Goal: Task Accomplishment & Management: Use online tool/utility

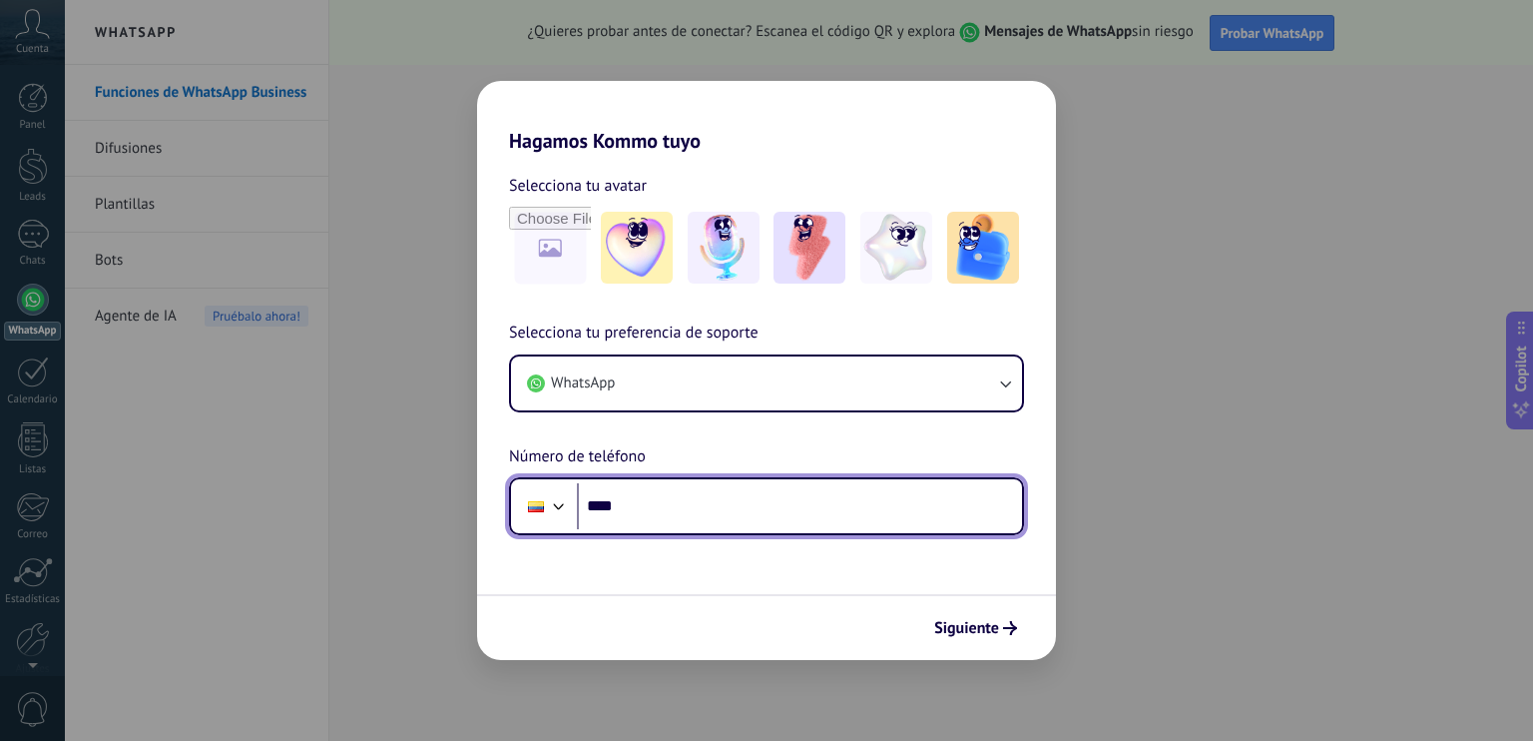
click at [748, 490] on input "****" at bounding box center [799, 506] width 445 height 46
click at [635, 513] on input "**********" at bounding box center [799, 506] width 445 height 46
type input "**********"
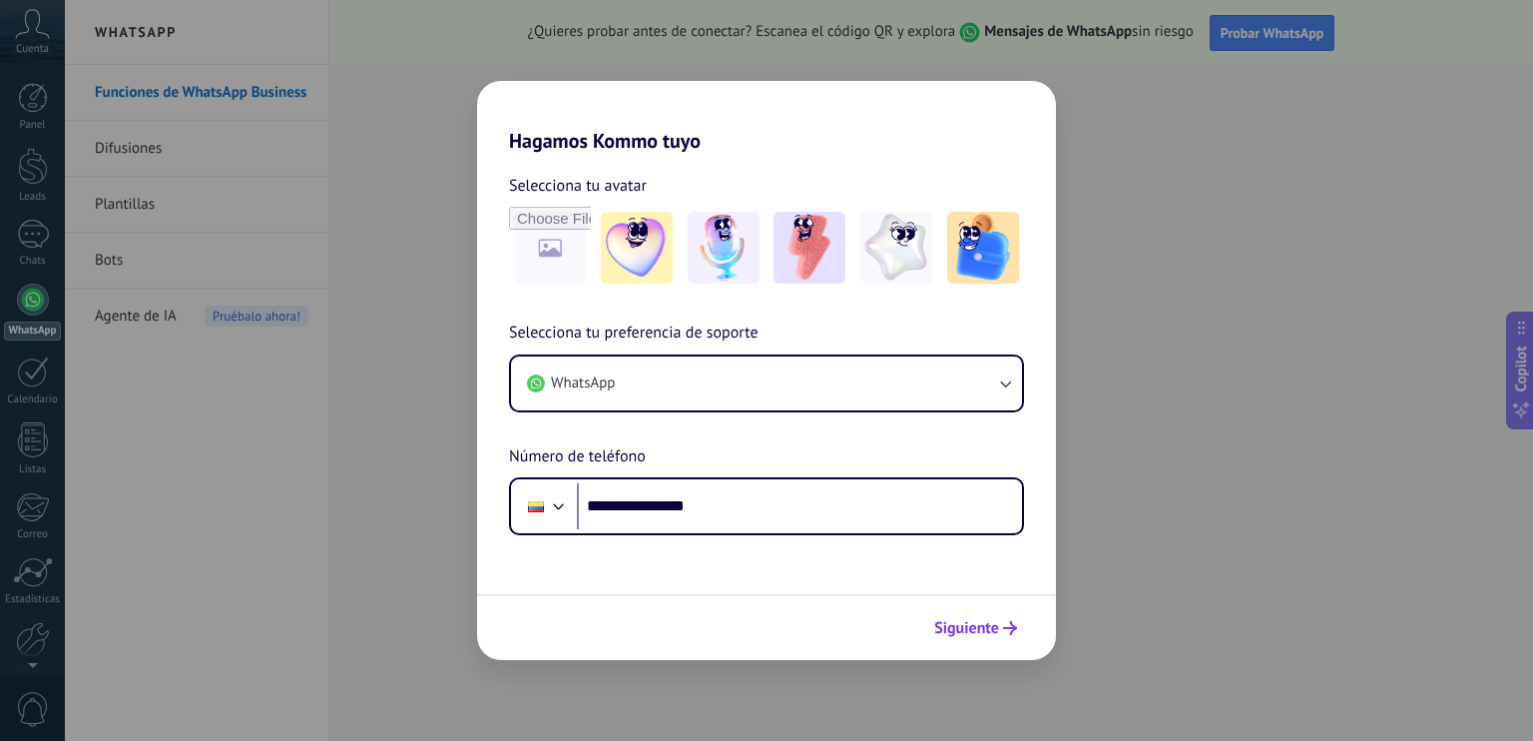
click at [1005, 626] on icon "submit" at bounding box center [1010, 628] width 14 height 14
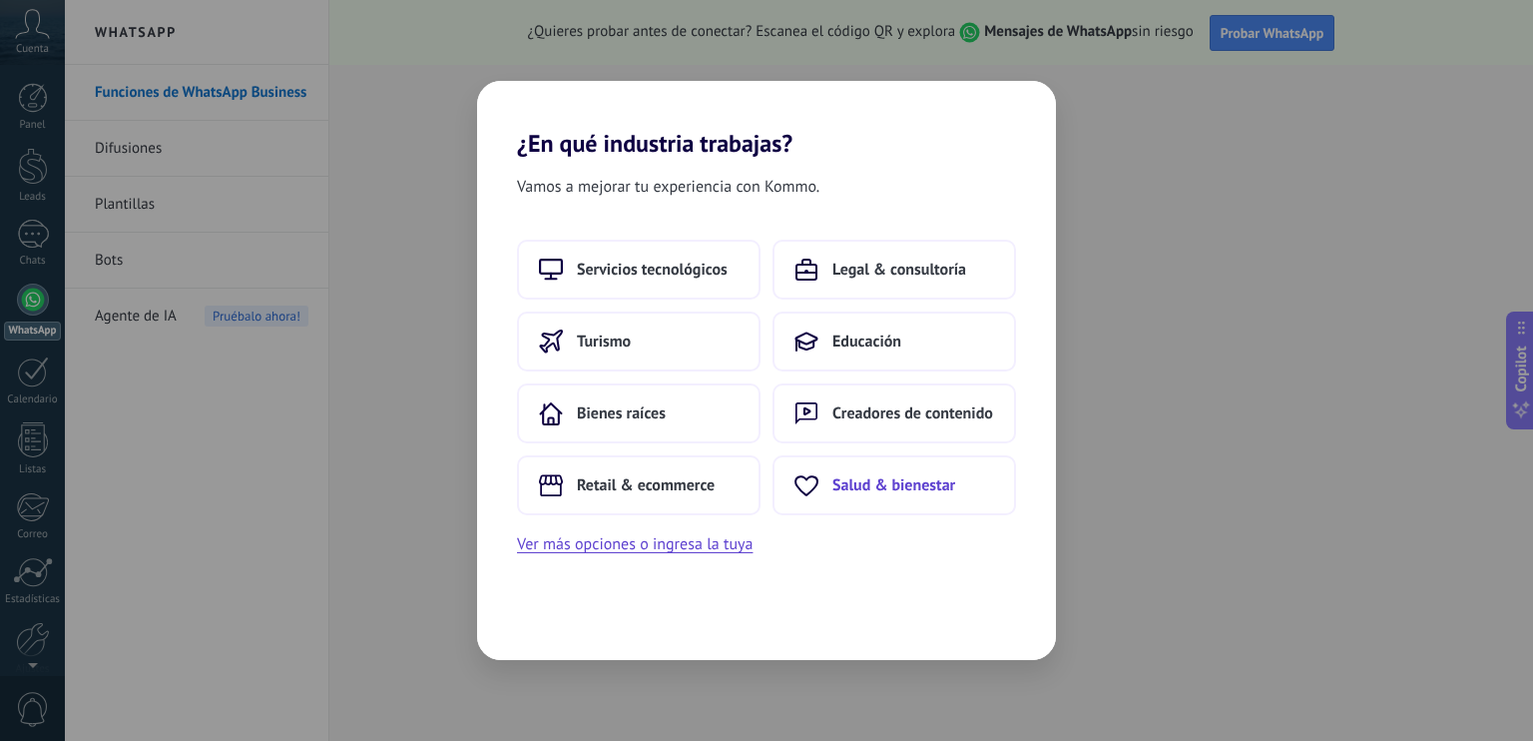
click at [875, 487] on span "Salud & bienestar" at bounding box center [893, 485] width 123 height 20
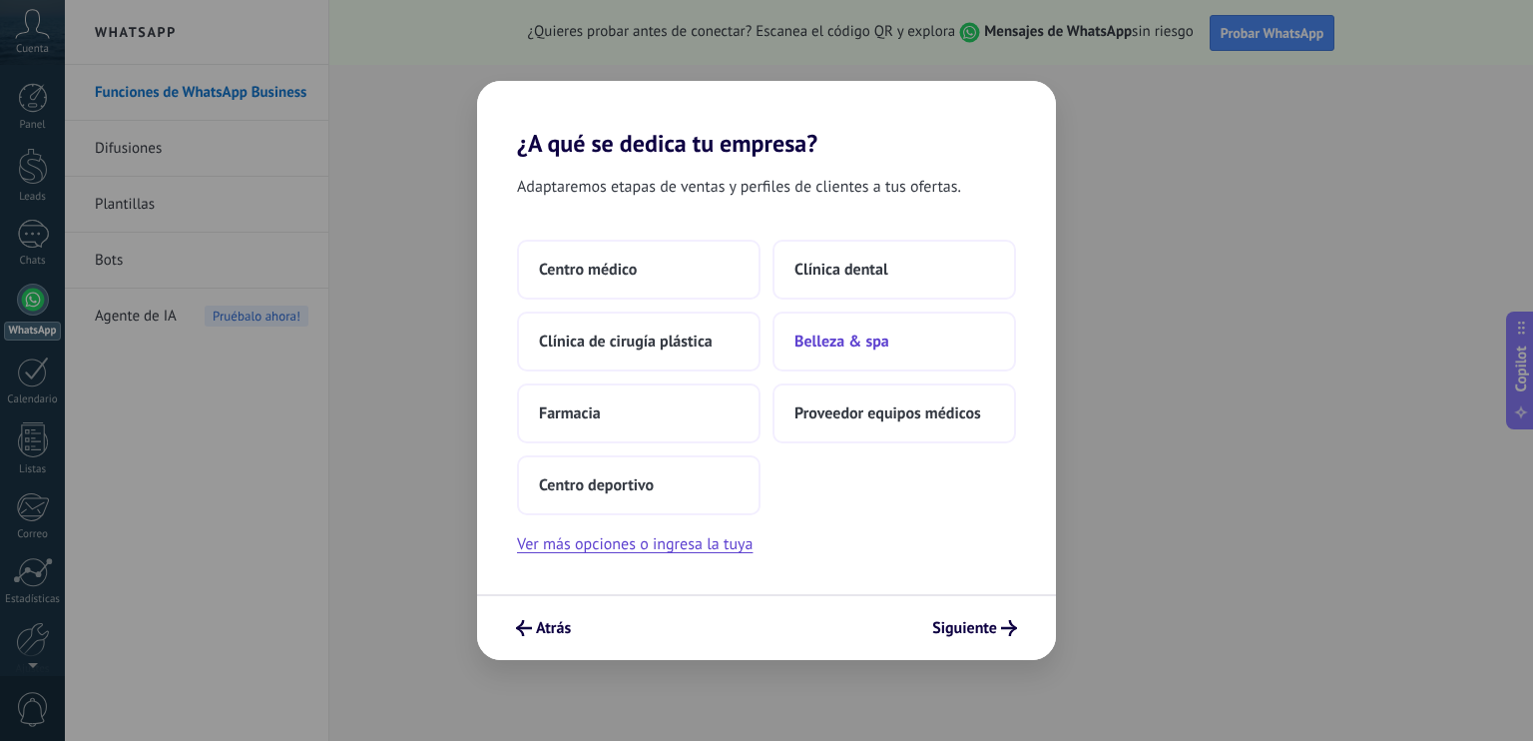
click at [863, 342] on span "Belleza & spa" at bounding box center [842, 341] width 95 height 20
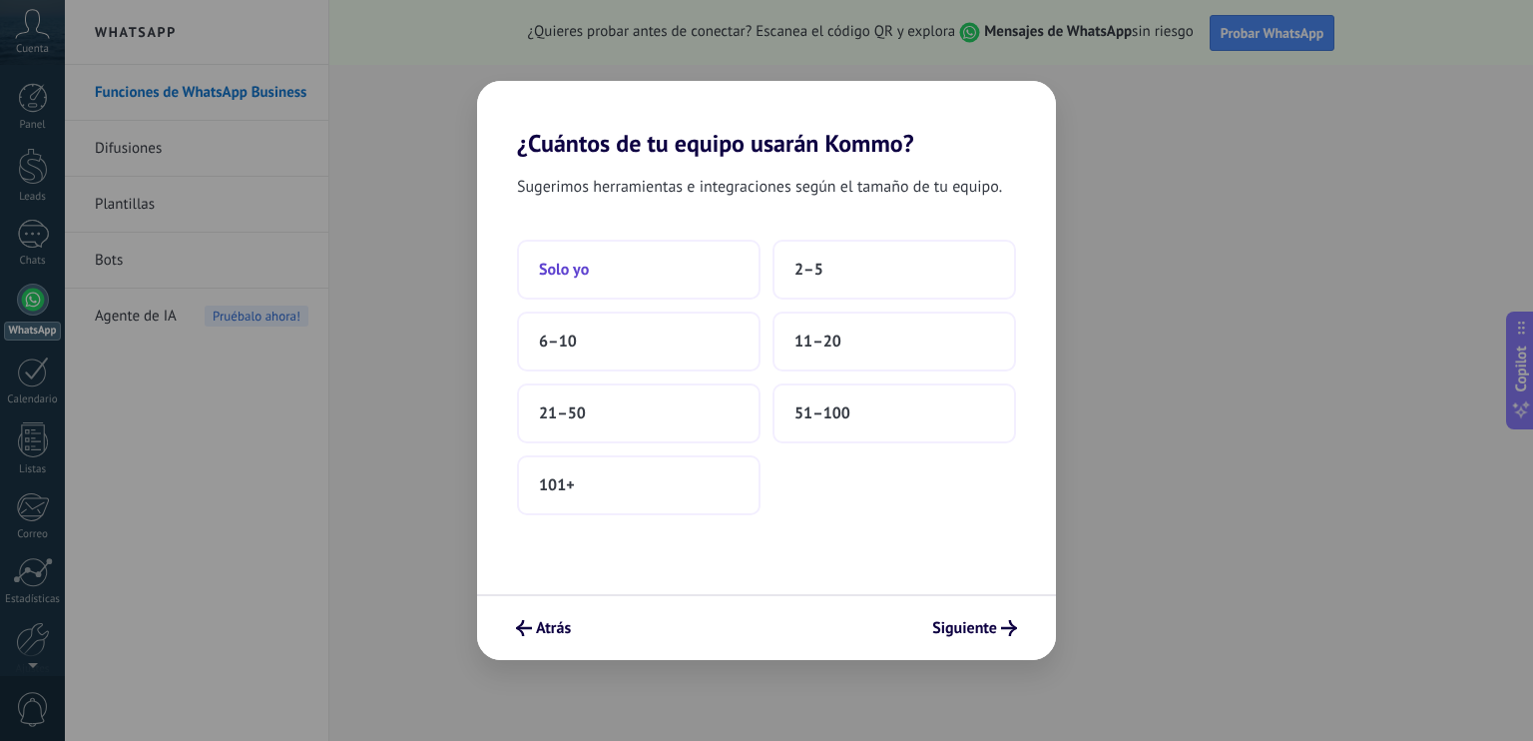
click at [615, 274] on button "Solo yo" at bounding box center [639, 270] width 244 height 60
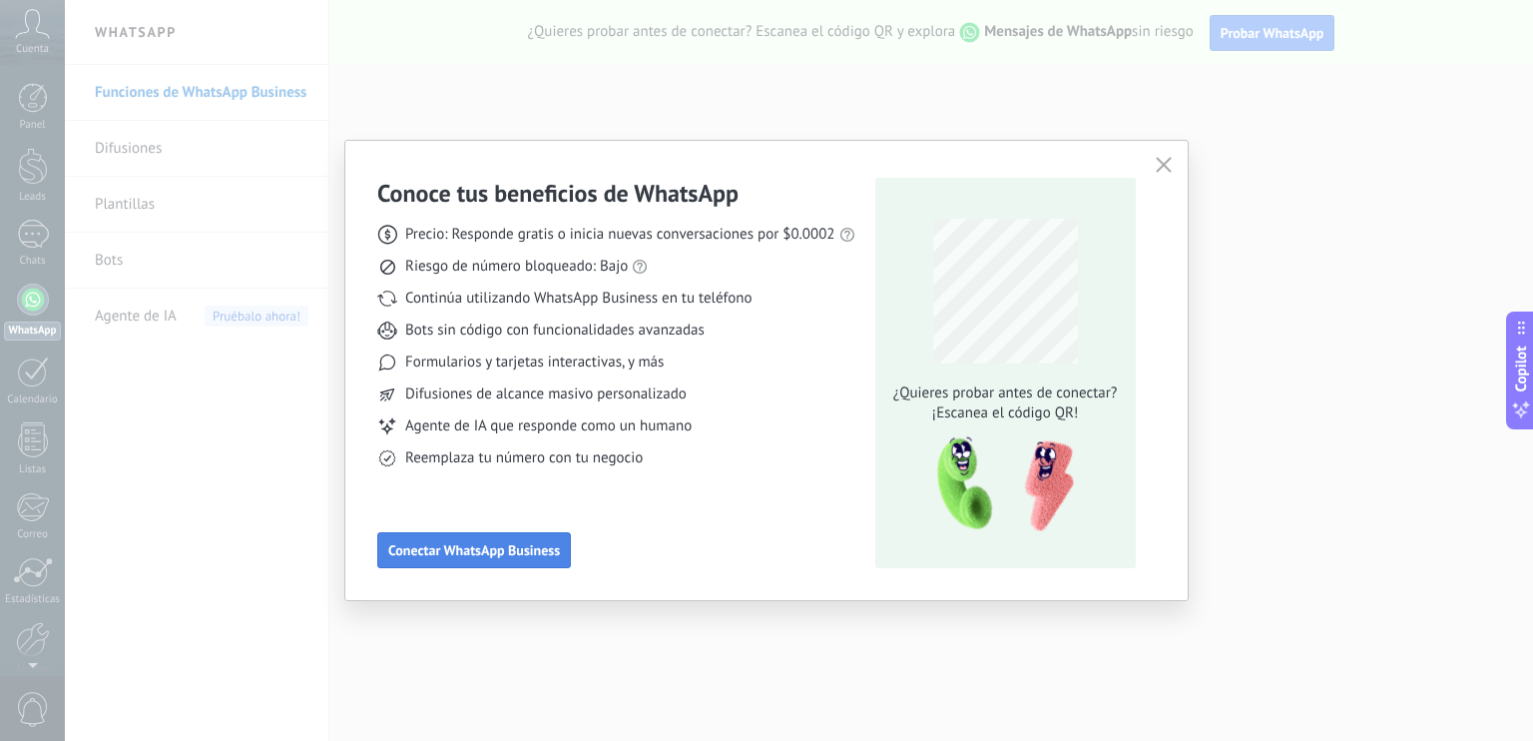
click at [498, 546] on span "Conectar WhatsApp Business" at bounding box center [474, 550] width 172 height 14
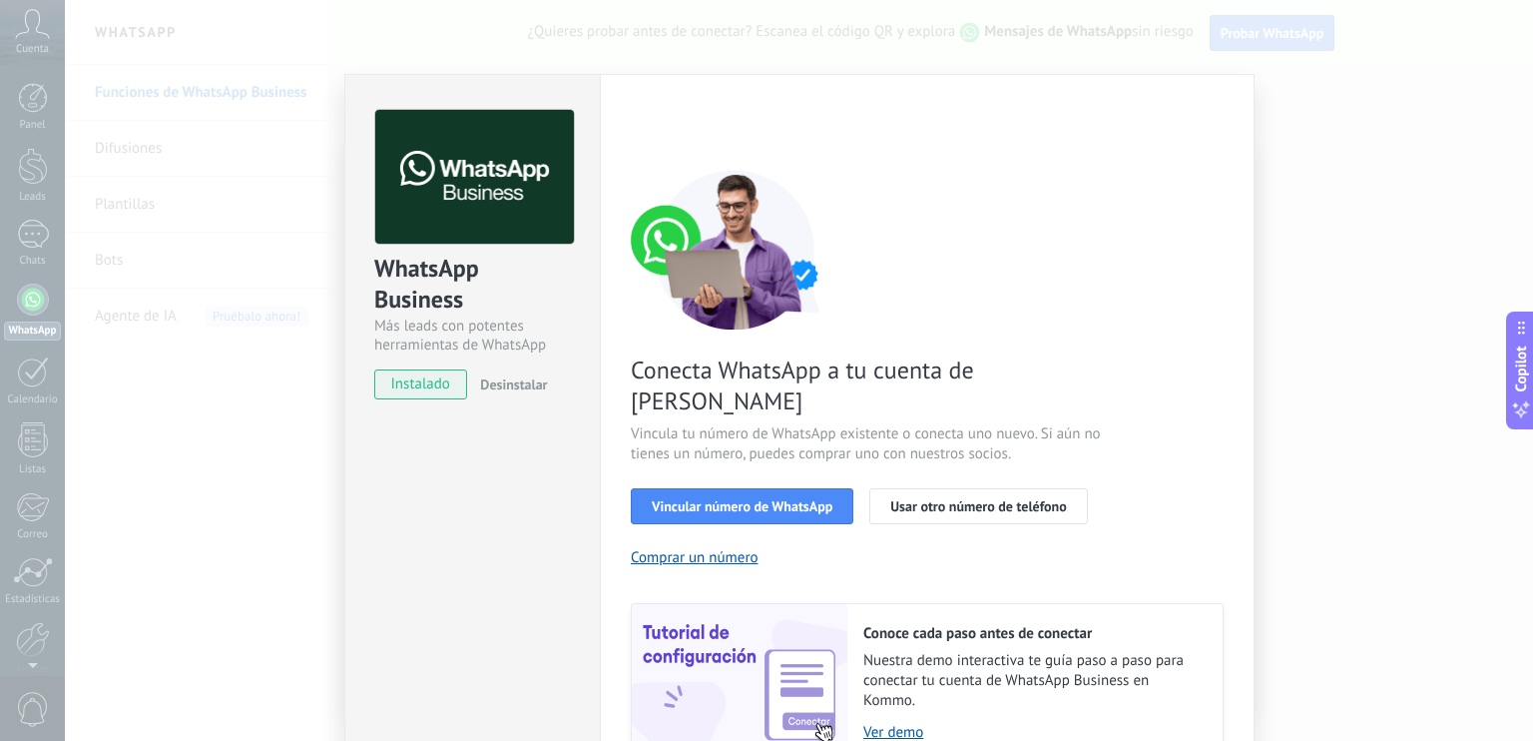
click at [812, 488] on button "Vincular número de WhatsApp" at bounding box center [742, 506] width 223 height 36
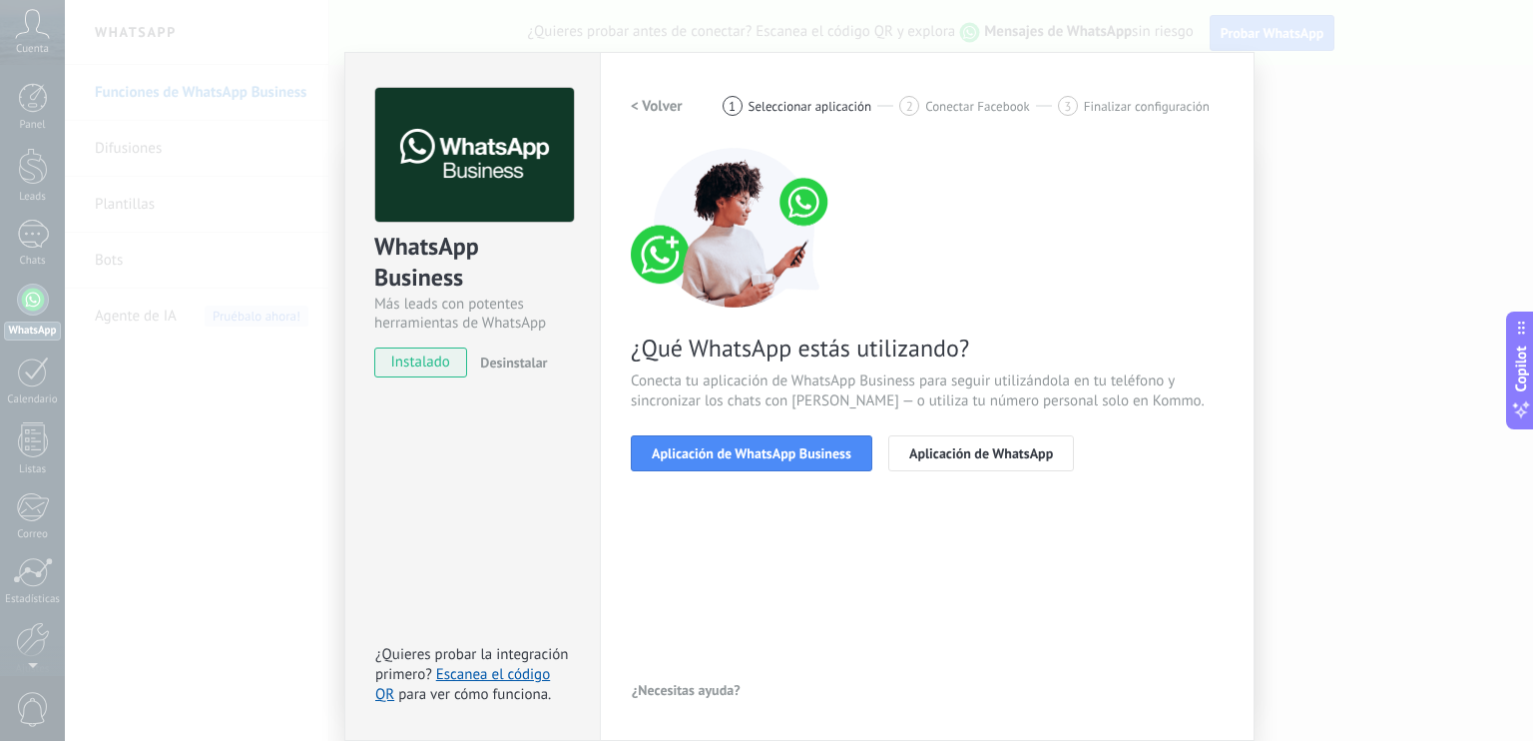
scroll to position [22, 0]
click at [429, 356] on span "instalado" at bounding box center [420, 362] width 91 height 30
click at [738, 457] on span "Aplicación de WhatsApp Business" at bounding box center [752, 453] width 200 height 14
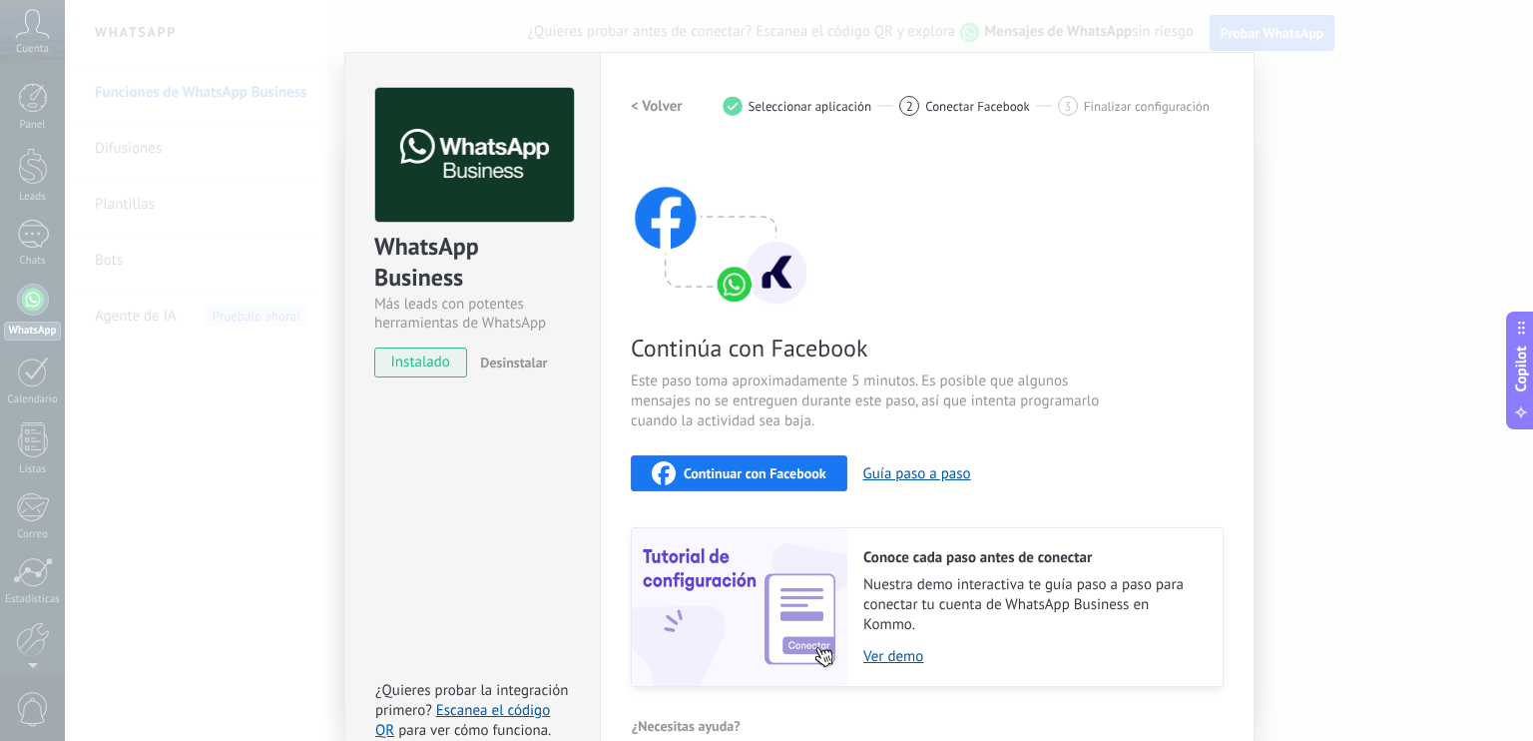
click at [784, 478] on span "Continuar con Facebook" at bounding box center [755, 473] width 143 height 14
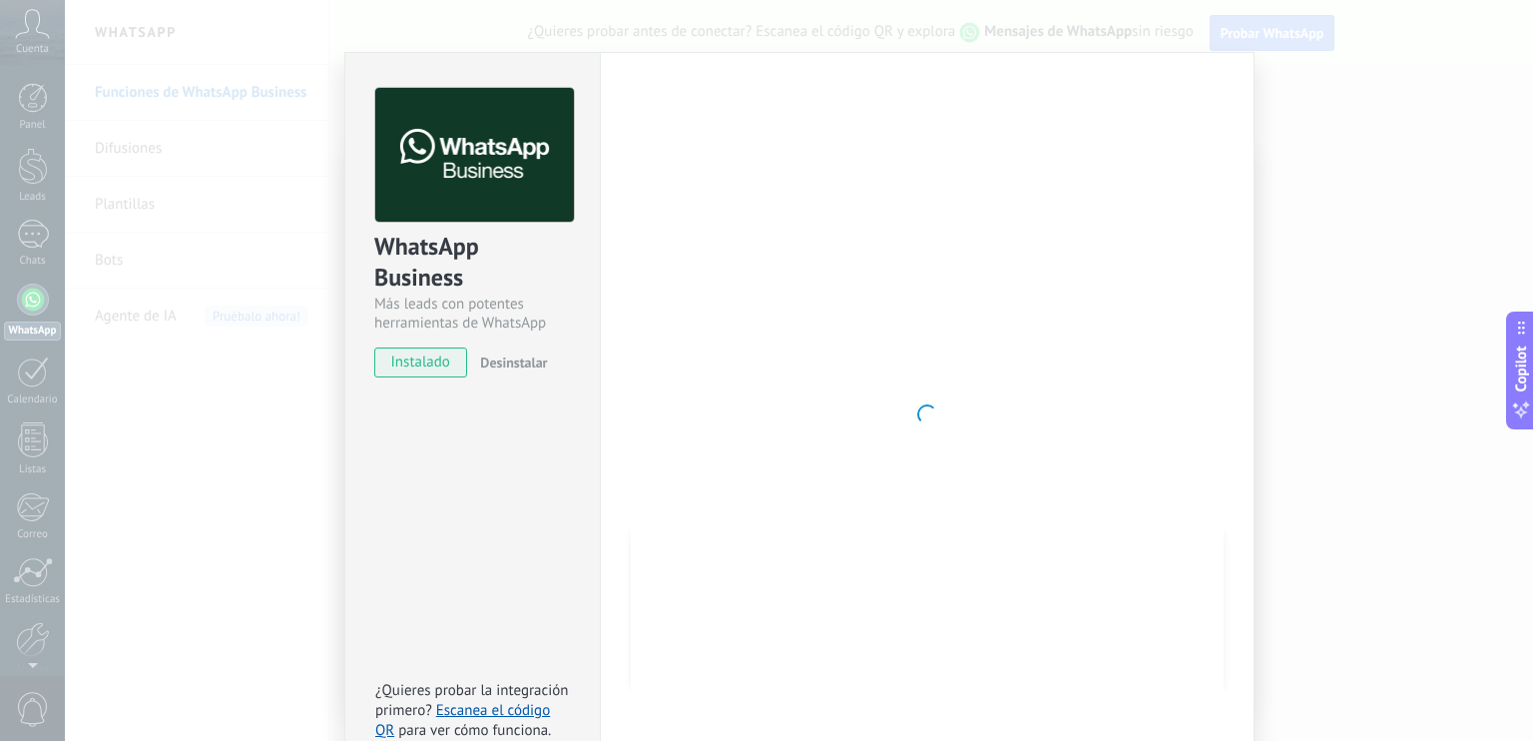
click at [440, 365] on span "instalado" at bounding box center [420, 362] width 91 height 30
click at [1336, 237] on div "WhatsApp Business Más leads con potentes herramientas de WhatsApp instalado Des…" at bounding box center [799, 370] width 1468 height 741
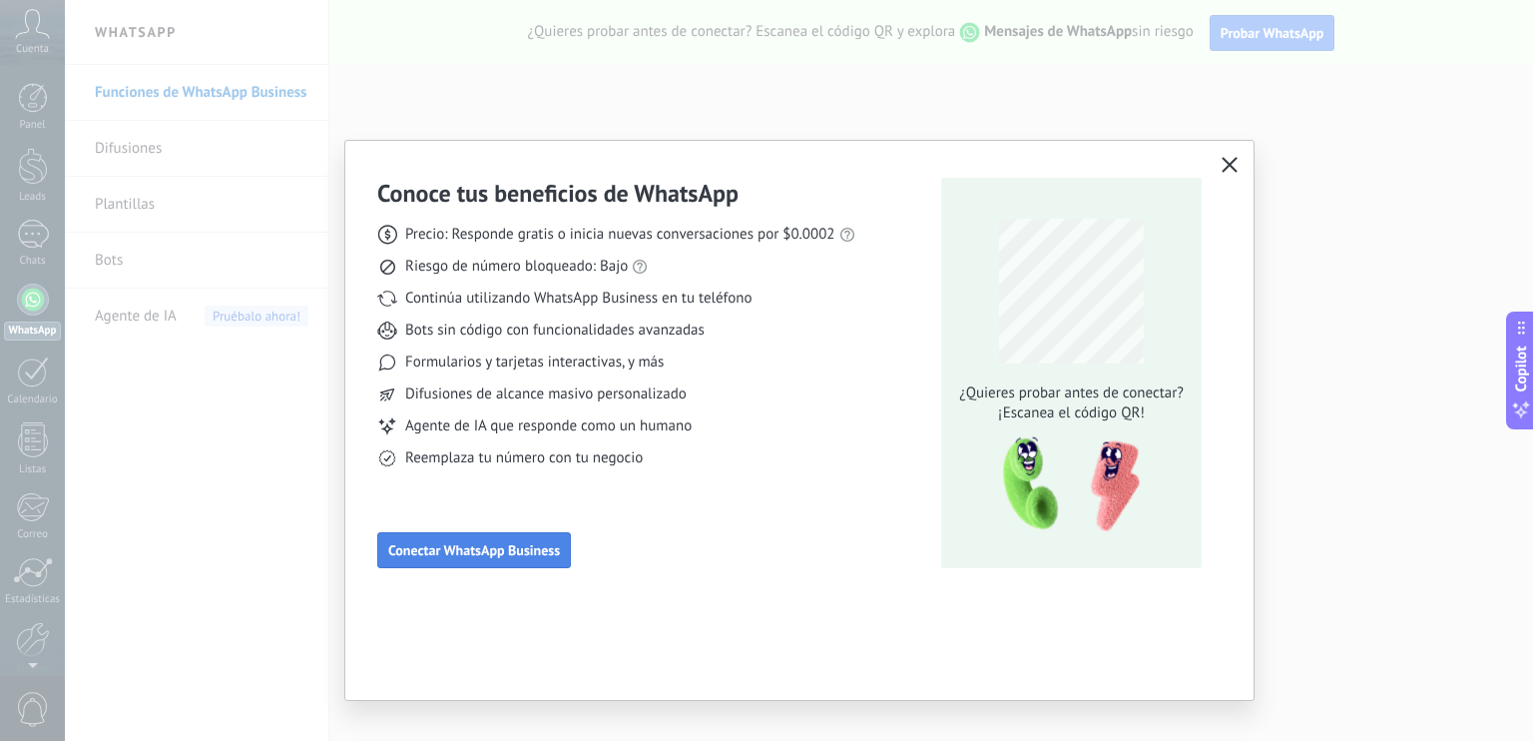
click at [513, 553] on span "Conectar WhatsApp Business" at bounding box center [474, 550] width 172 height 14
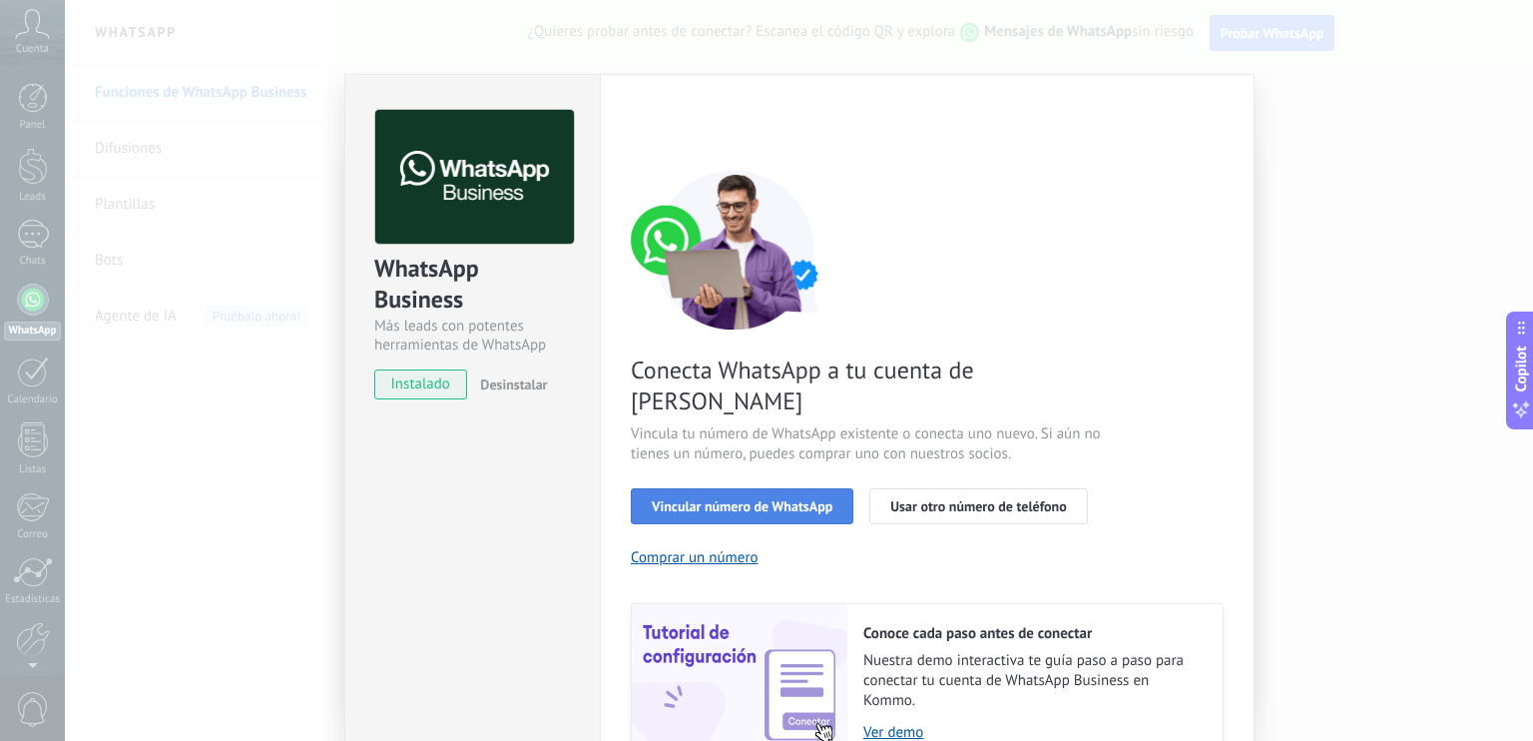
click at [713, 499] on span "Vincular número de WhatsApp" at bounding box center [742, 506] width 181 height 14
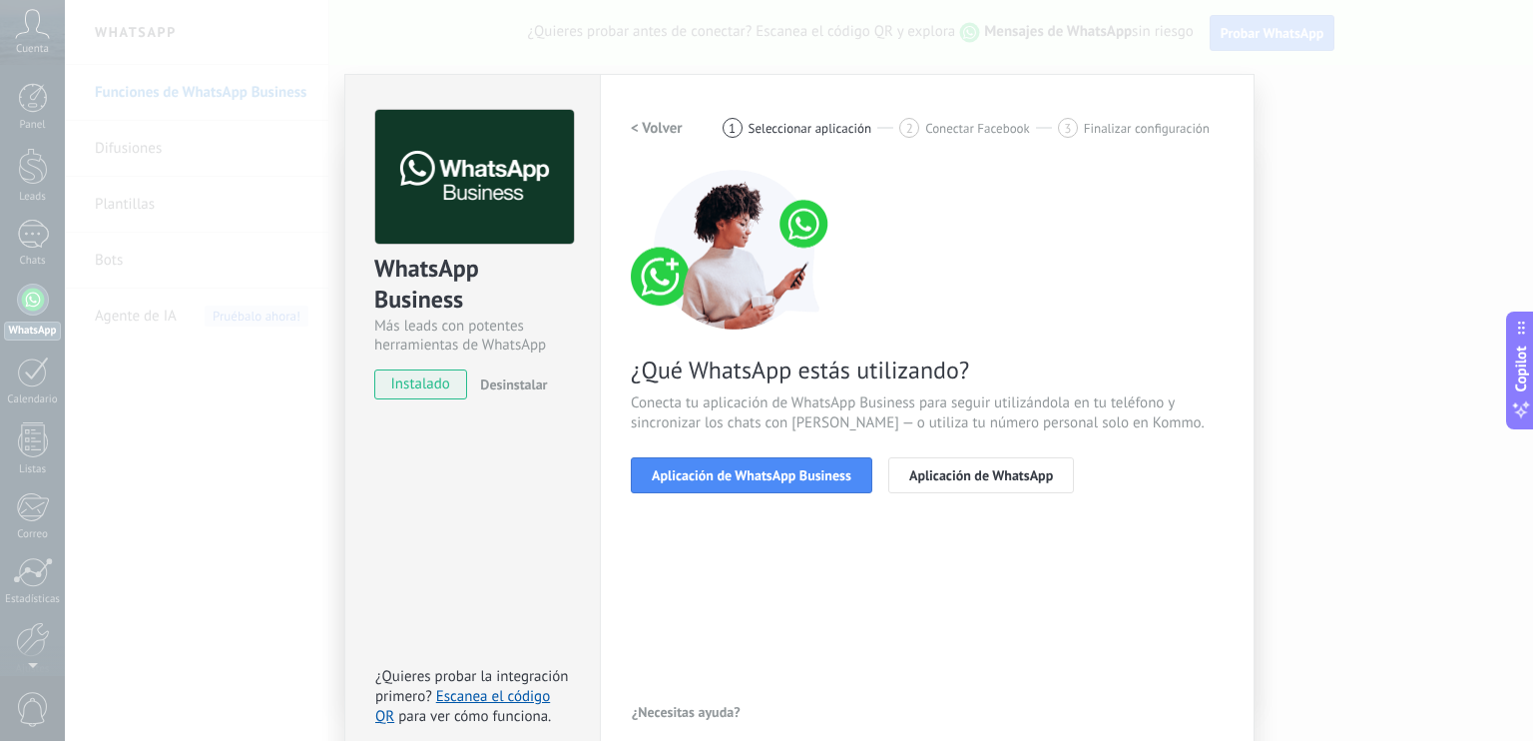
click at [713, 471] on span "Aplicación de WhatsApp Business" at bounding box center [752, 475] width 200 height 14
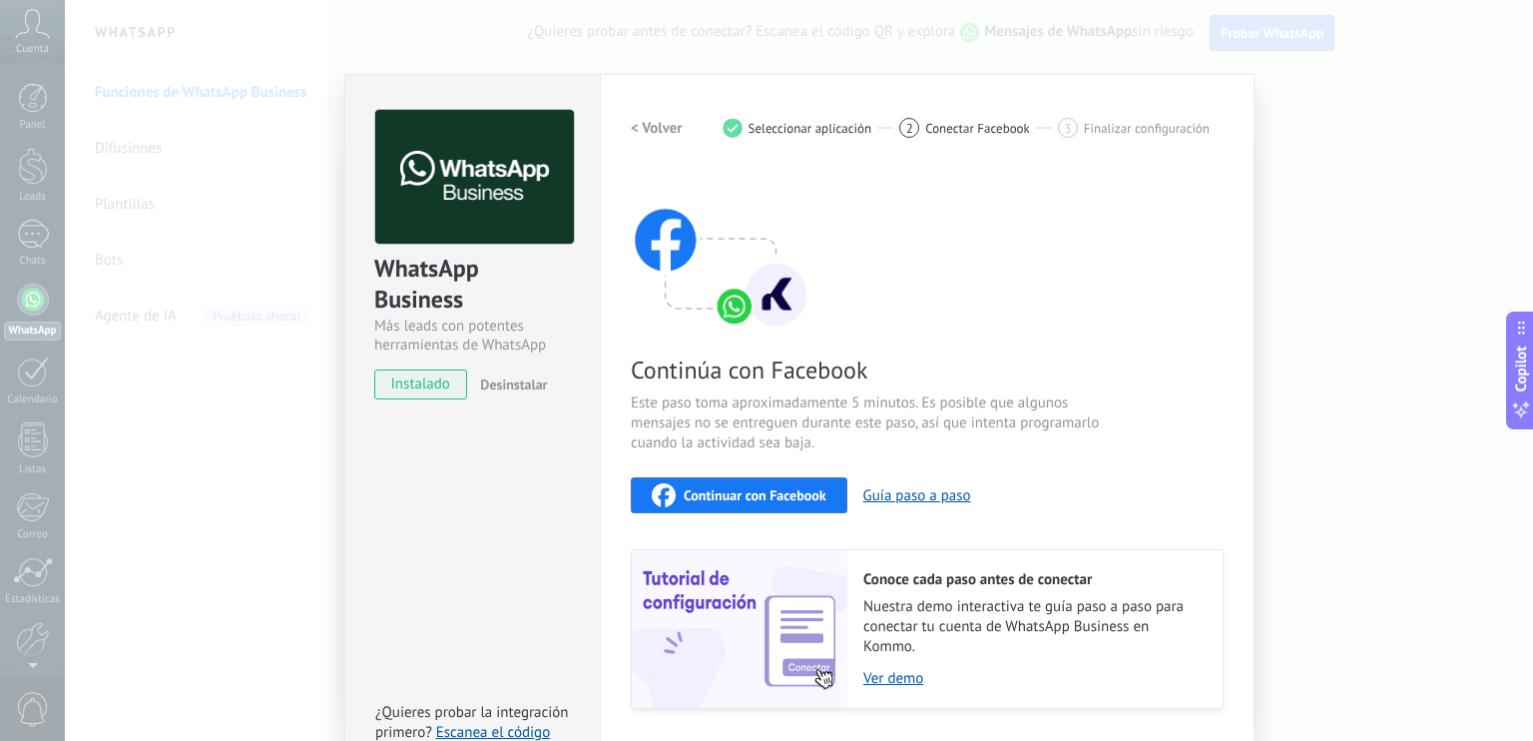
click at [766, 503] on div "Continuar con Facebook" at bounding box center [739, 495] width 175 height 24
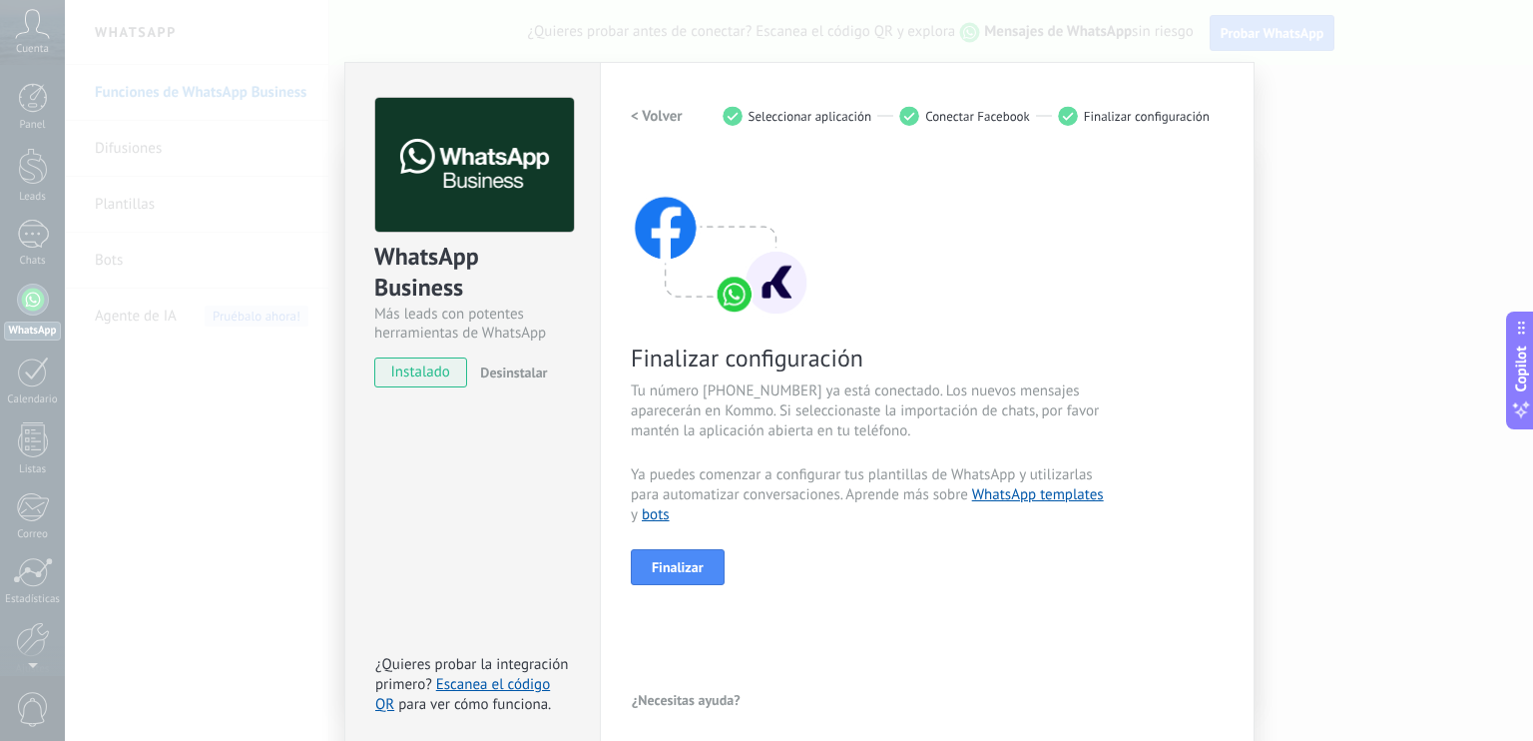
scroll to position [22, 0]
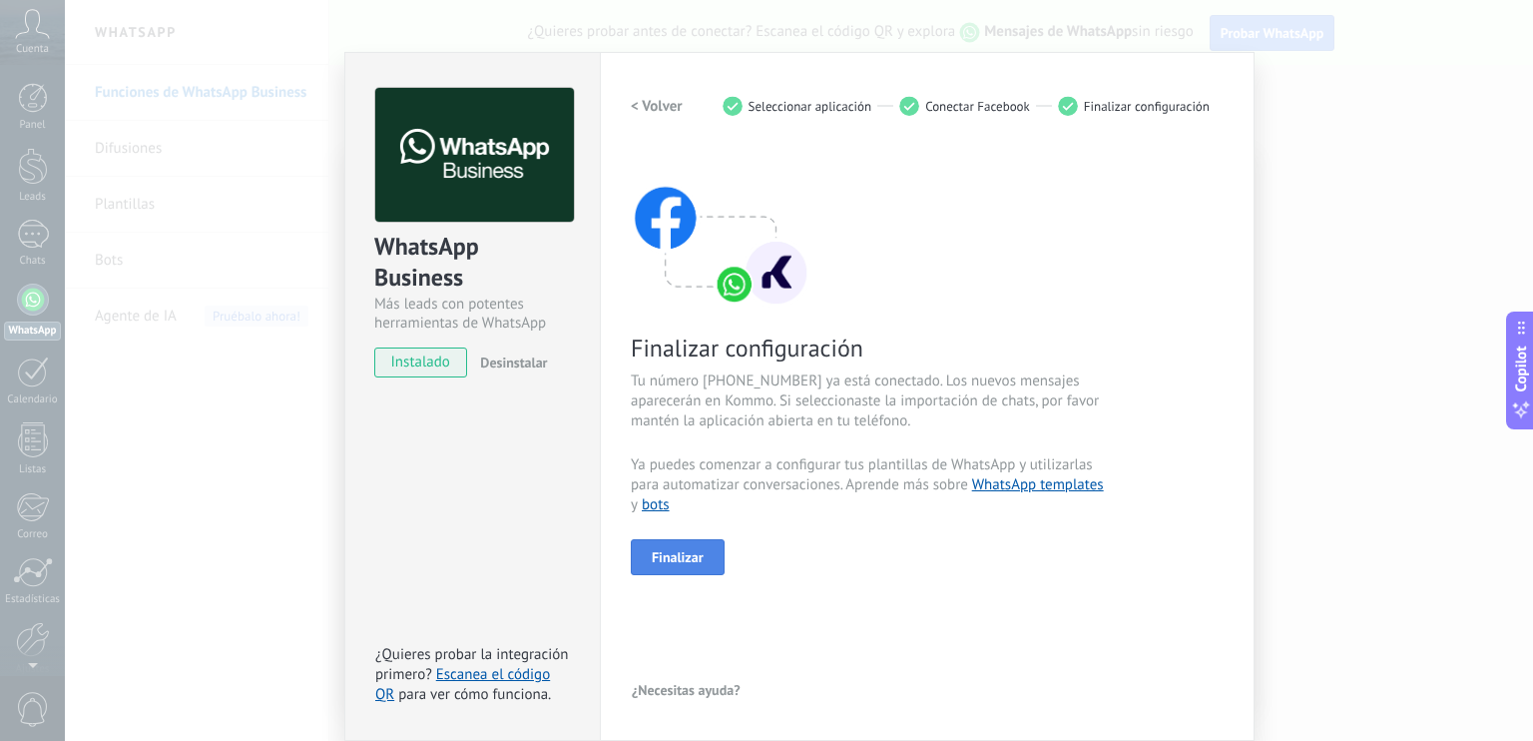
click at [679, 552] on span "Finalizar" at bounding box center [678, 557] width 52 height 14
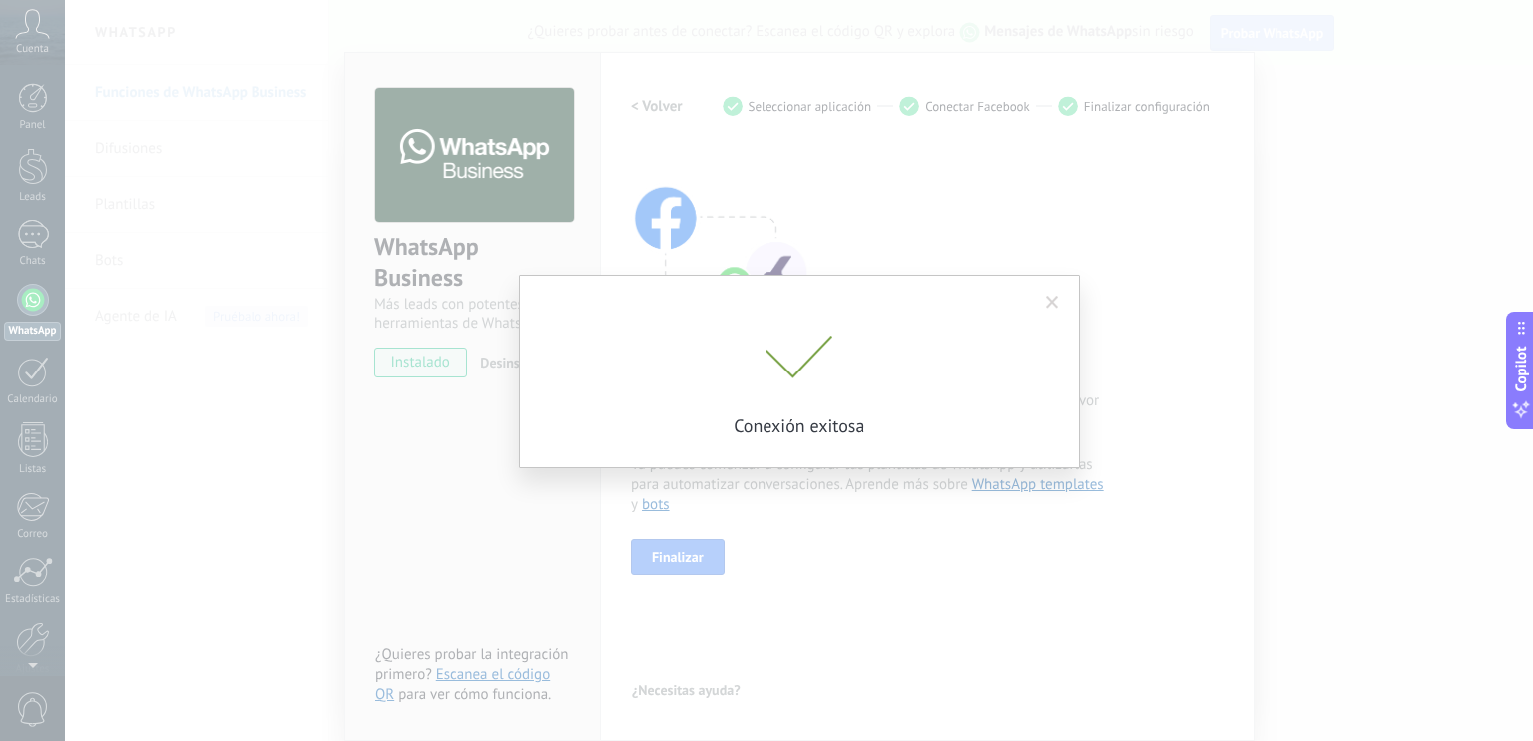
scroll to position [0, 0]
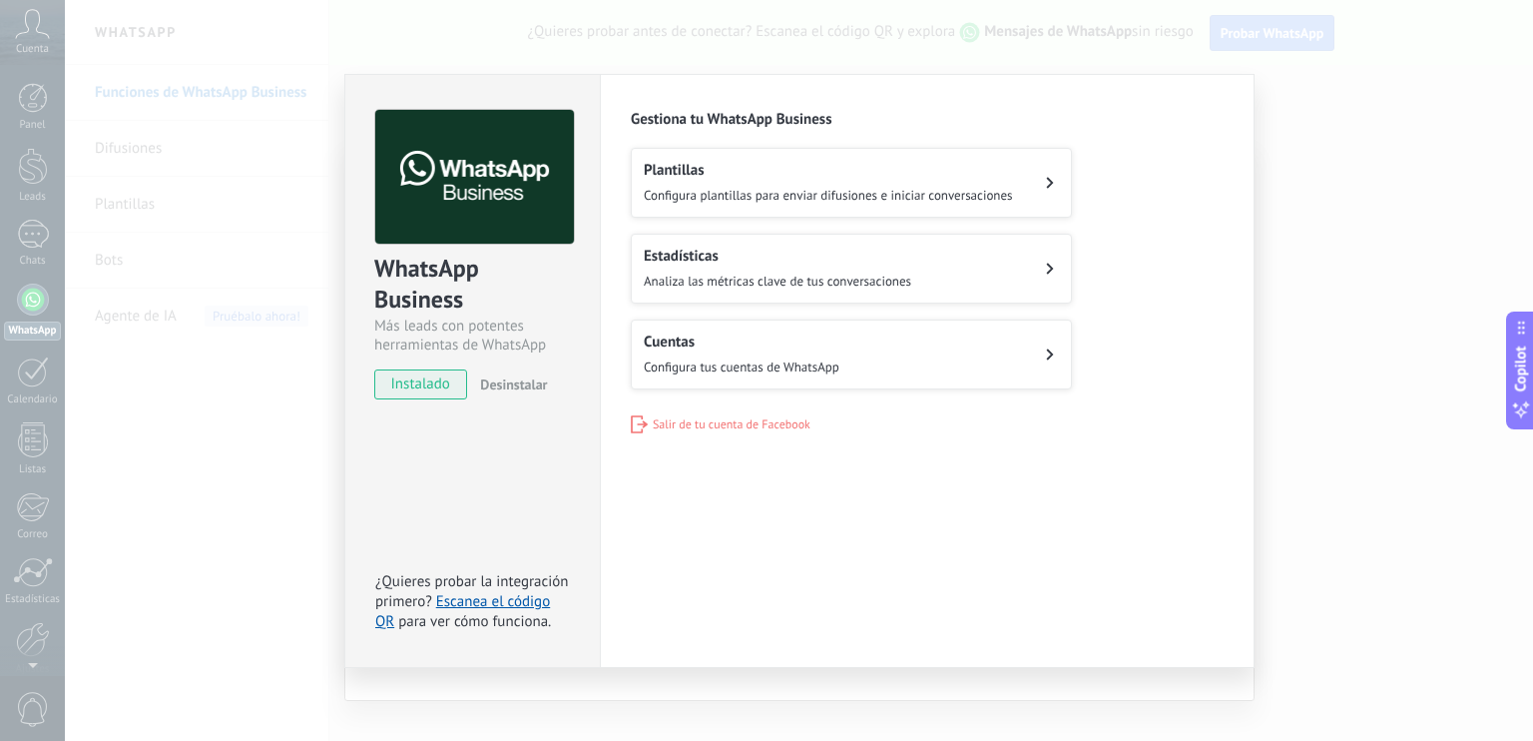
click at [947, 280] on button "Estadísticas Analiza las métricas clave de tus conversaciones" at bounding box center [851, 269] width 441 height 70
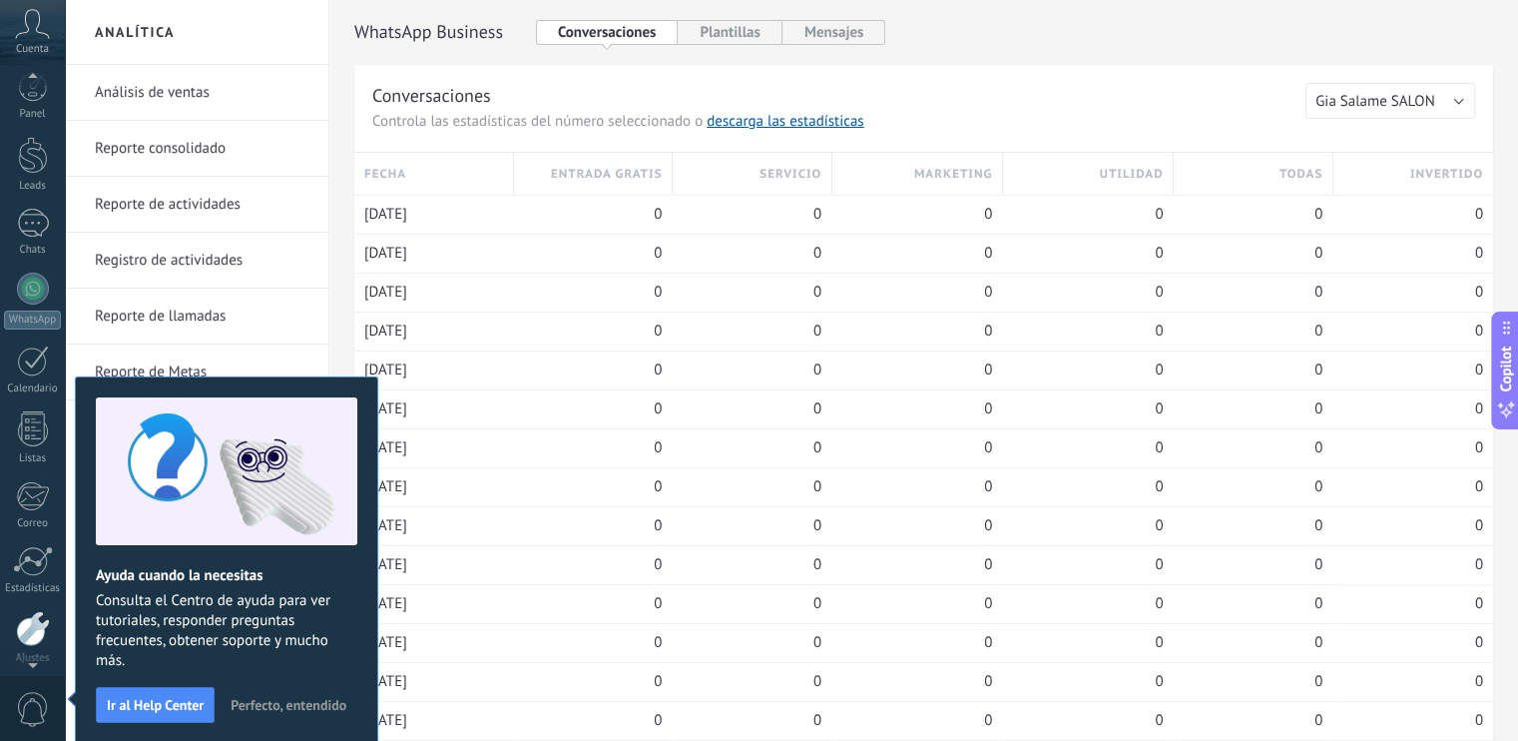
scroll to position [88, 0]
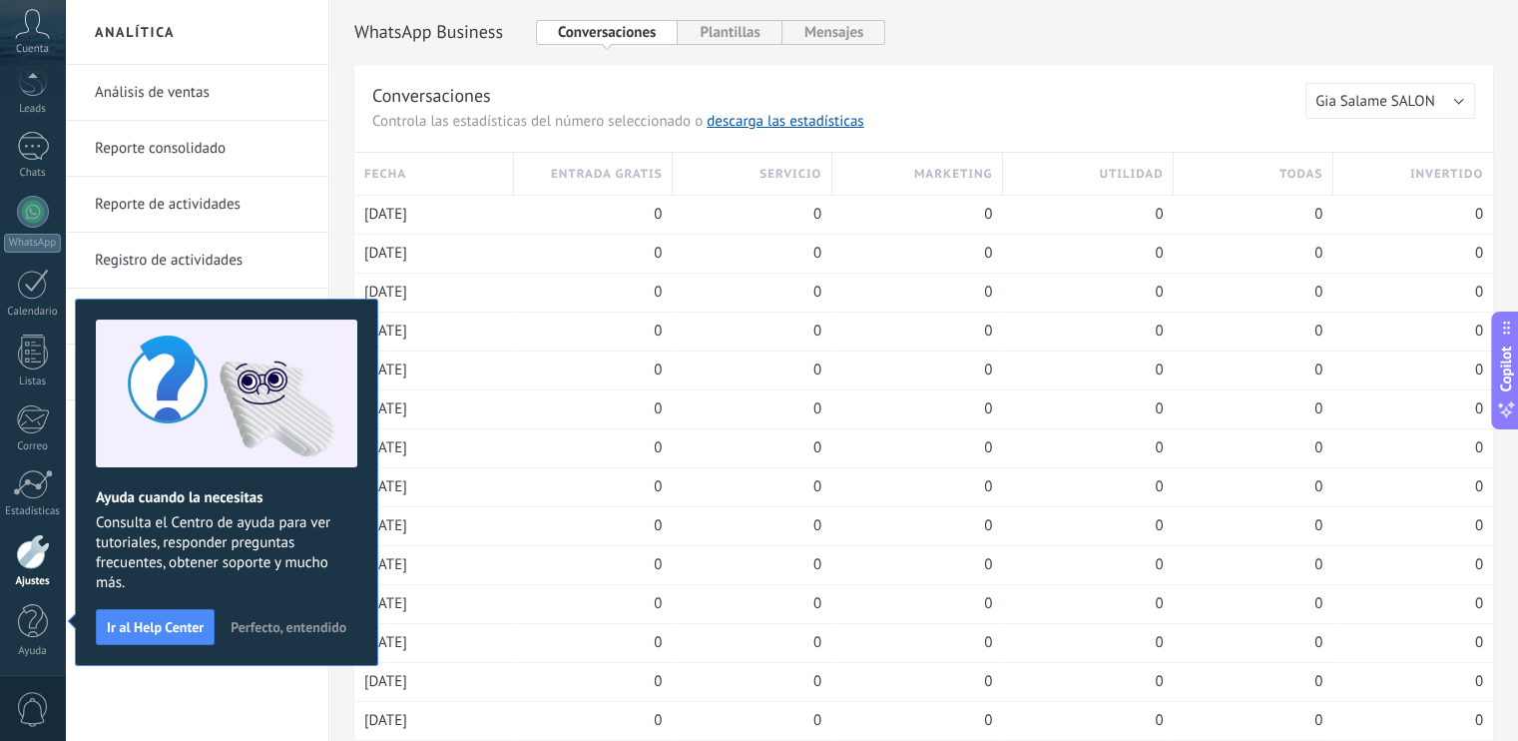
click at [311, 630] on span "Perfecto, entendido" at bounding box center [289, 627] width 116 height 14
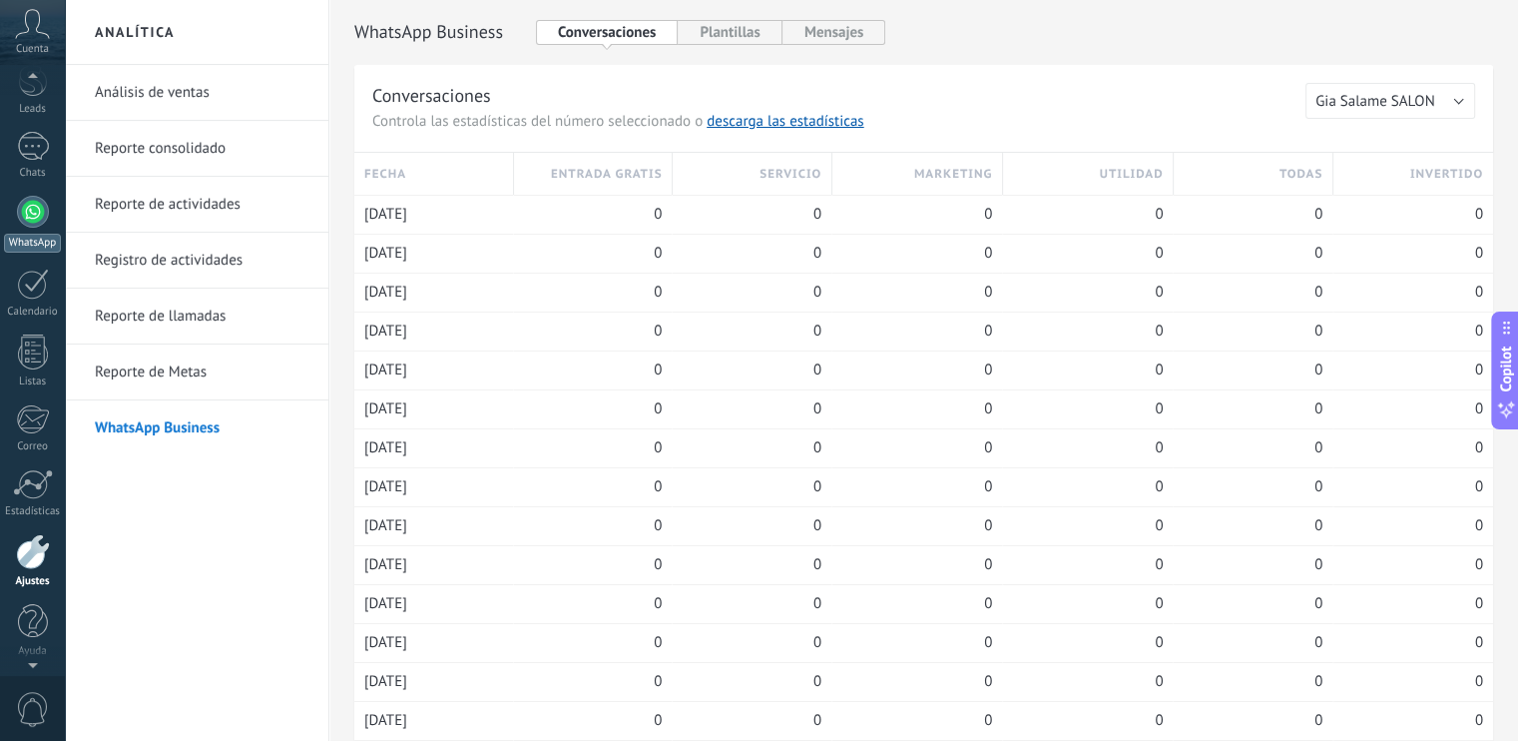
click at [28, 210] on div at bounding box center [33, 212] width 32 height 32
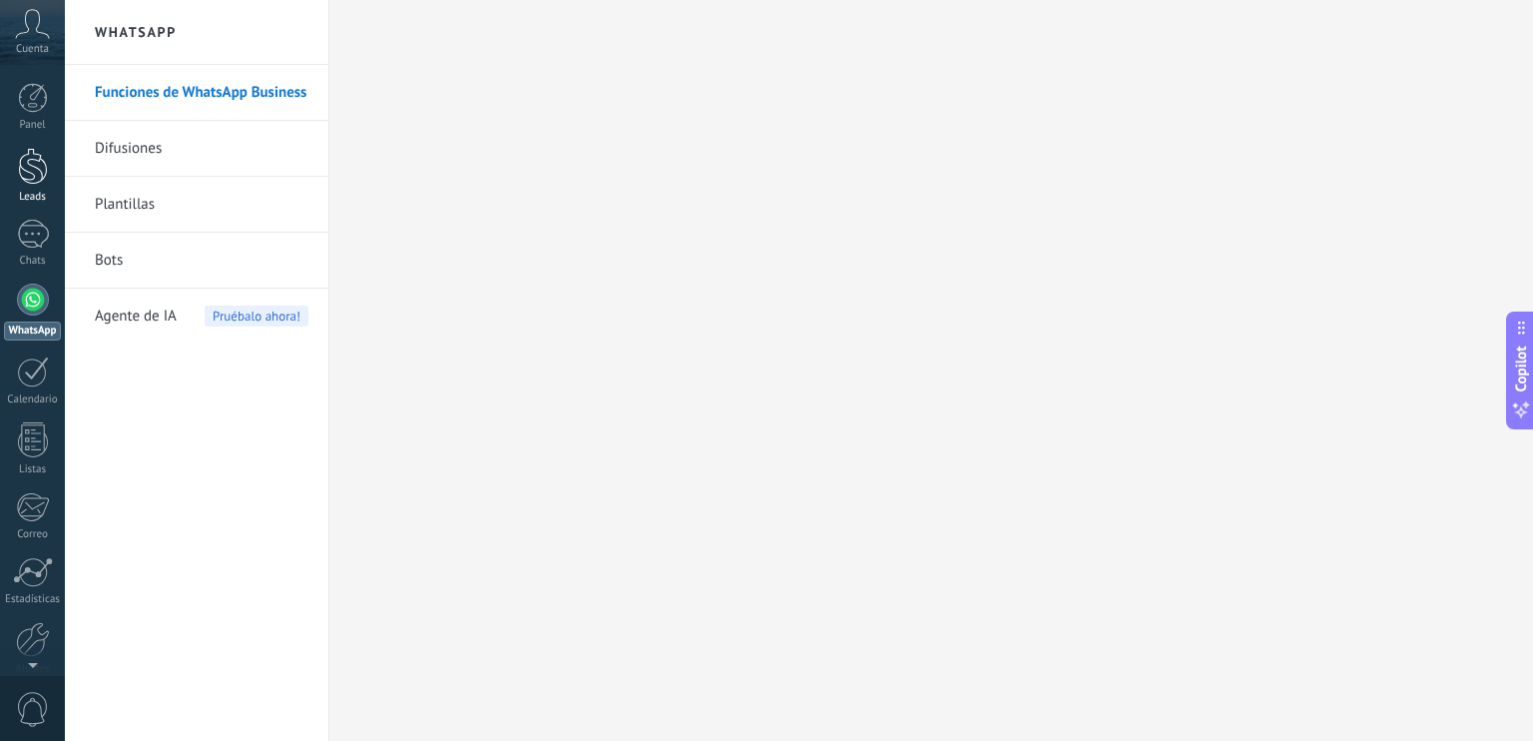
click at [33, 171] on div at bounding box center [33, 166] width 30 height 37
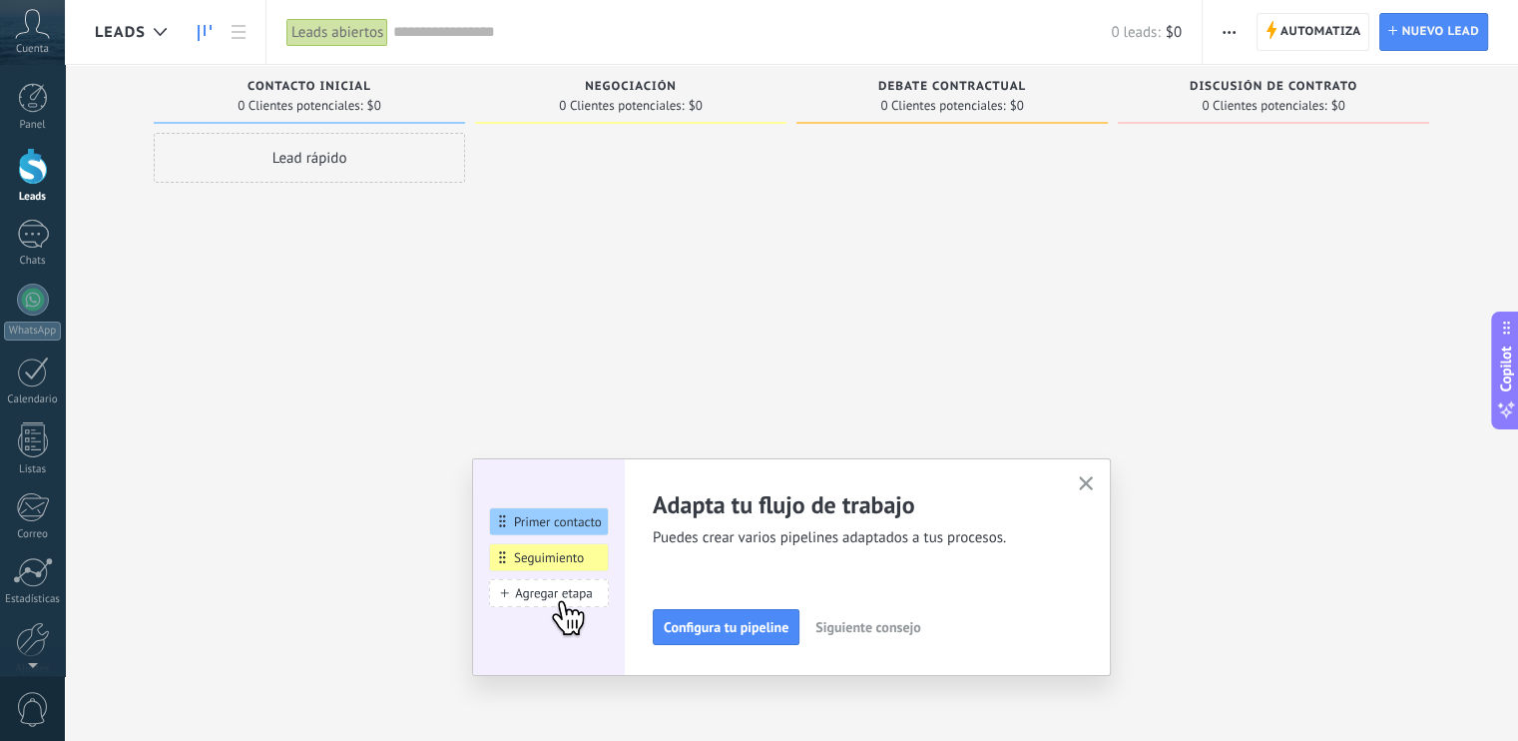
click at [1089, 493] on button "button" at bounding box center [1086, 484] width 25 height 27
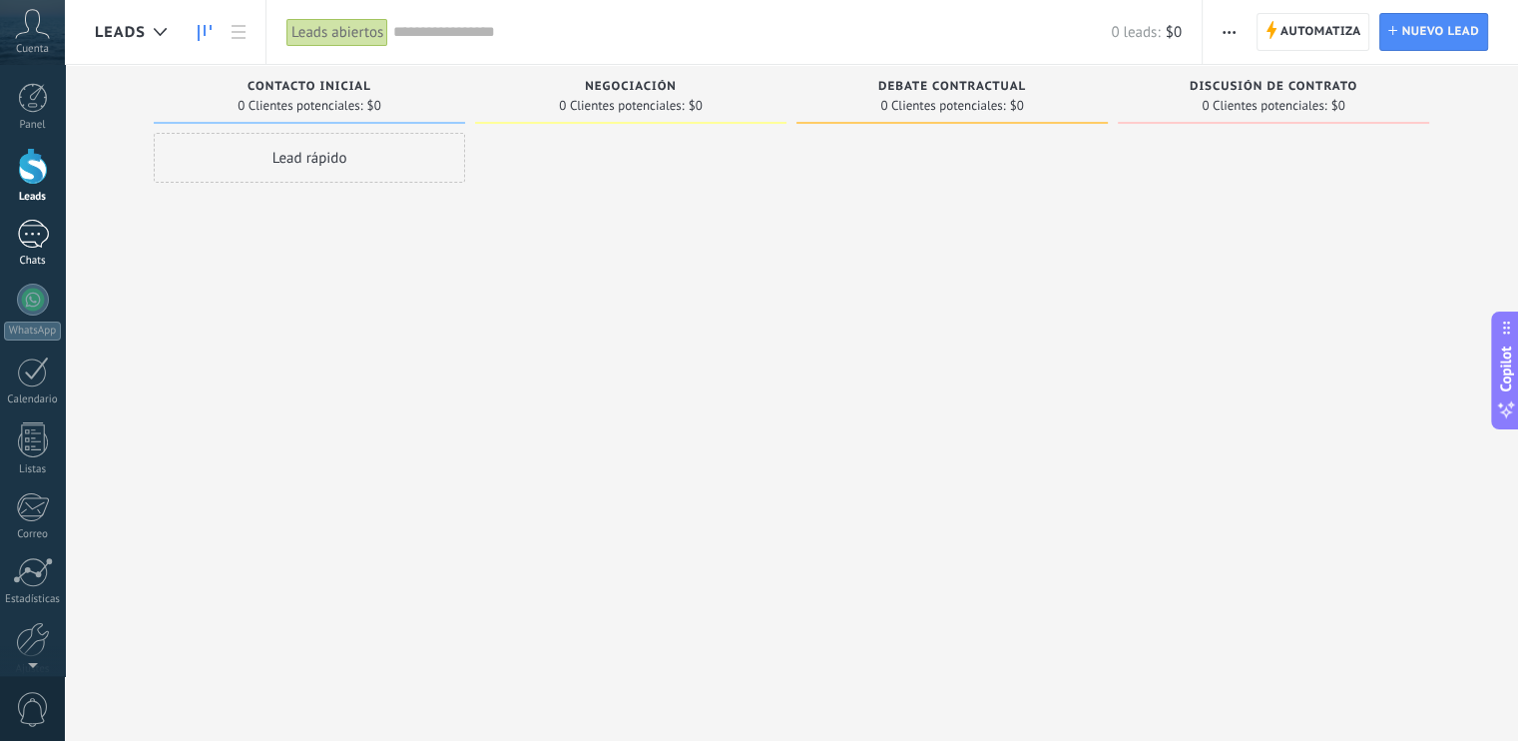
click at [28, 232] on div at bounding box center [33, 234] width 32 height 29
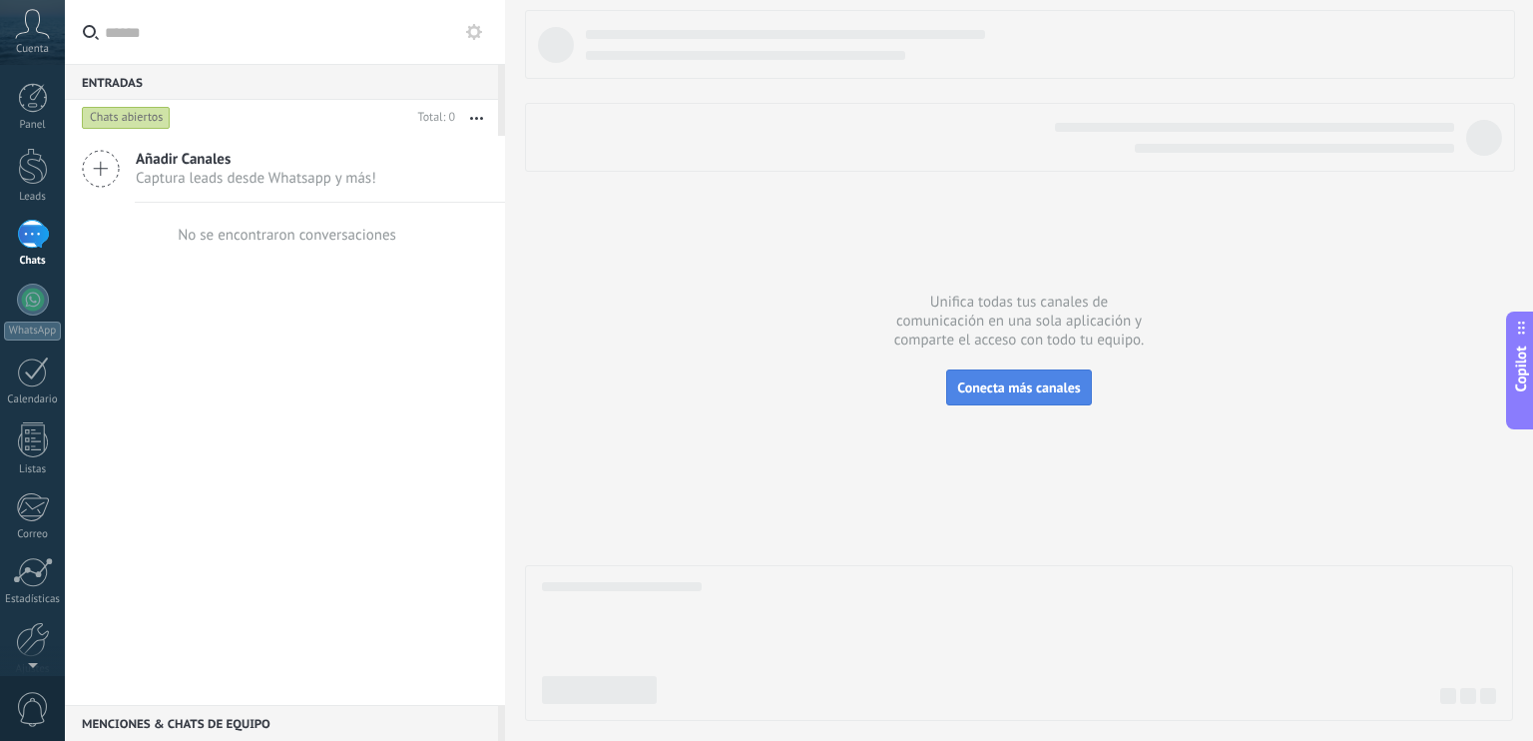
click at [1002, 384] on span "Conecta más canales" at bounding box center [1018, 387] width 123 height 18
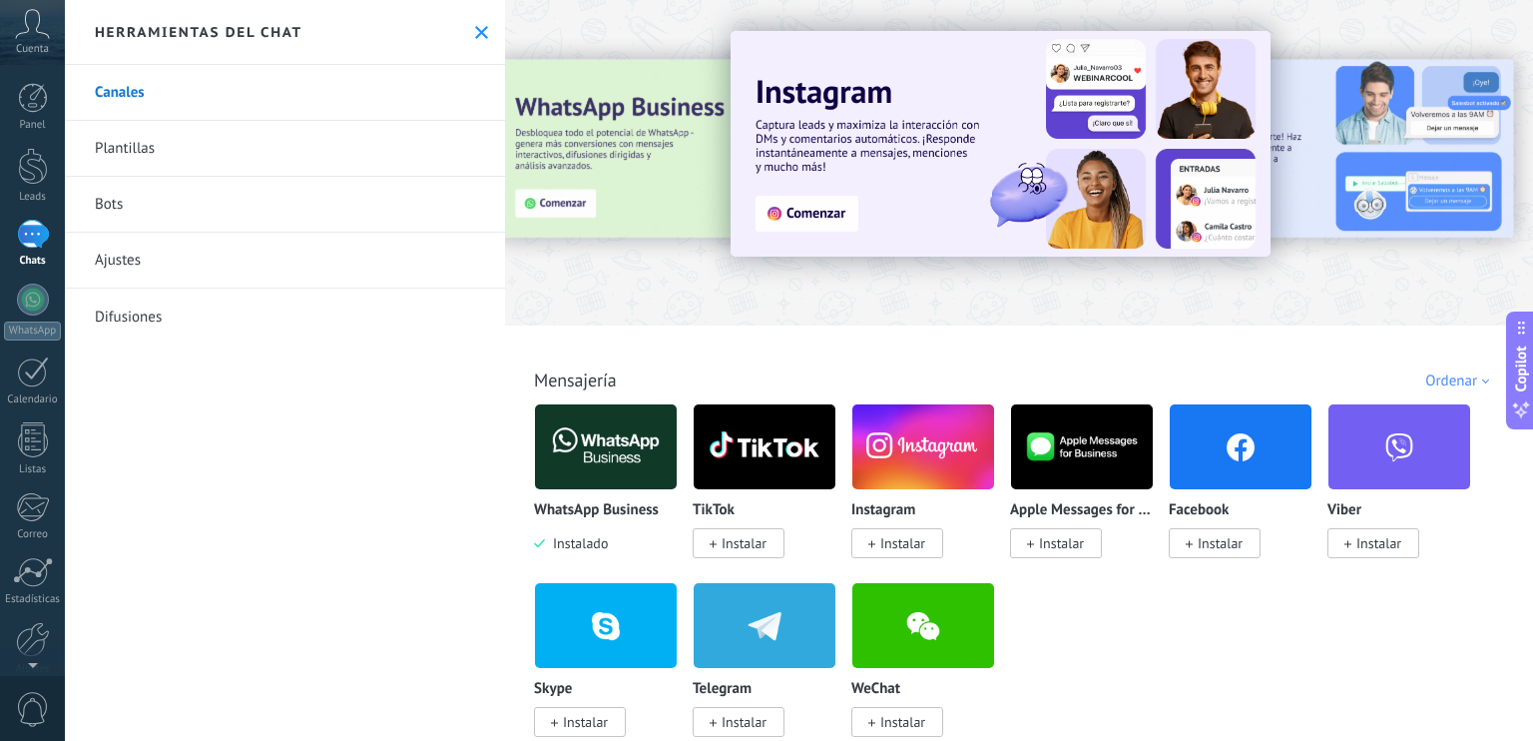
click at [32, 223] on div at bounding box center [33, 234] width 32 height 29
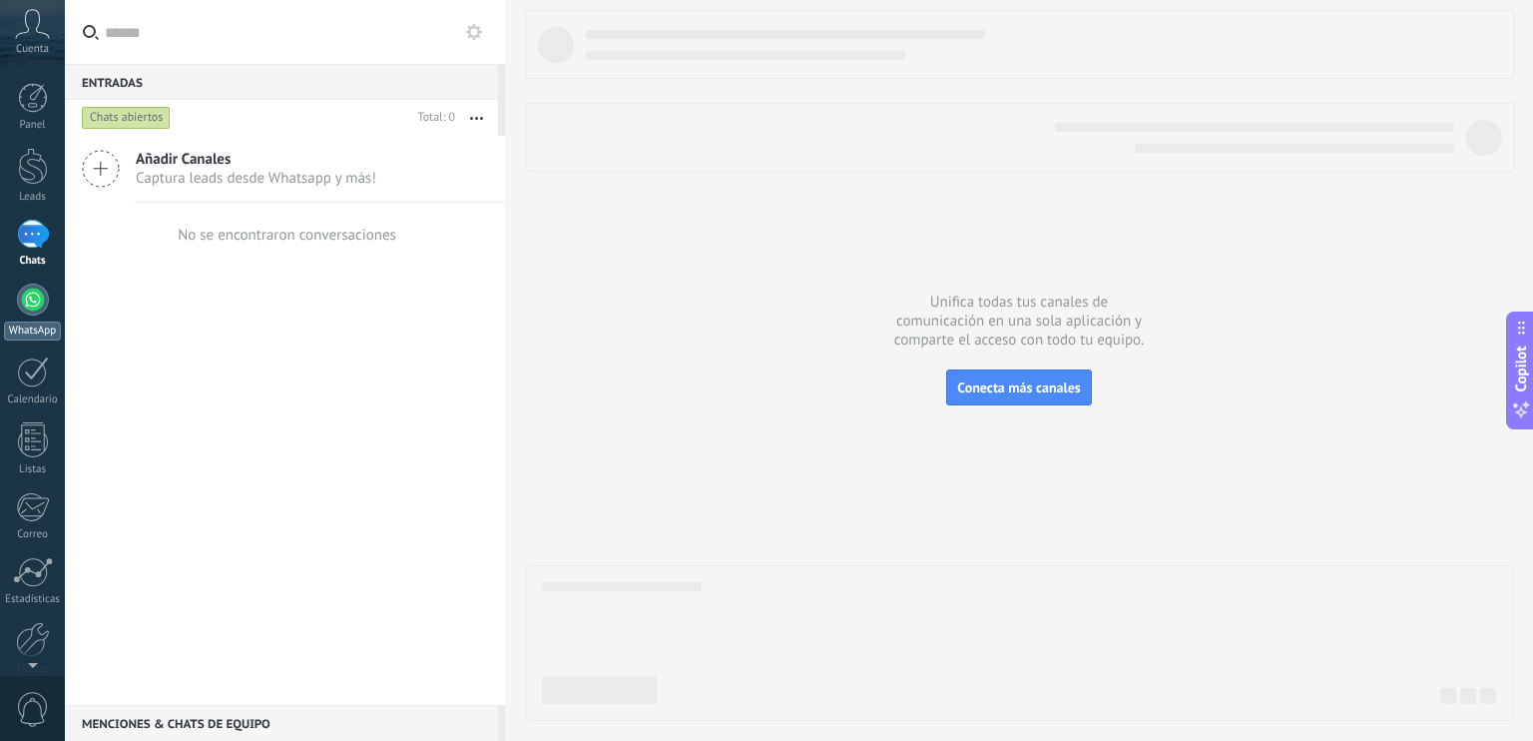
click at [36, 305] on div at bounding box center [33, 299] width 32 height 32
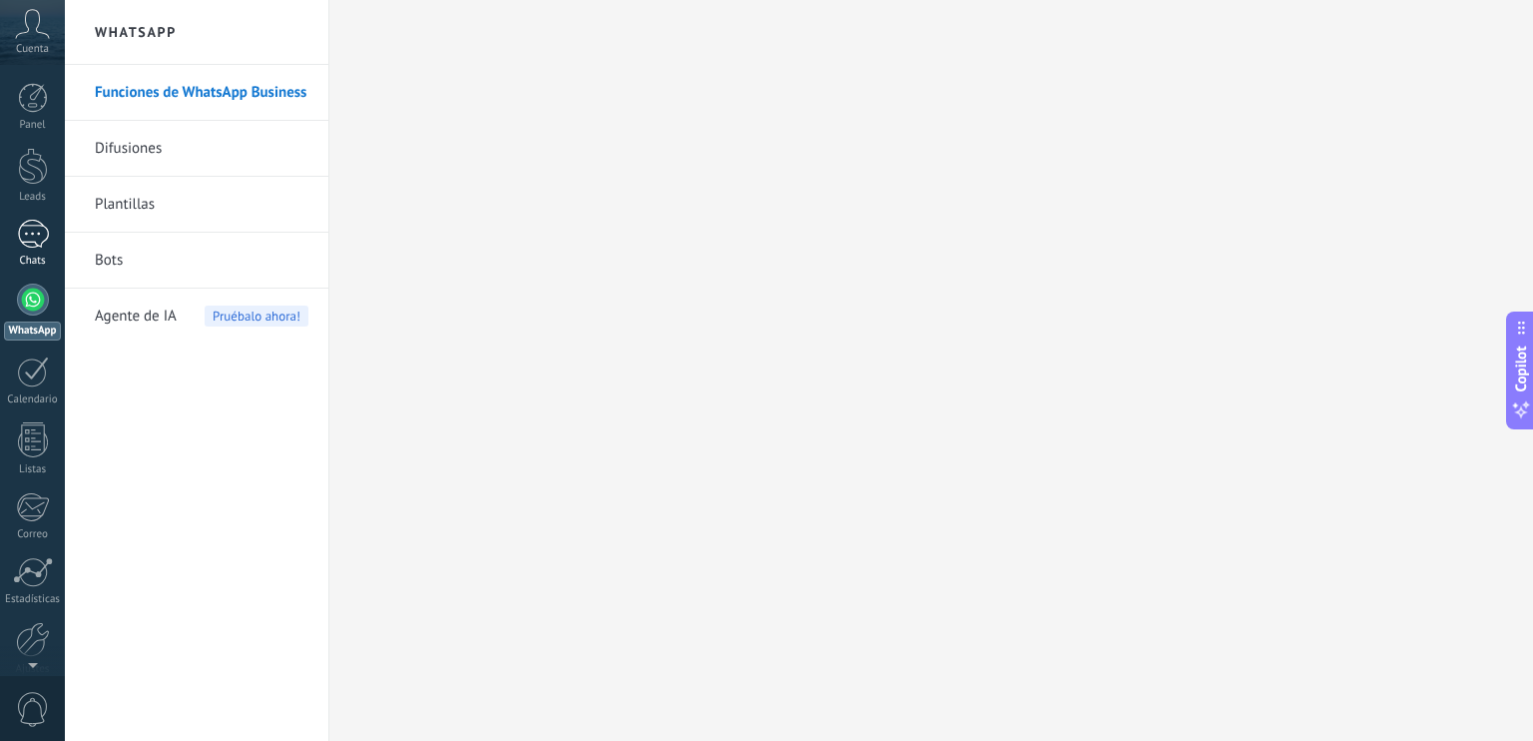
click at [24, 240] on div at bounding box center [33, 234] width 32 height 29
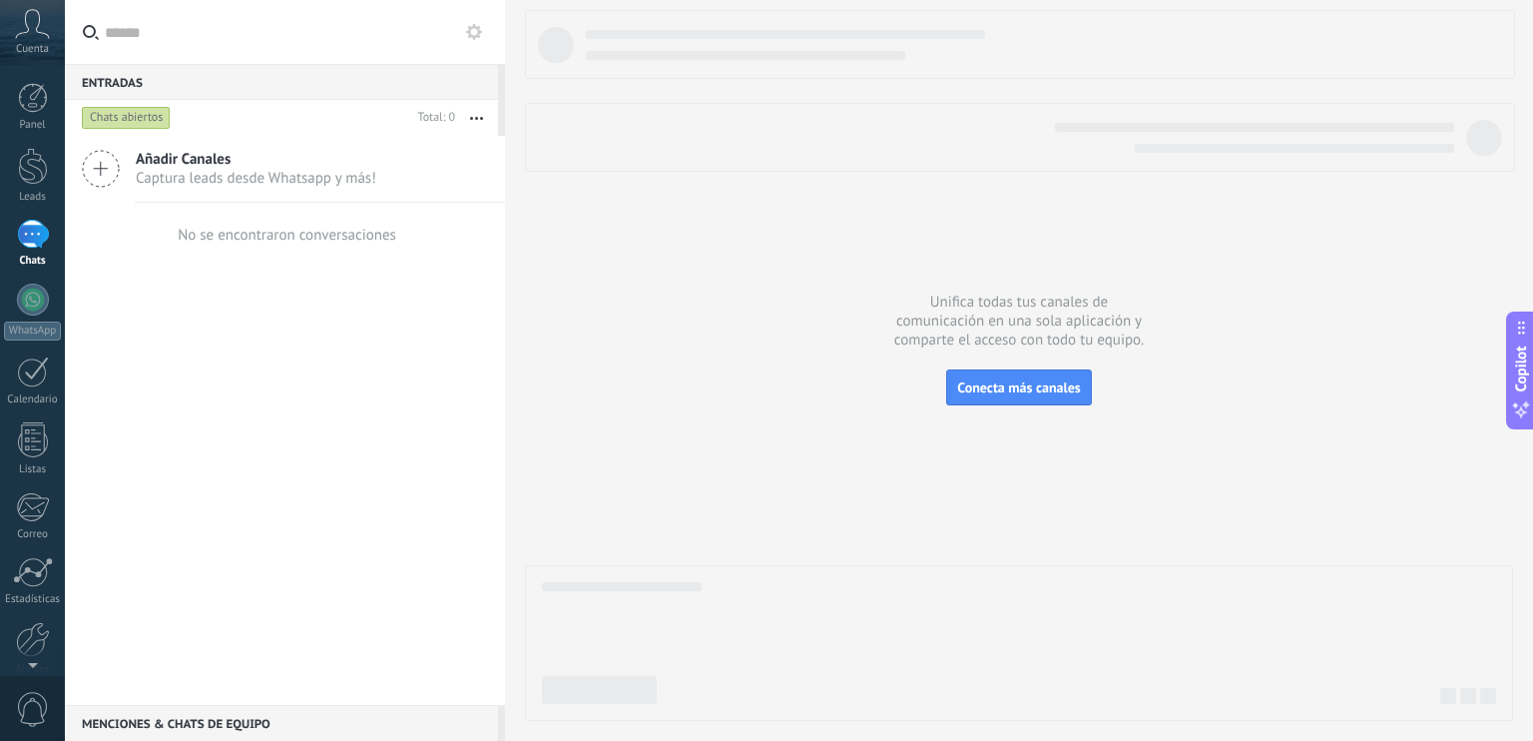
click at [205, 156] on span "Añadir Canales" at bounding box center [256, 159] width 241 height 19
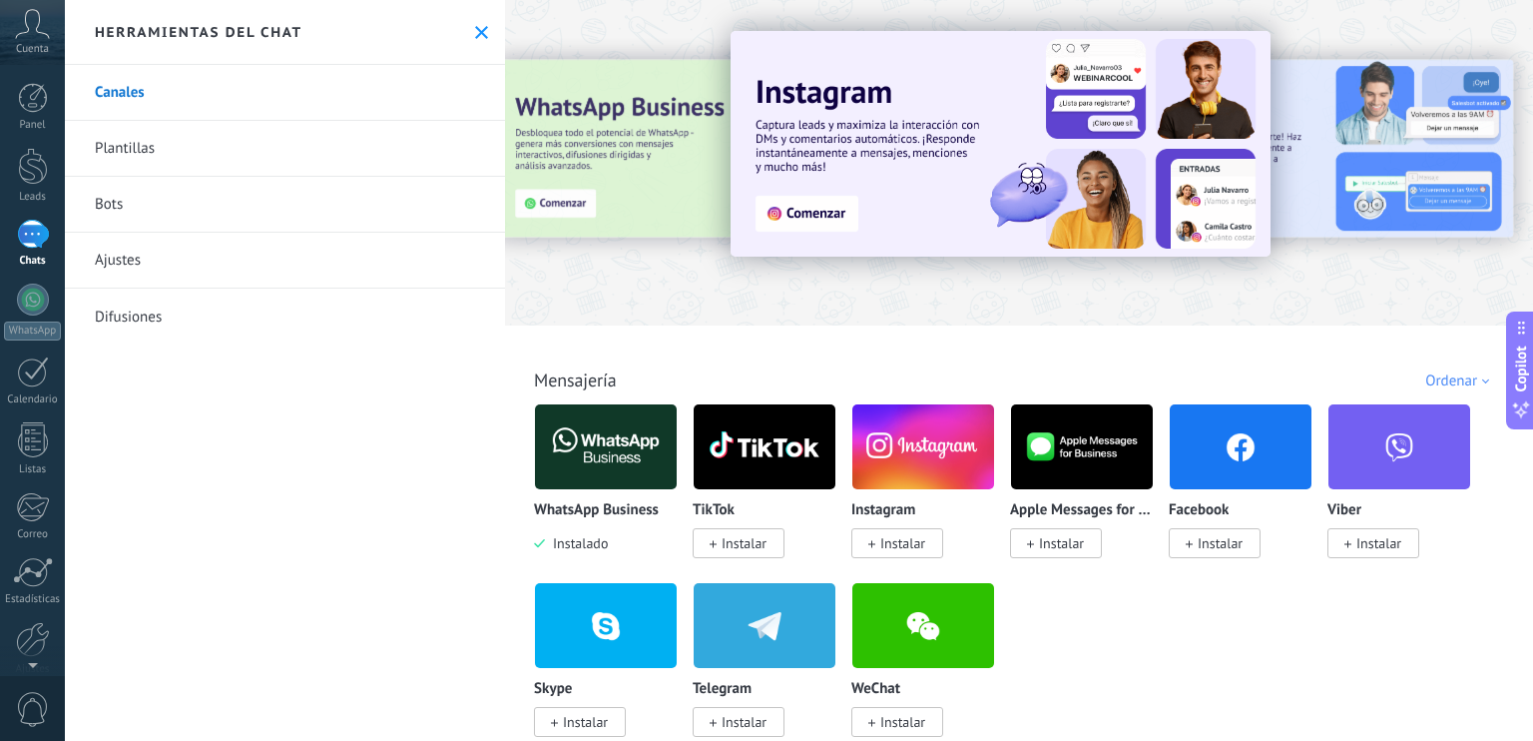
click at [616, 475] on img at bounding box center [606, 446] width 142 height 97
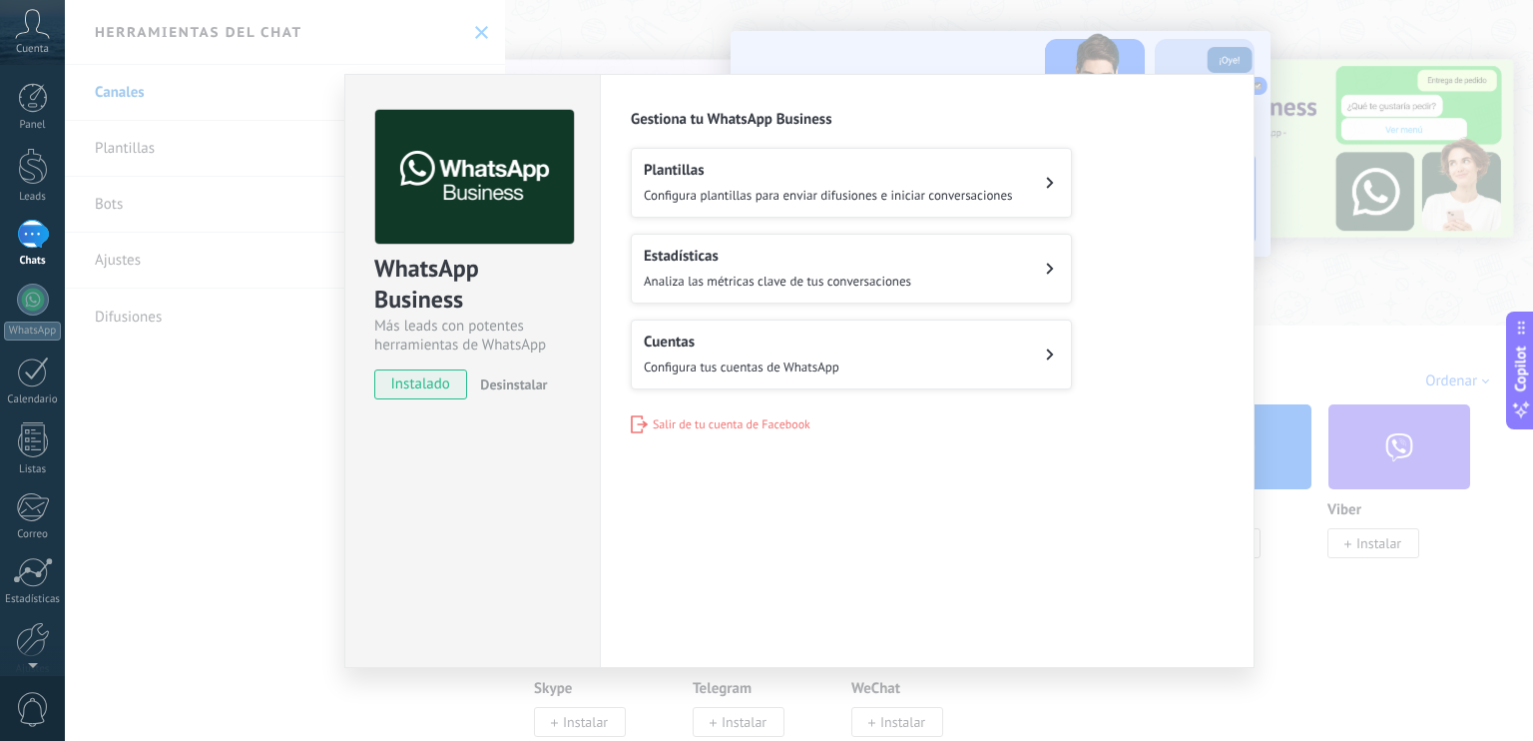
click at [926, 286] on button "Estadísticas Analiza las métricas clave de tus conversaciones" at bounding box center [851, 269] width 441 height 70
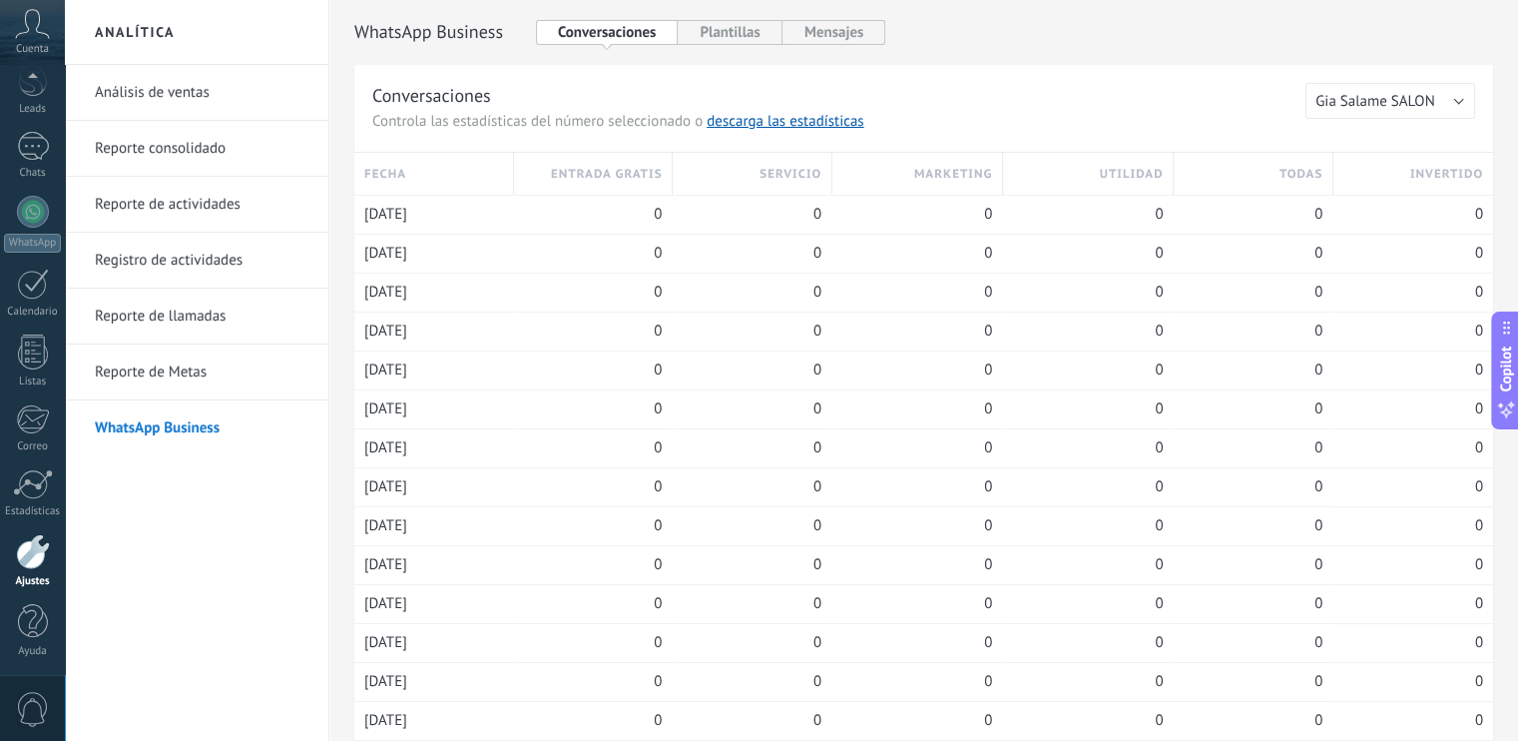
click at [803, 18] on div "WhatsApp Business" at bounding box center [923, 32] width 1139 height 64
click at [806, 30] on button "Mensajes" at bounding box center [835, 32] width 104 height 25
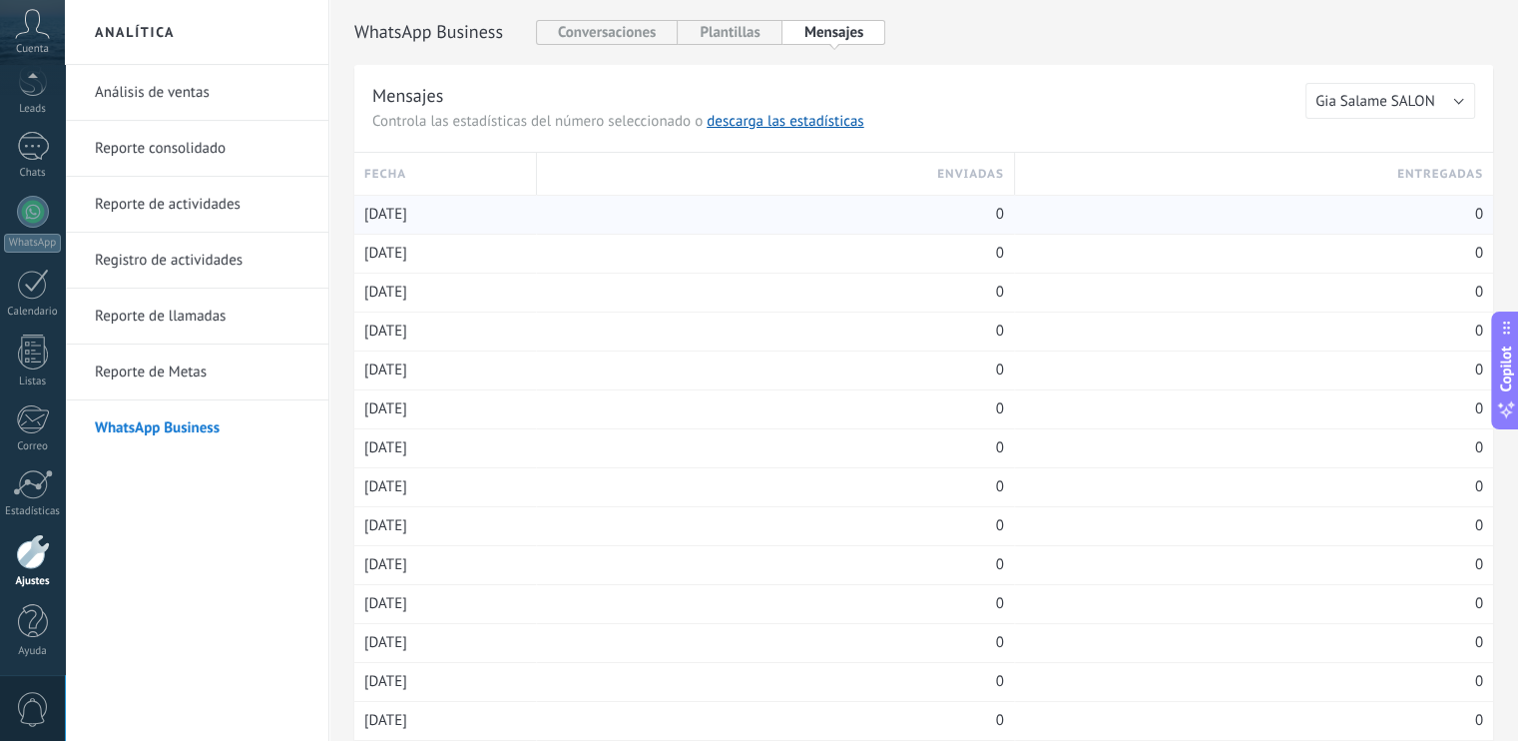
click at [450, 211] on div "18.09.2025" at bounding box center [445, 215] width 162 height 38
click at [630, 31] on button "Conversaciones" at bounding box center [607, 32] width 143 height 25
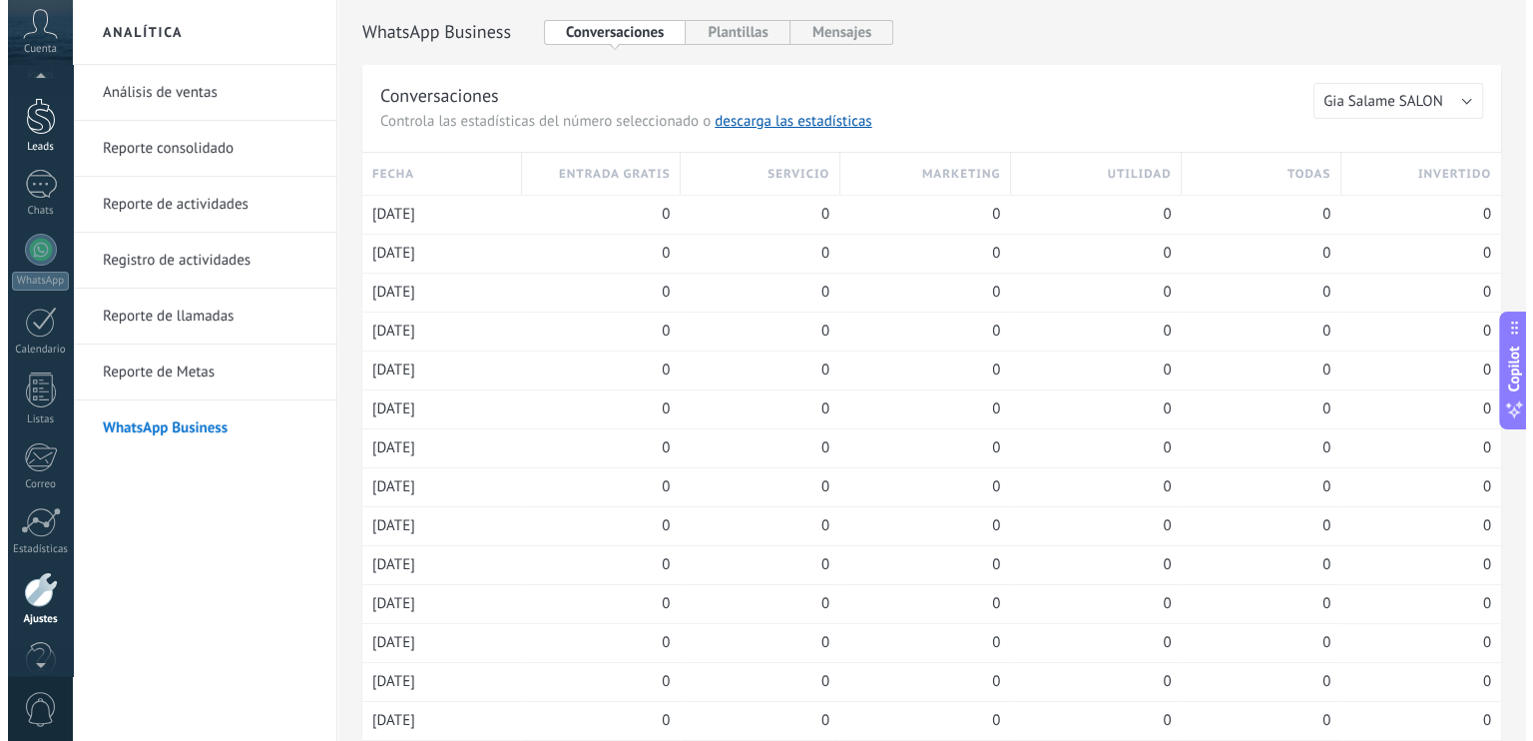
scroll to position [34, 0]
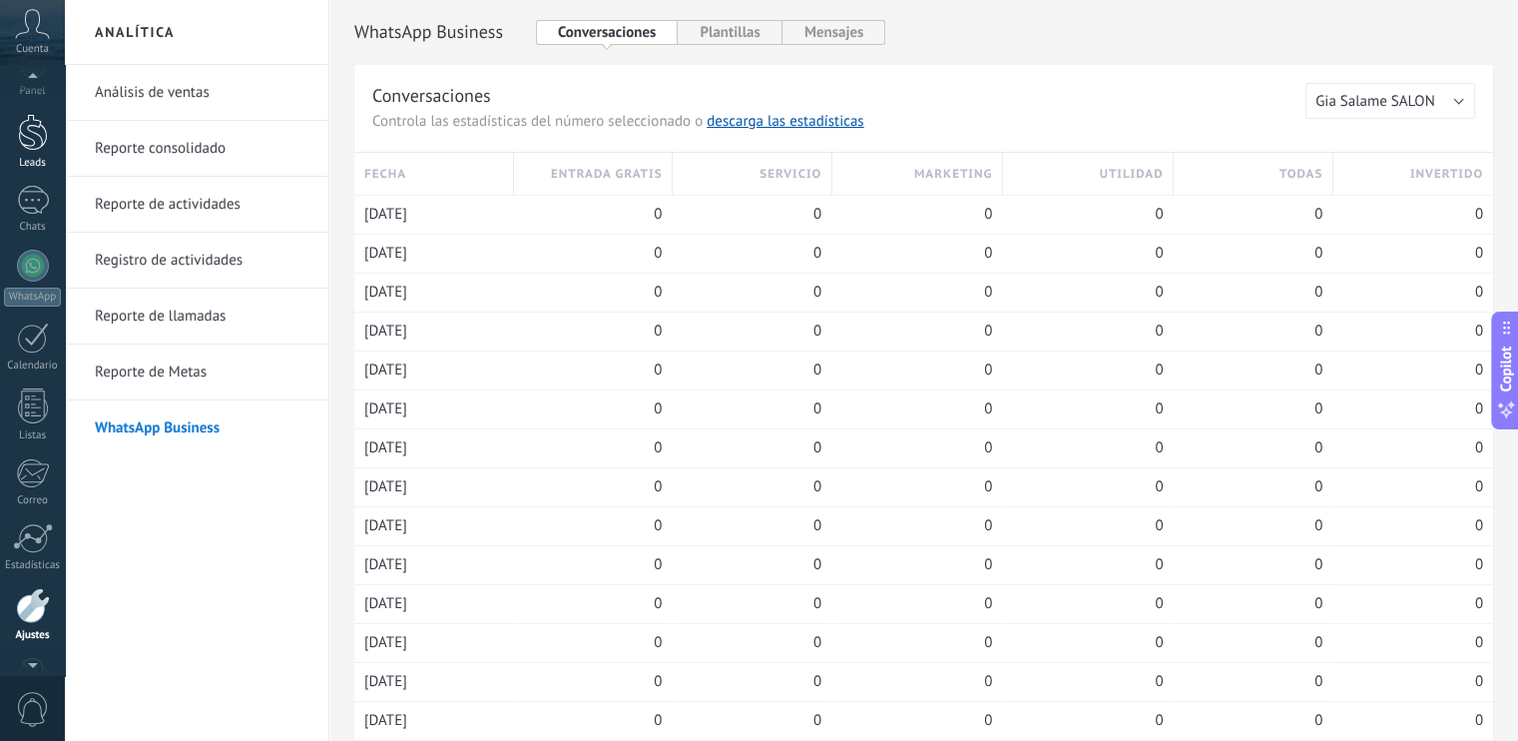
click at [37, 136] on div at bounding box center [33, 132] width 30 height 37
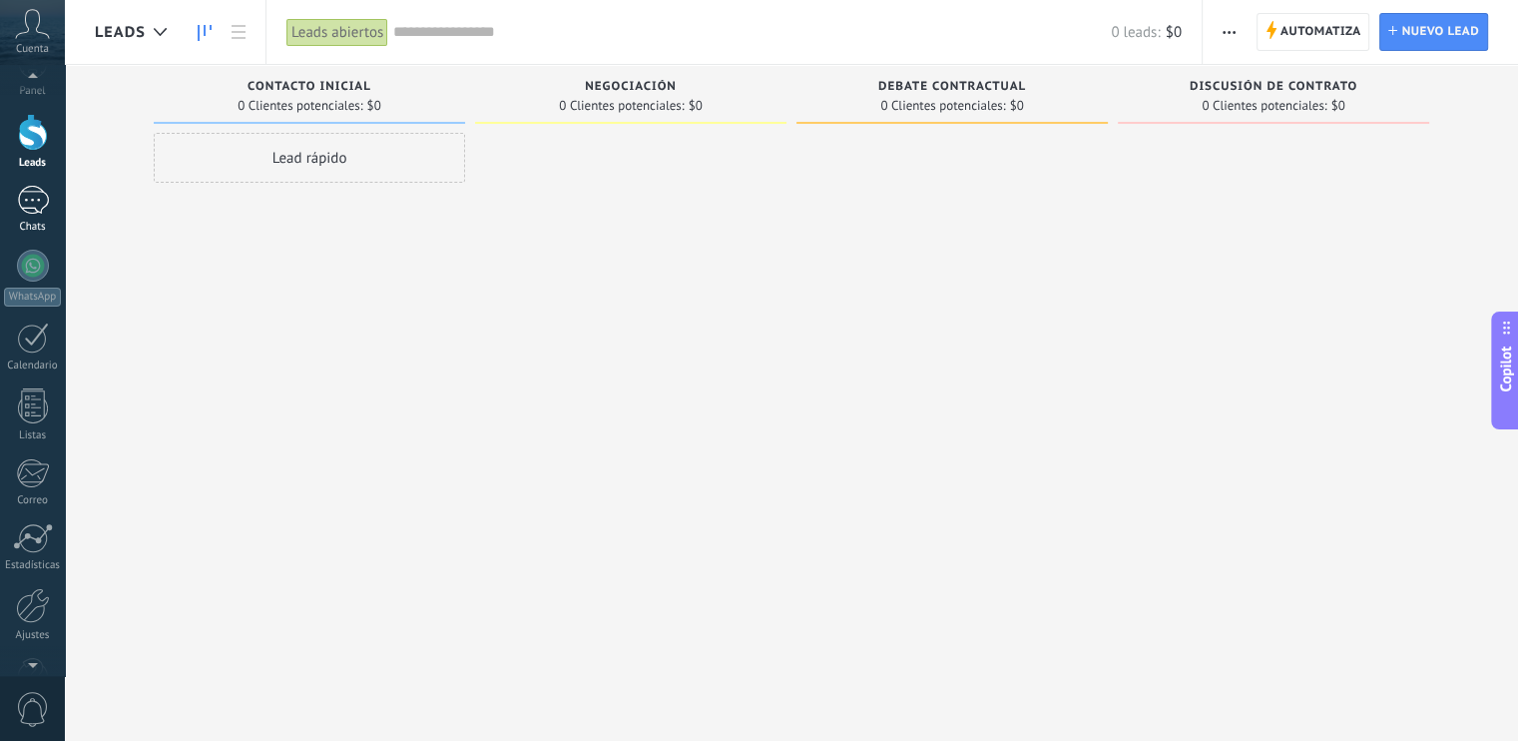
click at [53, 190] on link "Chats" at bounding box center [32, 210] width 65 height 48
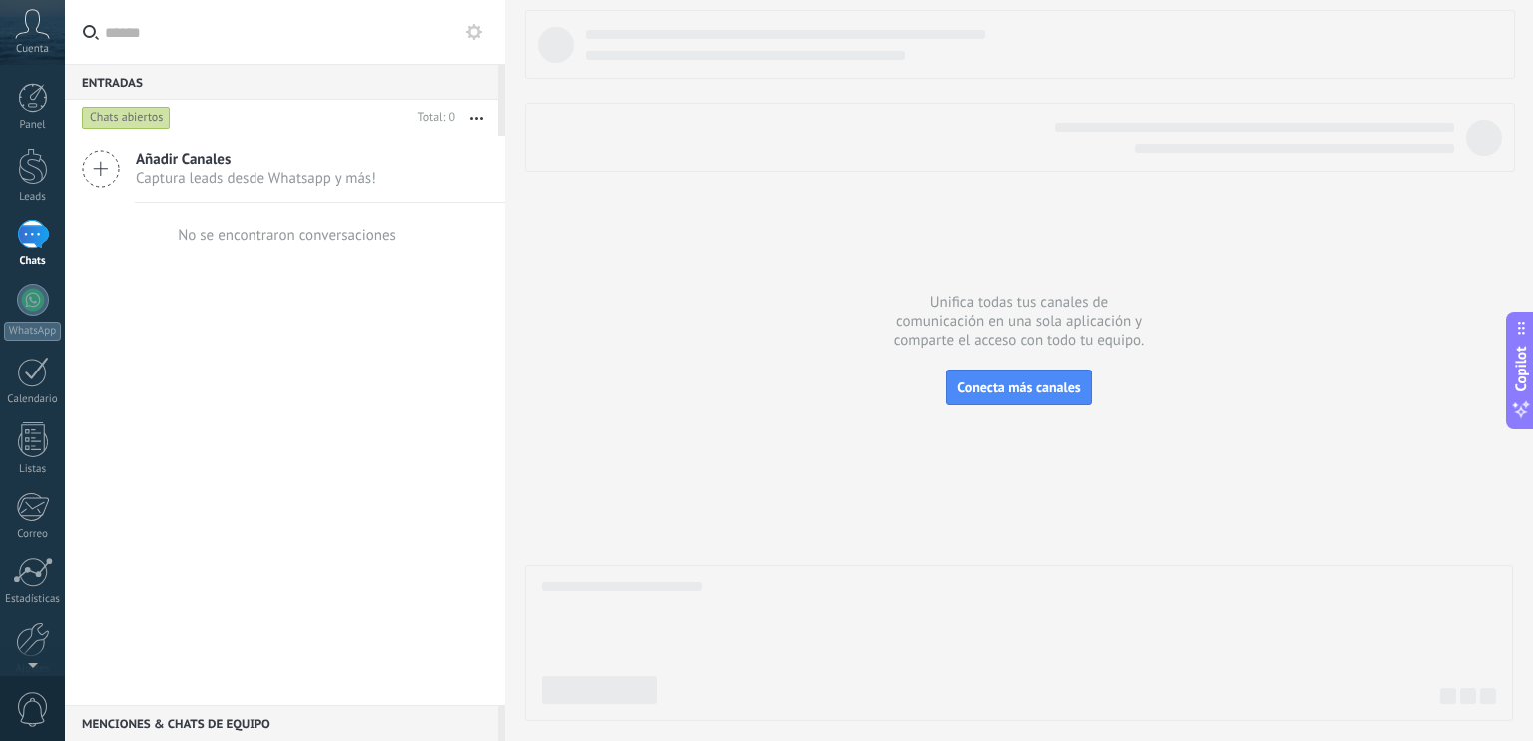
click at [32, 240] on div at bounding box center [33, 234] width 32 height 29
click at [106, 175] on icon at bounding box center [101, 169] width 38 height 38
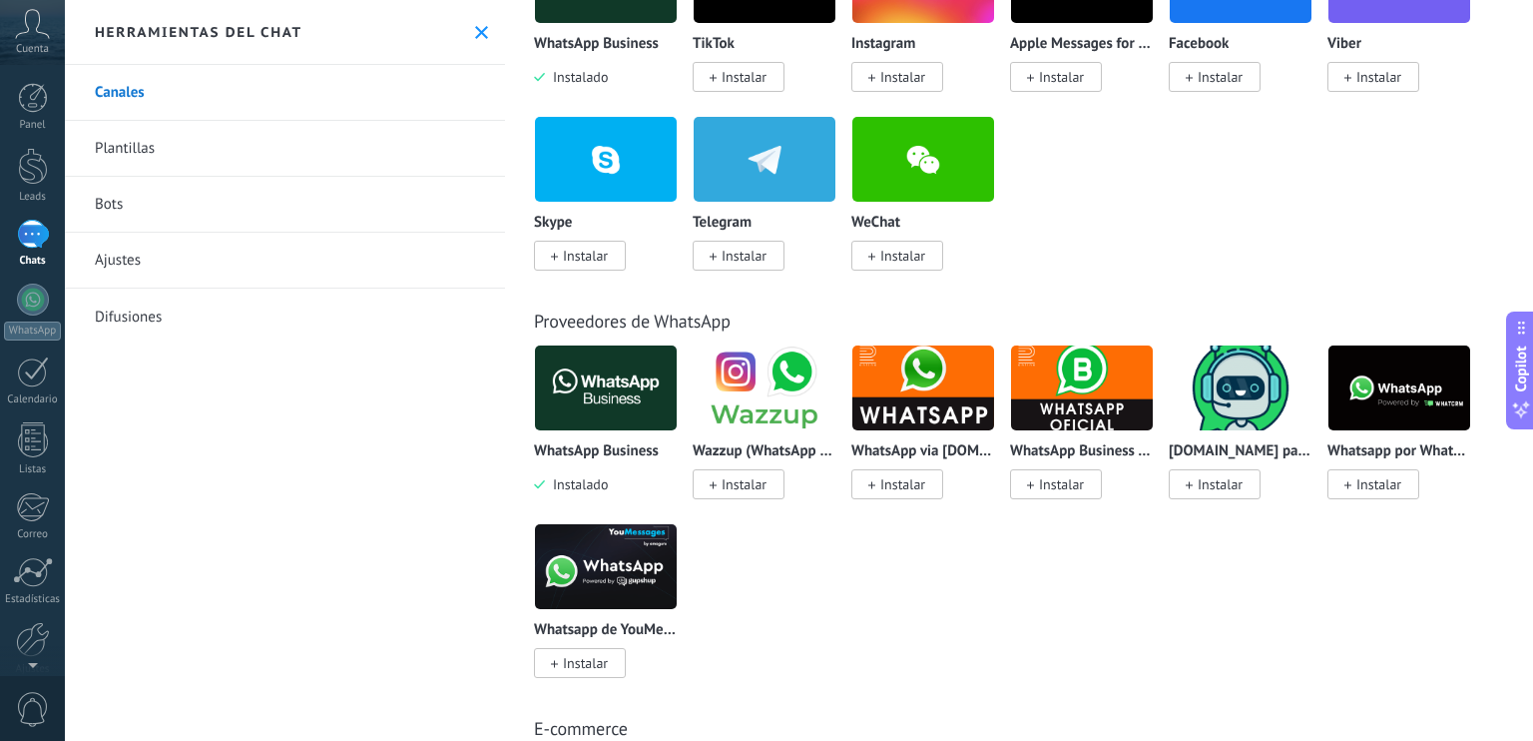
scroll to position [499, 0]
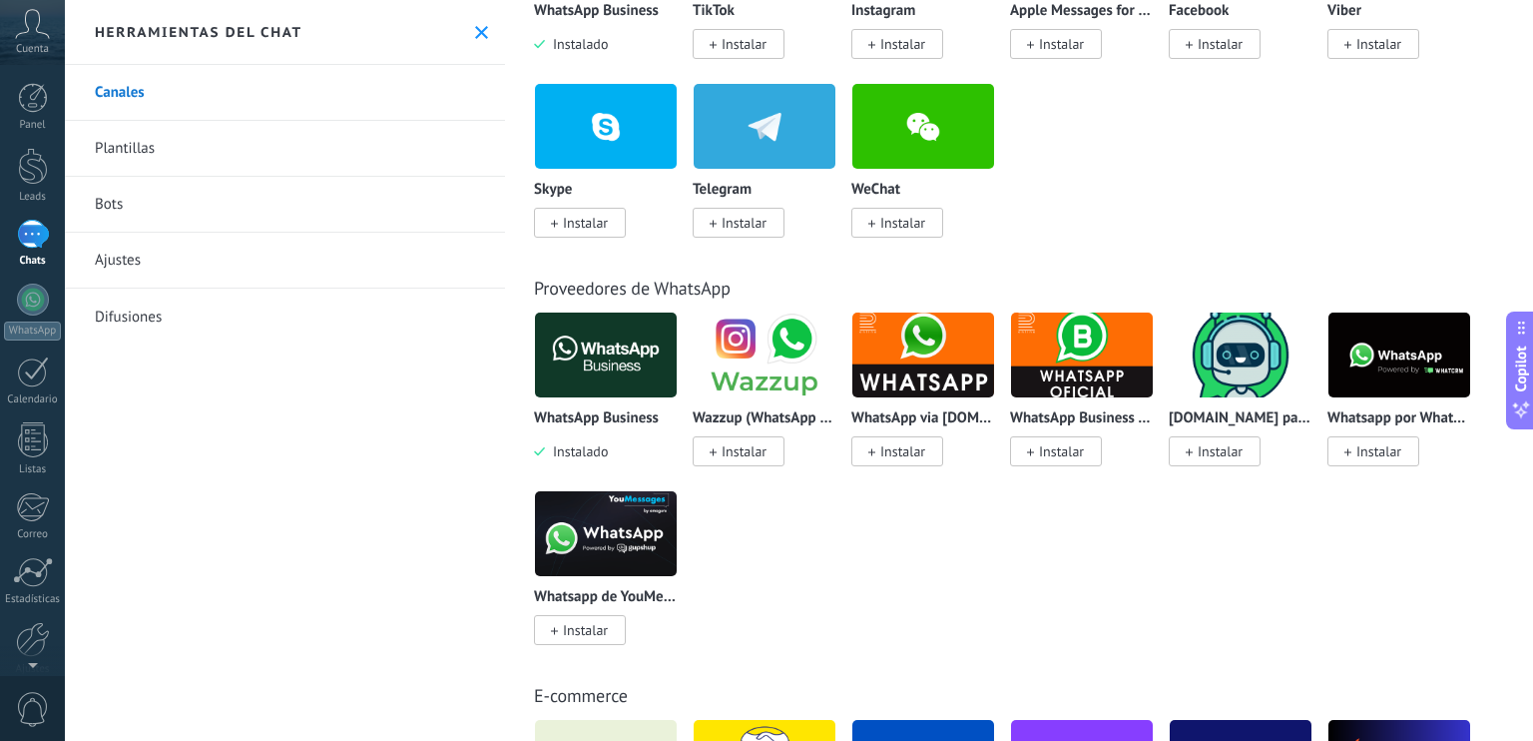
click at [612, 366] on img at bounding box center [606, 354] width 142 height 97
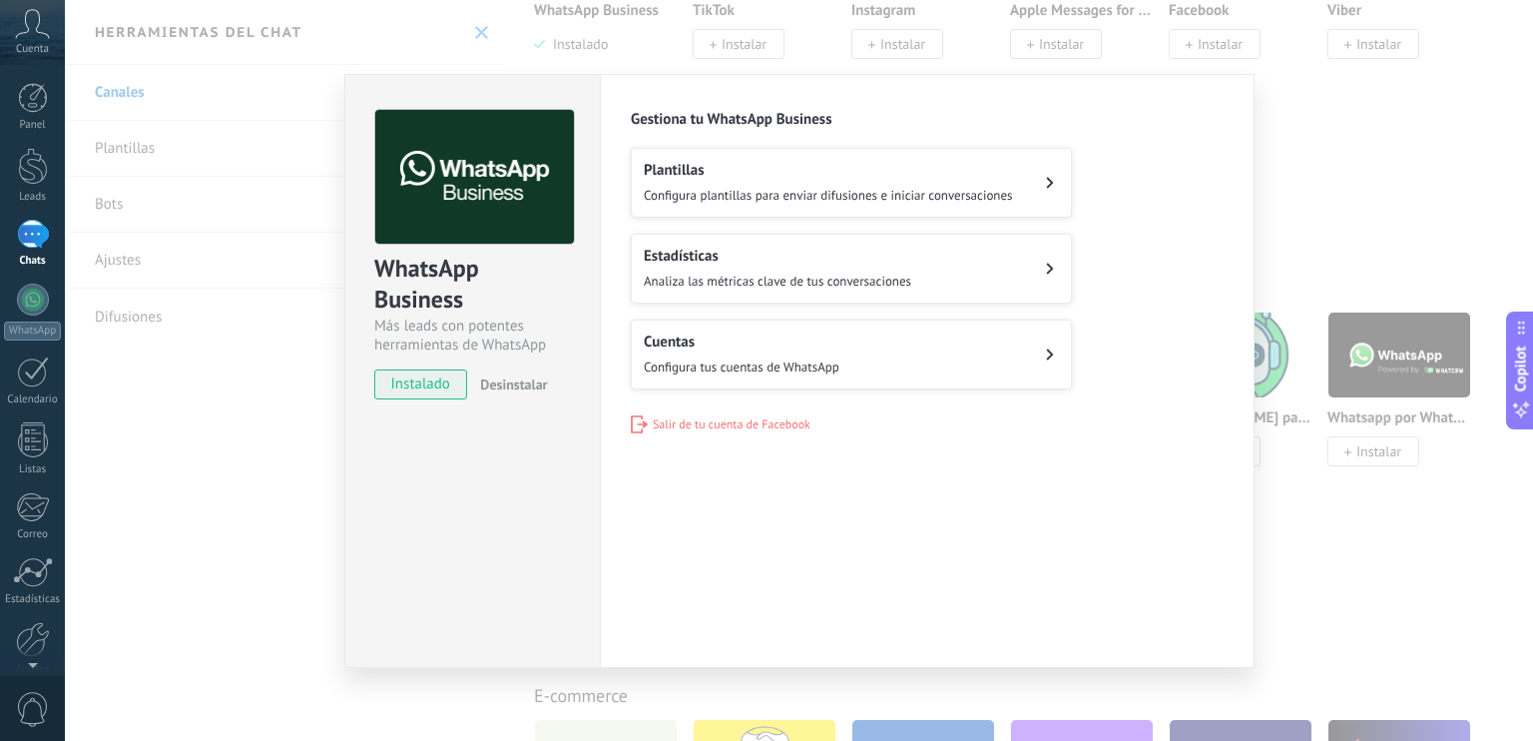
click at [950, 350] on button "Cuentas Configura tus cuentas de WhatsApp" at bounding box center [851, 354] width 441 height 70
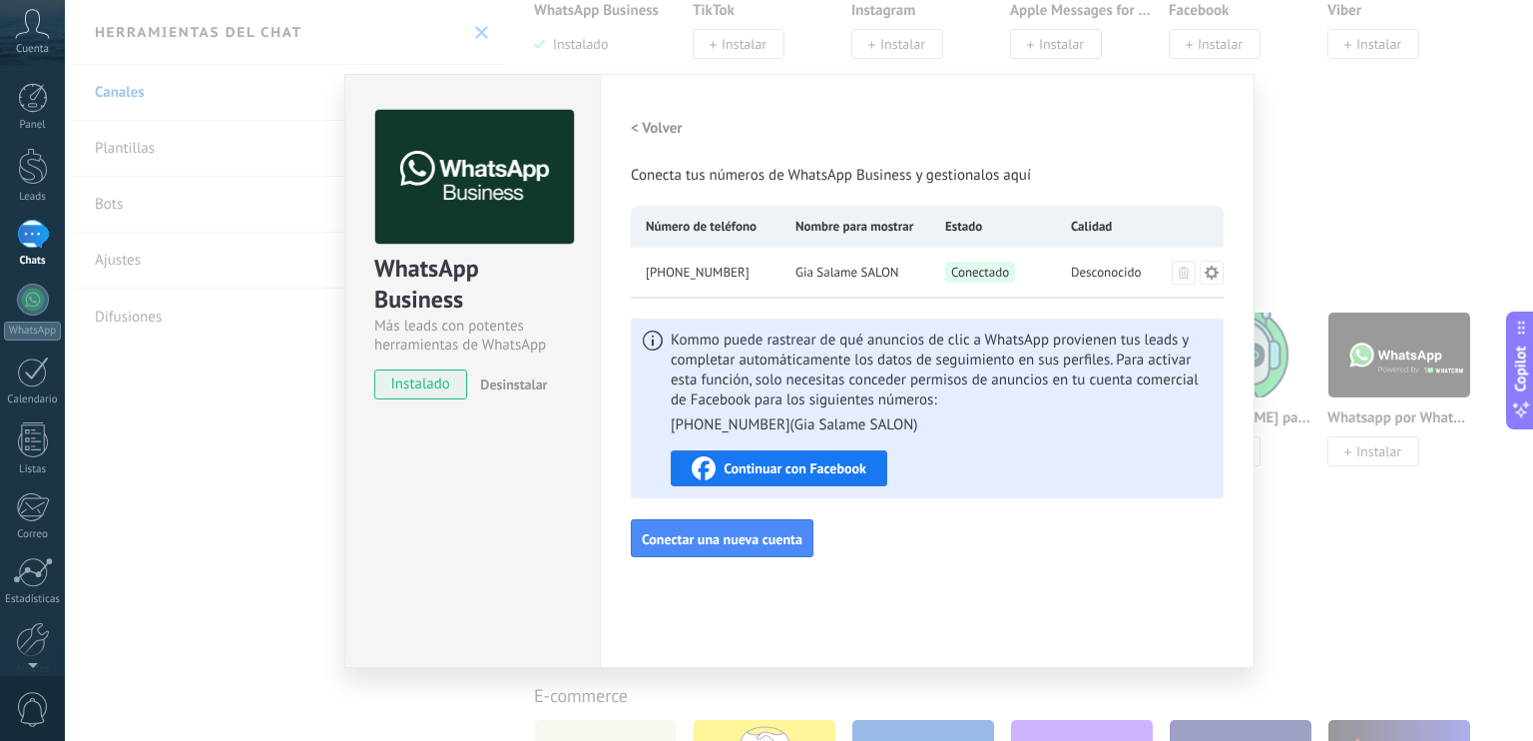
click at [829, 478] on div "Continuar con Facebook" at bounding box center [779, 468] width 175 height 24
click at [808, 463] on span "Continuar con Facebook" at bounding box center [795, 468] width 143 height 14
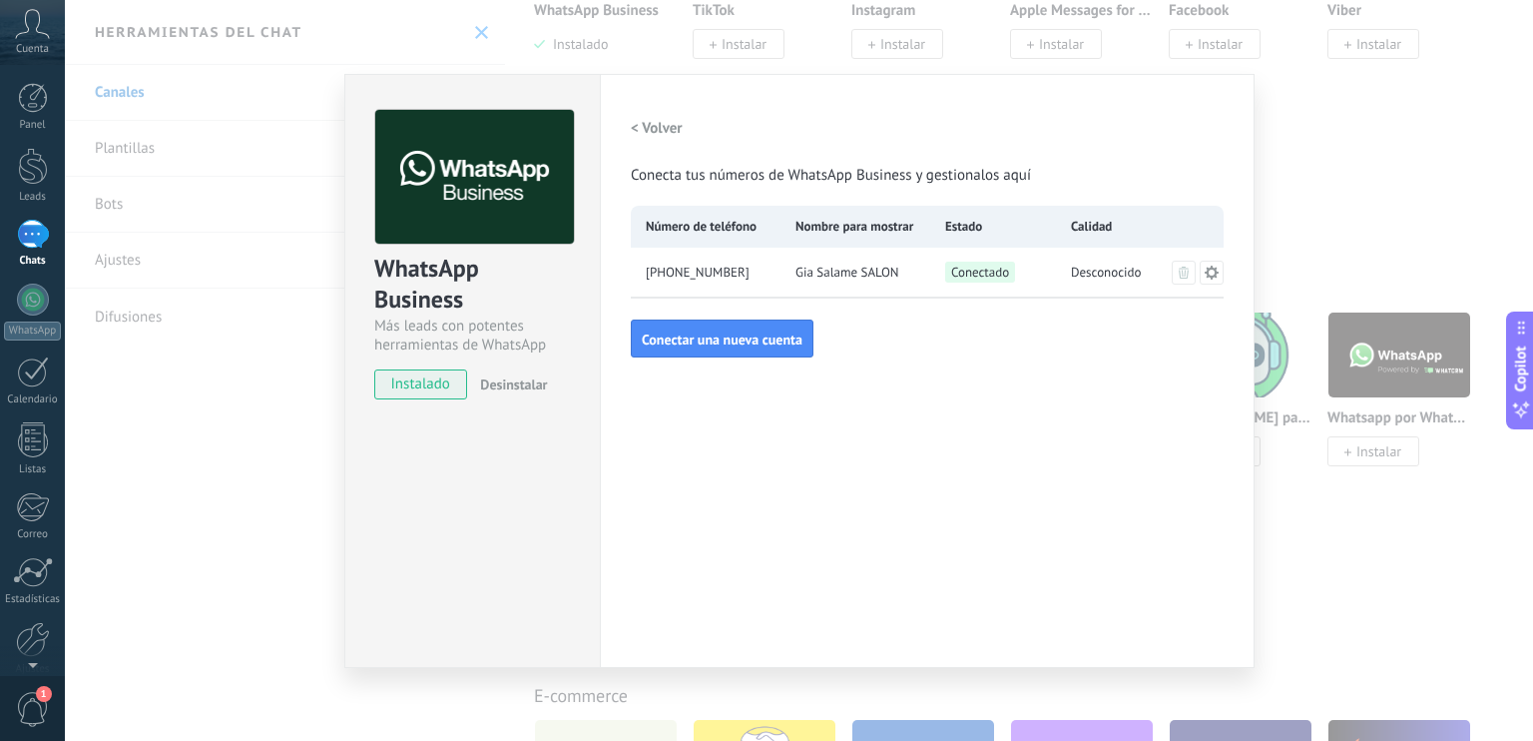
click at [1327, 259] on div "WhatsApp Business Más leads con potentes herramientas de WhatsApp instalado Des…" at bounding box center [799, 370] width 1468 height 741
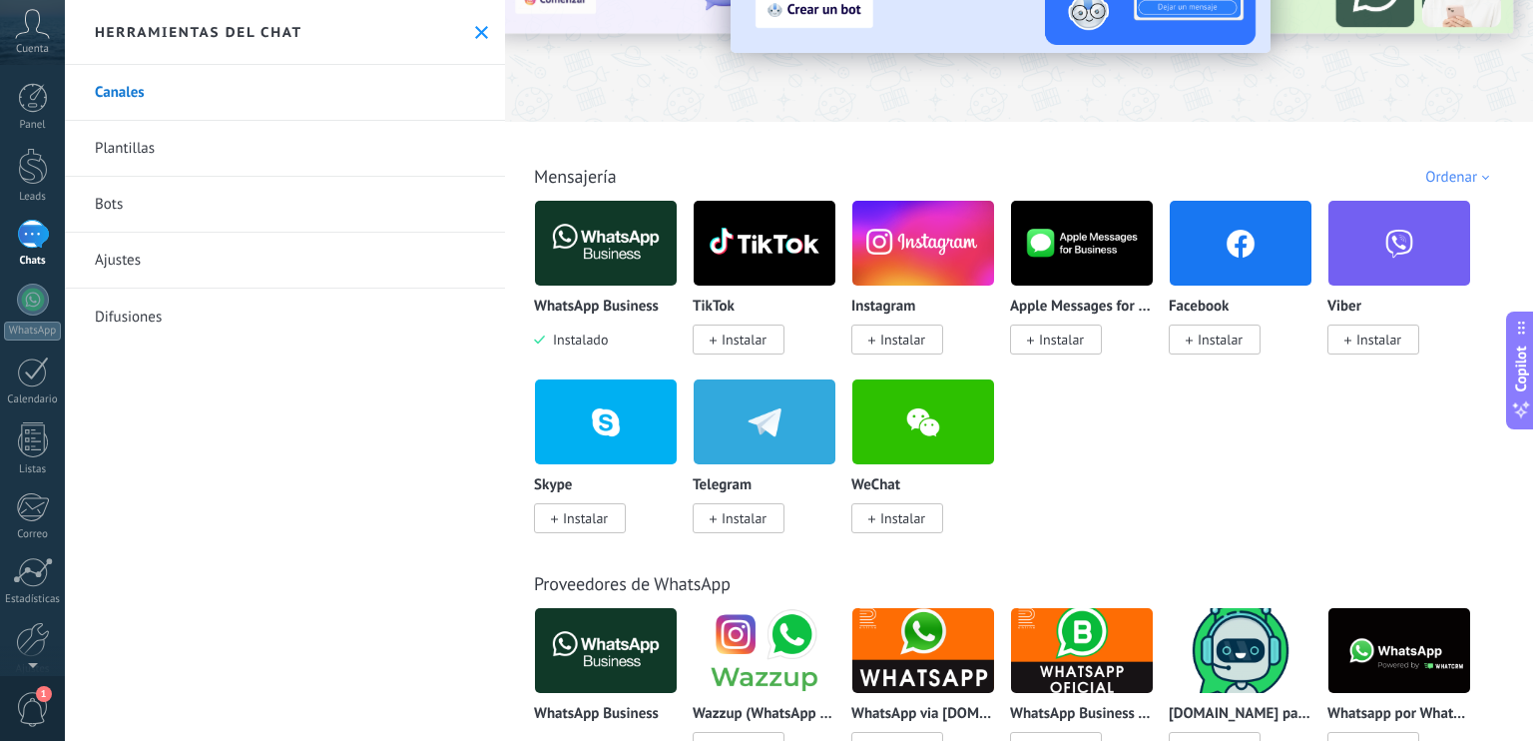
scroll to position [0, 0]
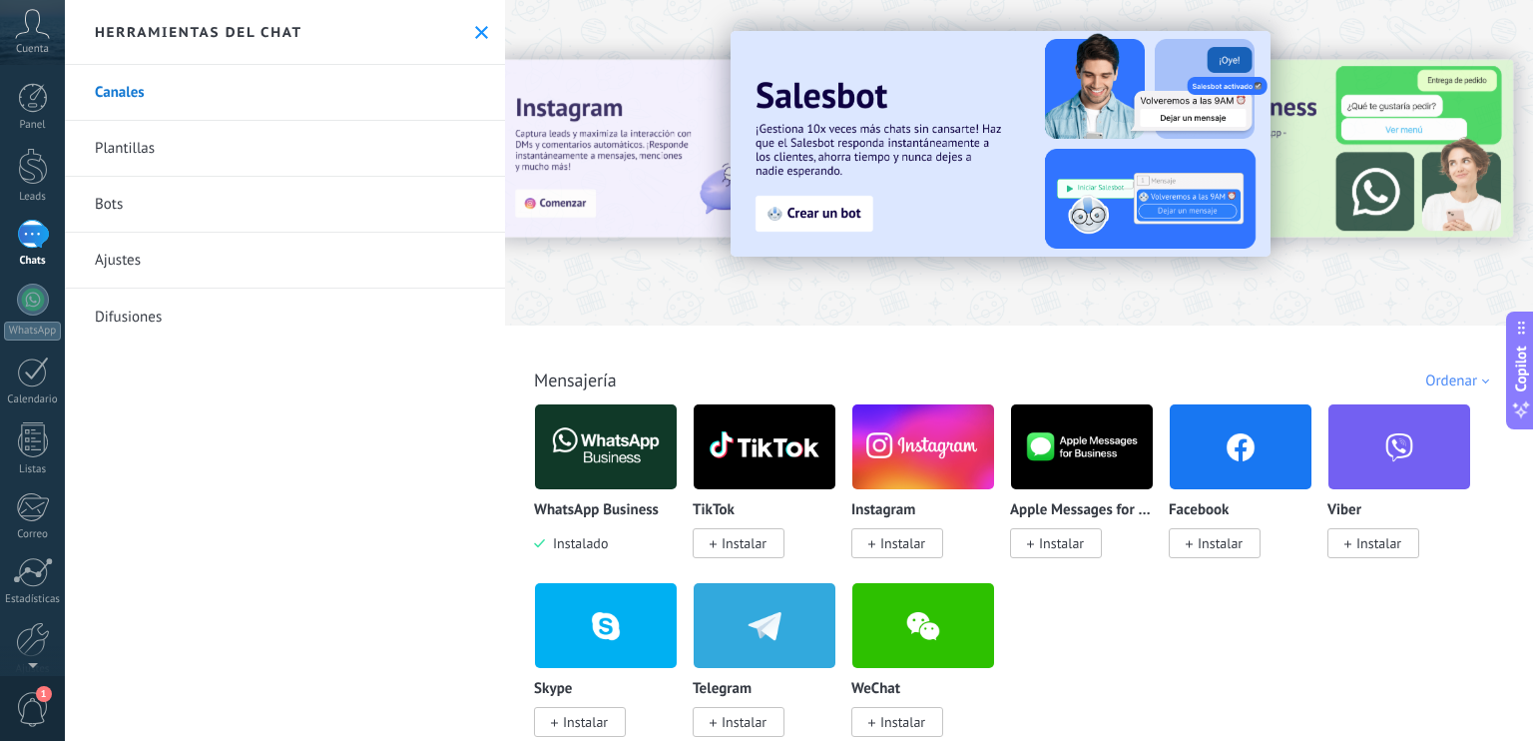
click at [40, 245] on div at bounding box center [33, 234] width 32 height 29
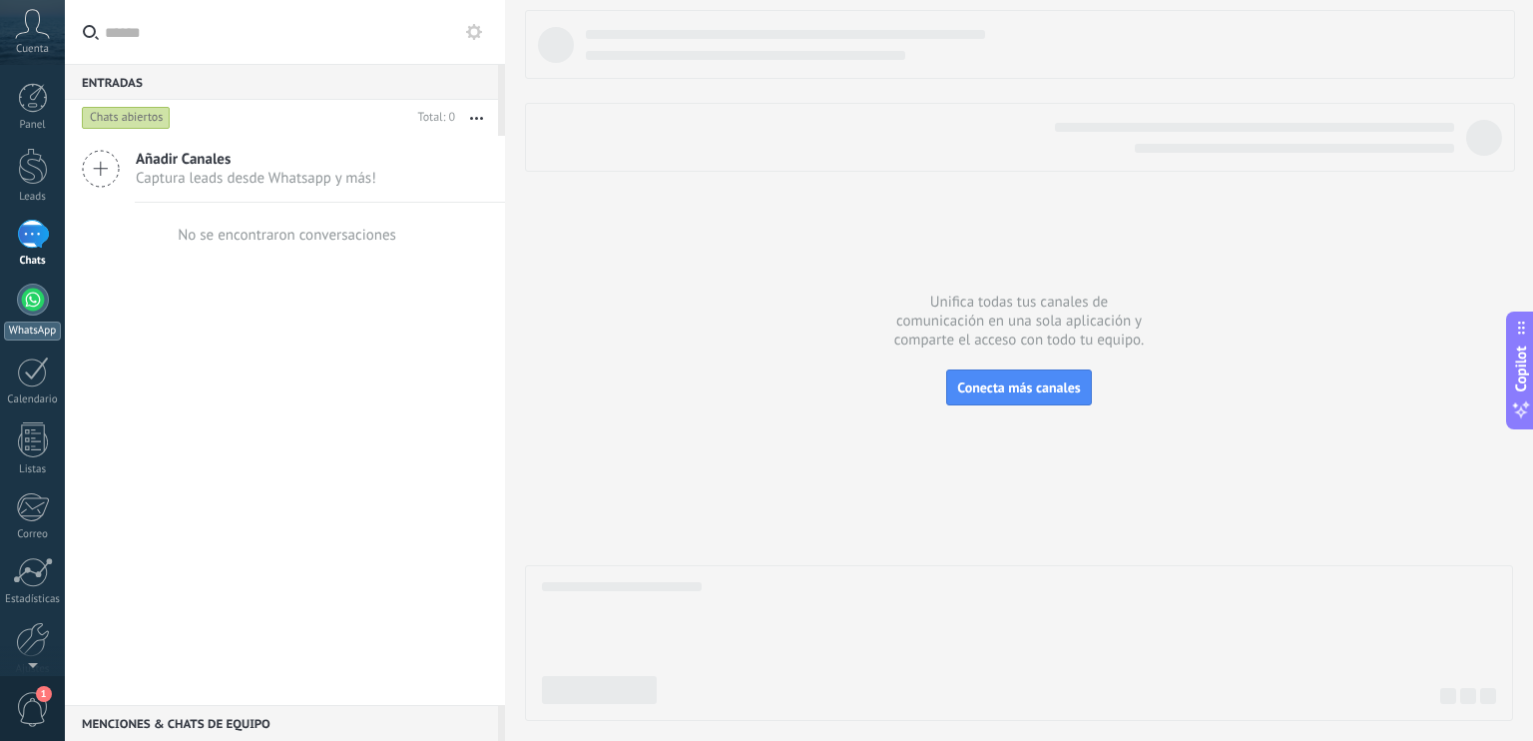
click at [32, 306] on div at bounding box center [33, 299] width 32 height 32
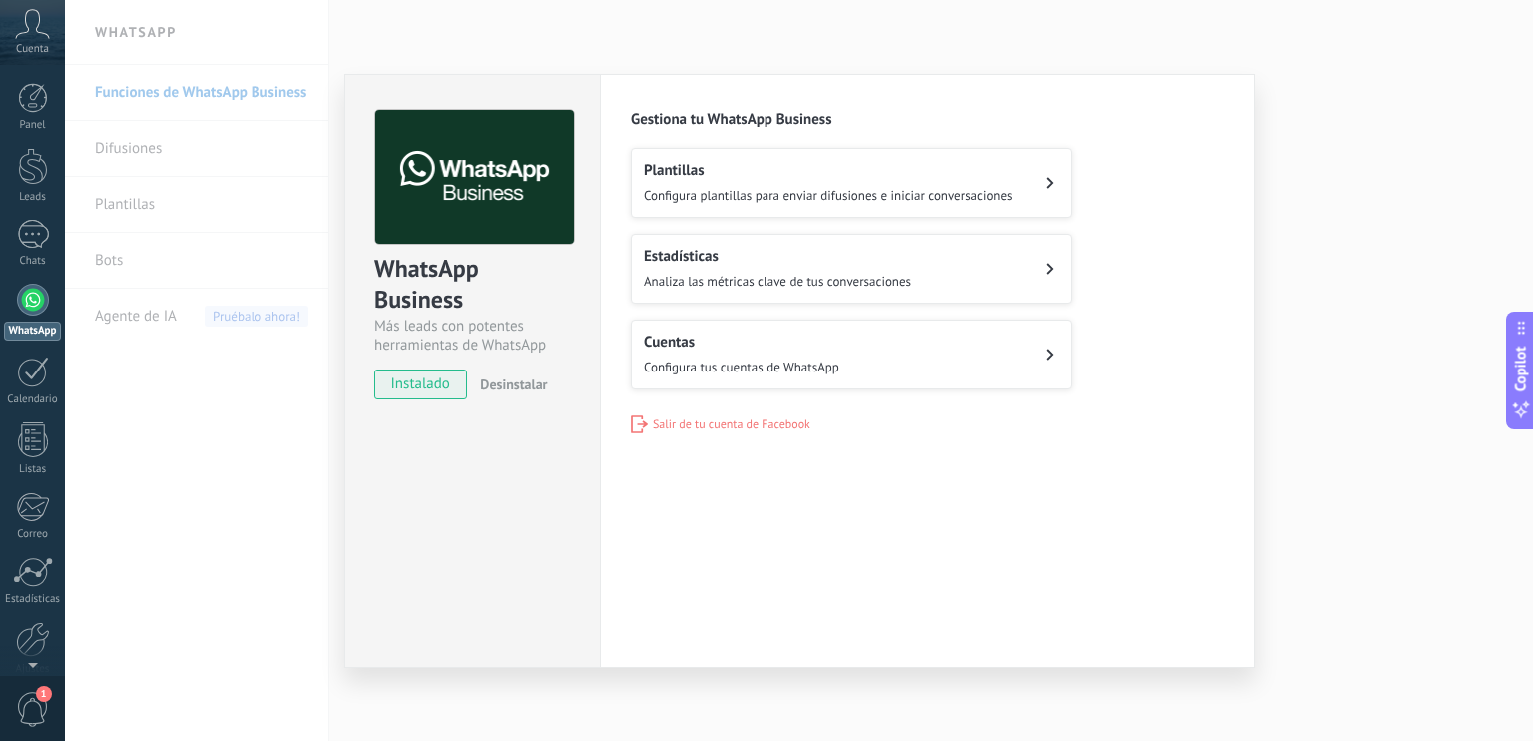
click at [750, 373] on span "Configura tus cuentas de WhatsApp" at bounding box center [742, 366] width 196 height 17
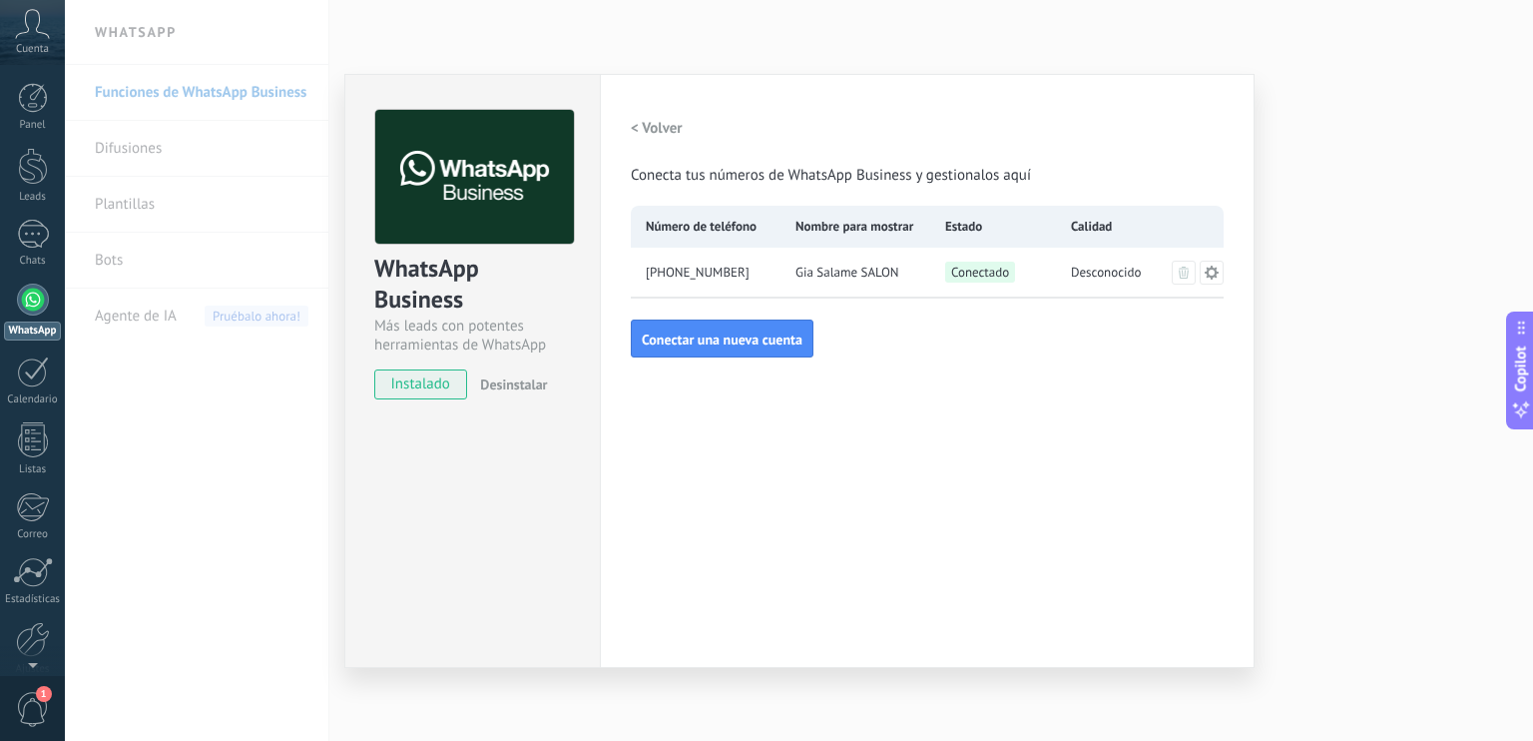
click at [663, 127] on h2 "< Volver" at bounding box center [657, 128] width 52 height 19
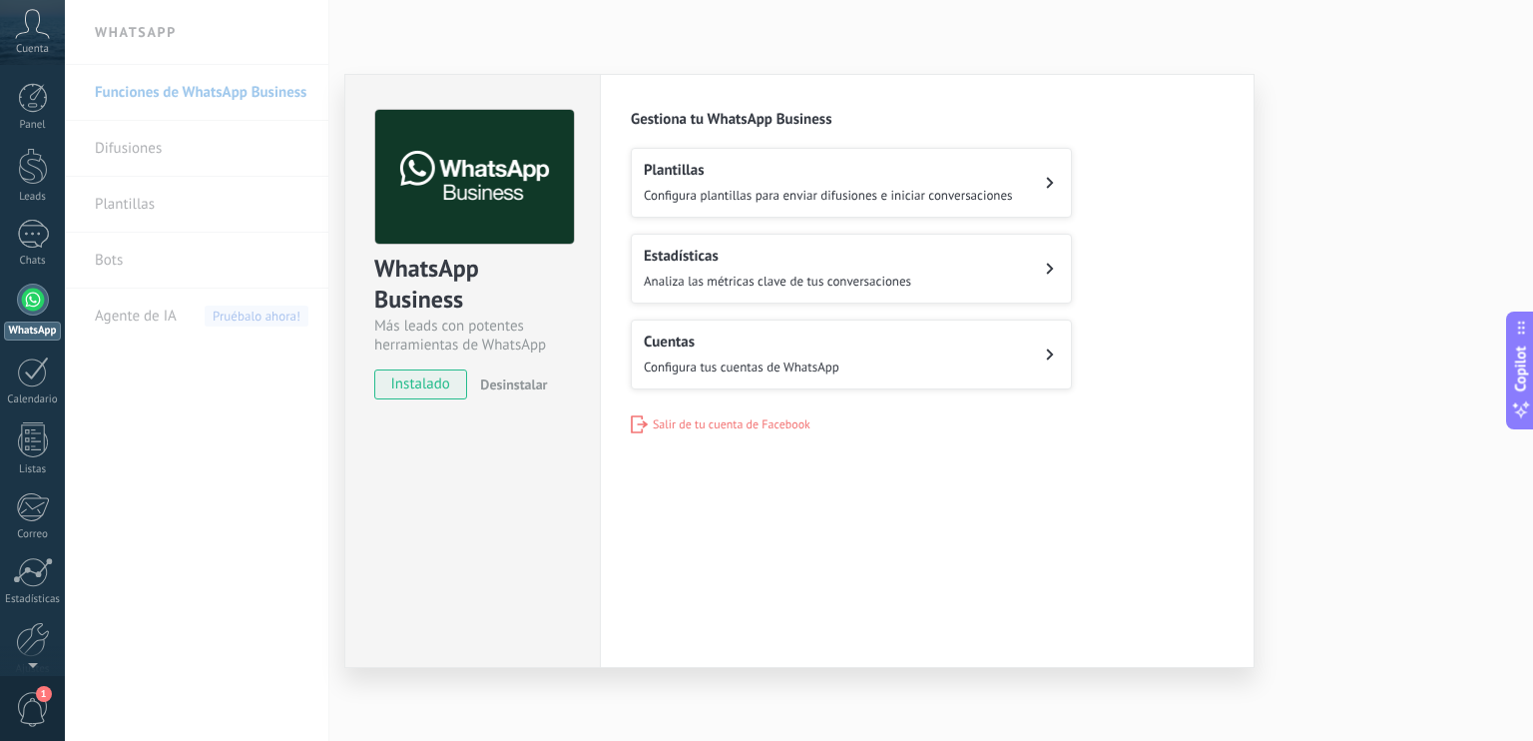
click at [816, 187] on span "Configura plantillas para enviar difusiones e iniciar conversaciones" at bounding box center [828, 195] width 369 height 17
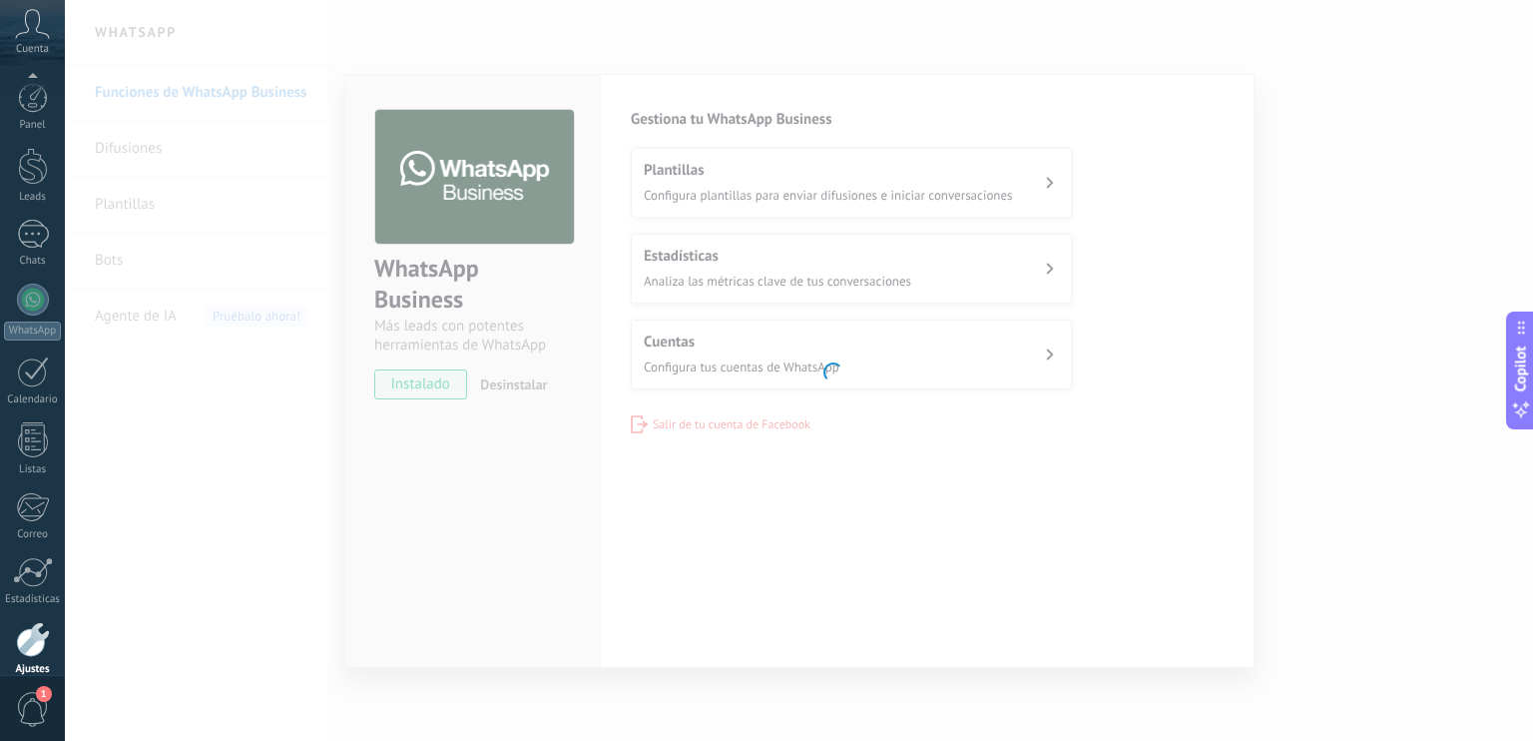
scroll to position [88, 0]
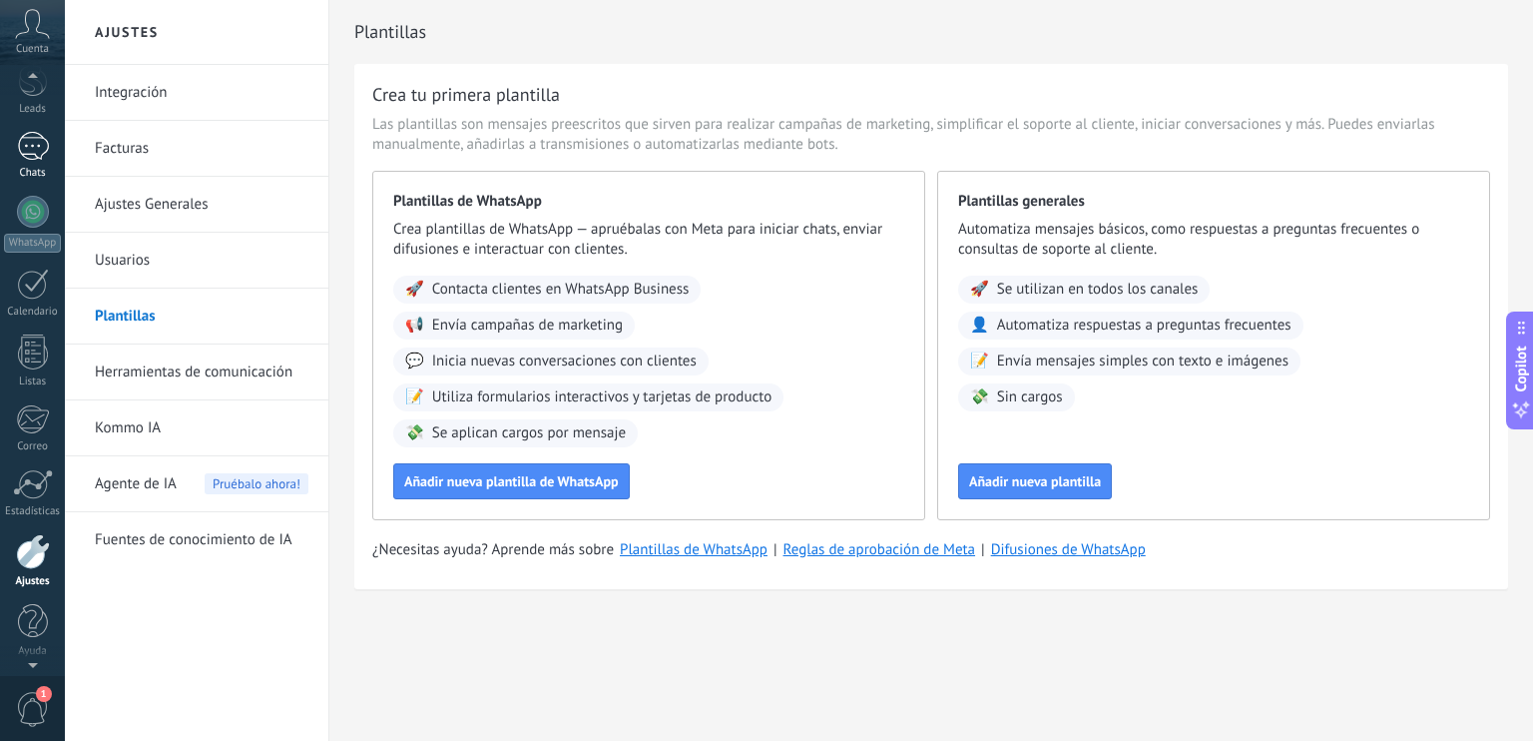
click at [28, 160] on link "Chats" at bounding box center [32, 156] width 65 height 48
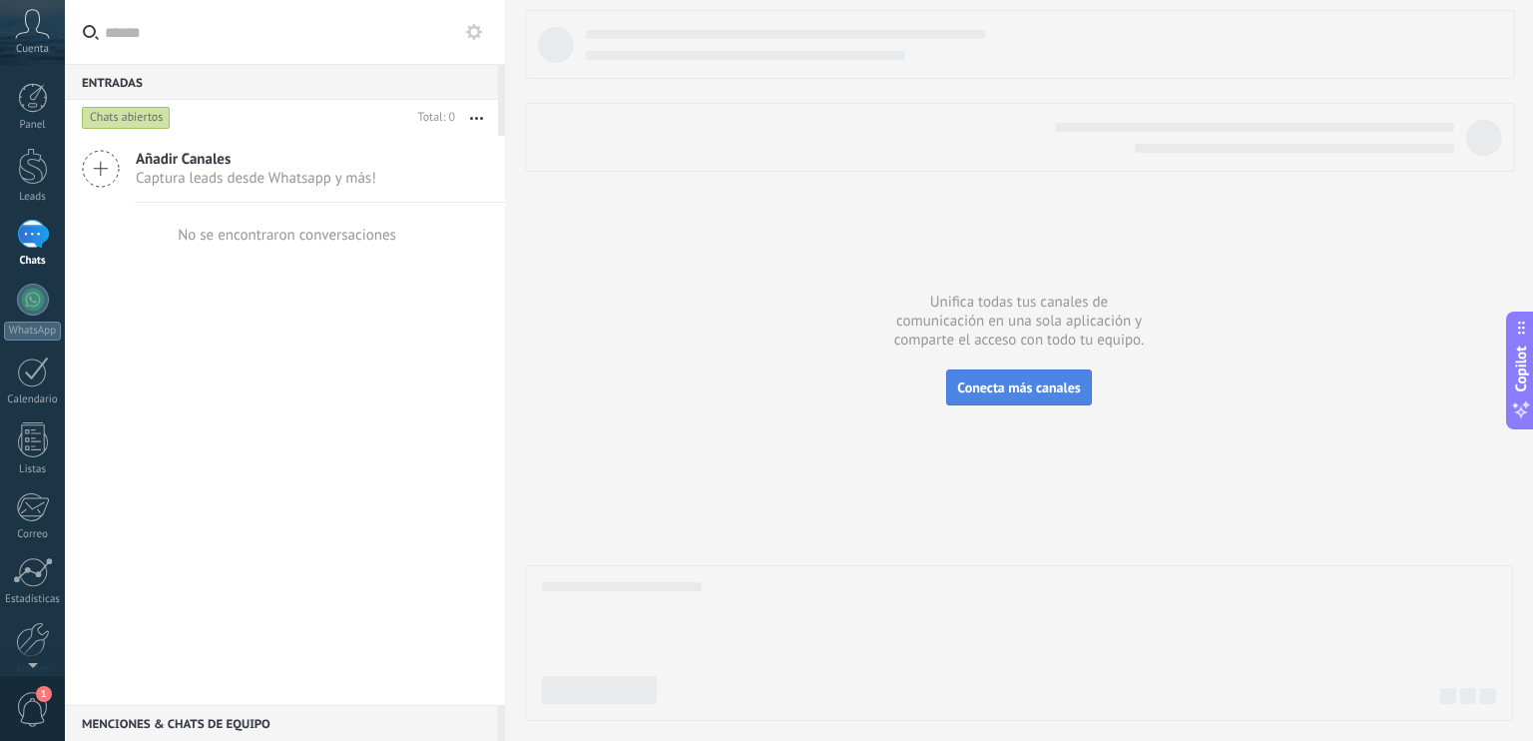
click at [999, 399] on button "Conecta más canales" at bounding box center [1018, 387] width 145 height 36
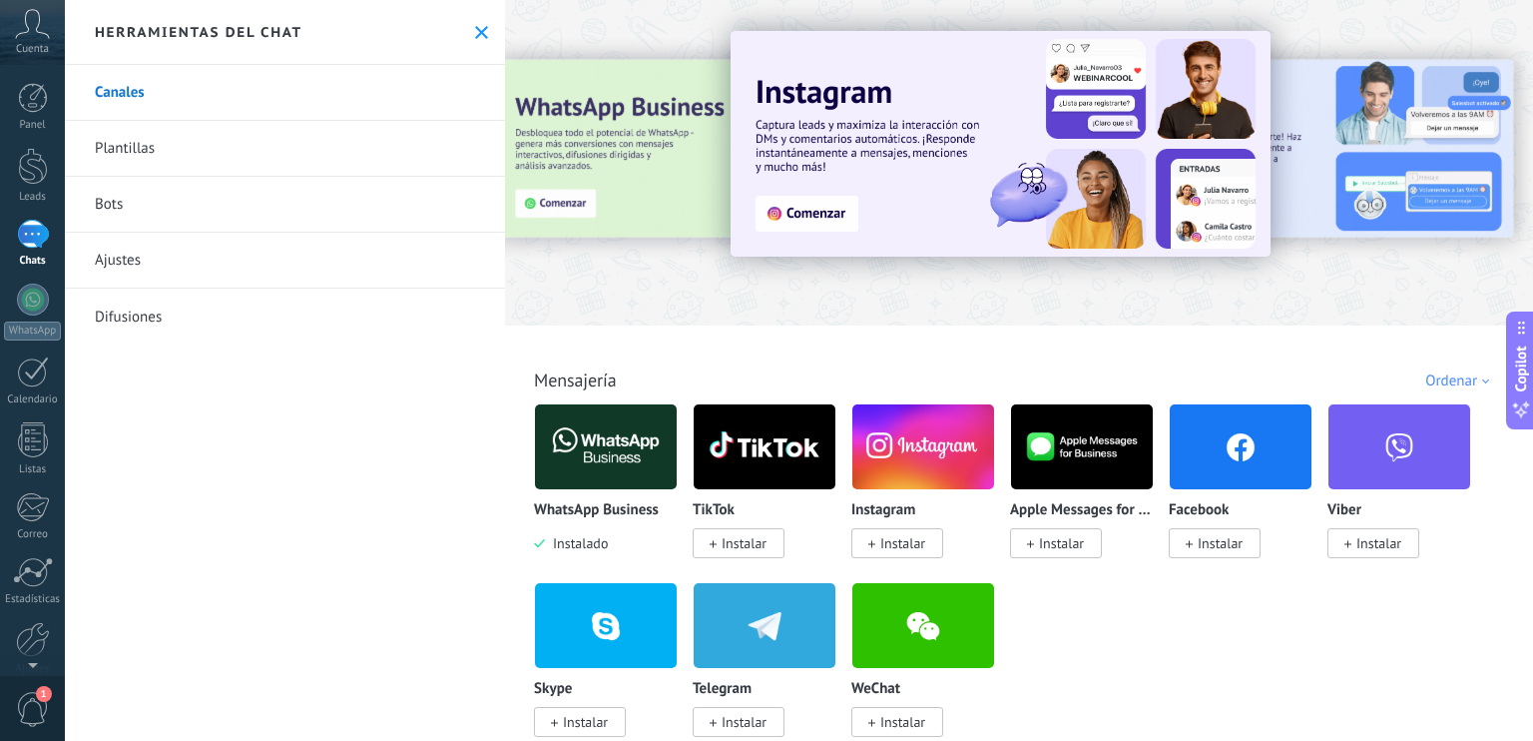
click at [872, 538] on span at bounding box center [871, 543] width 7 height 18
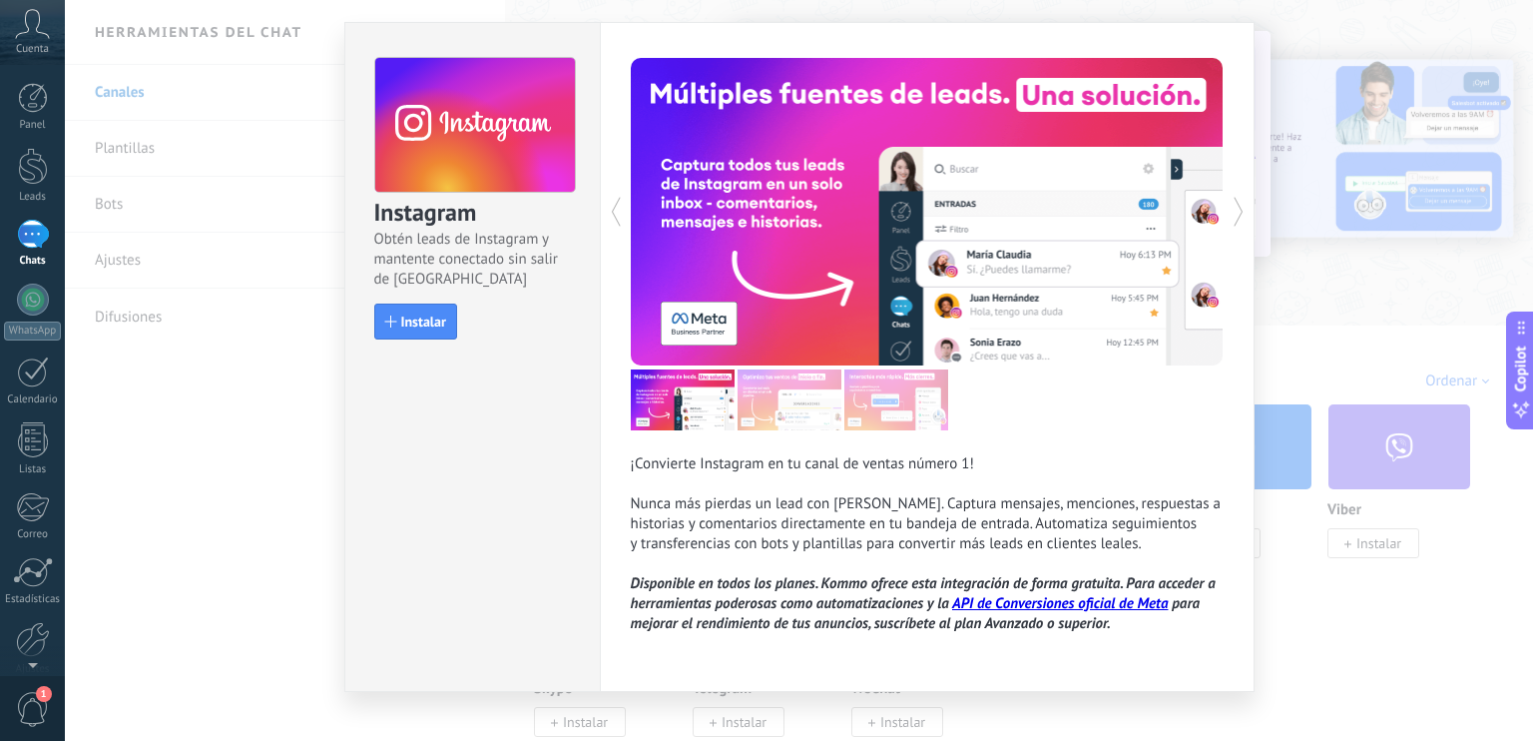
scroll to position [68, 0]
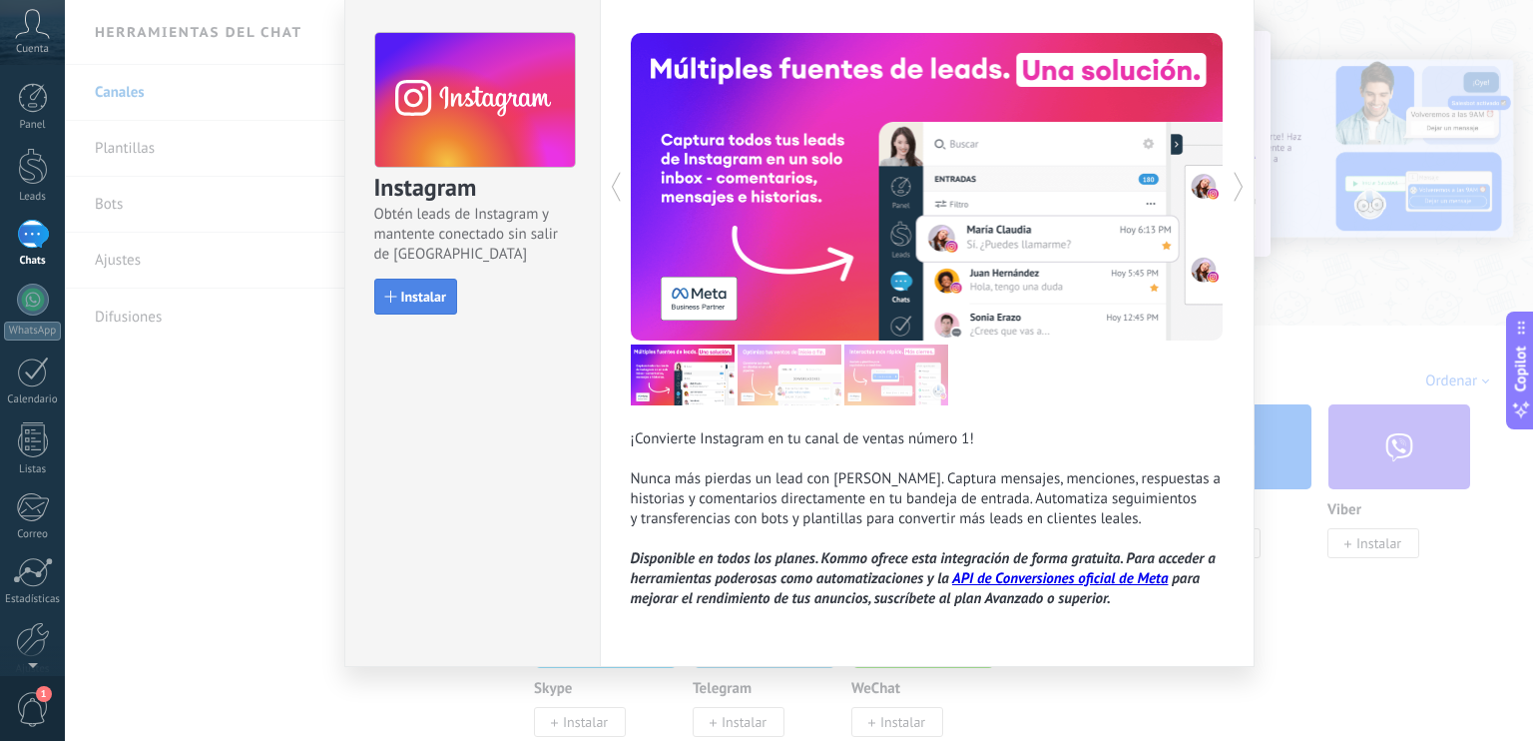
click at [407, 302] on span "Instalar" at bounding box center [423, 296] width 45 height 14
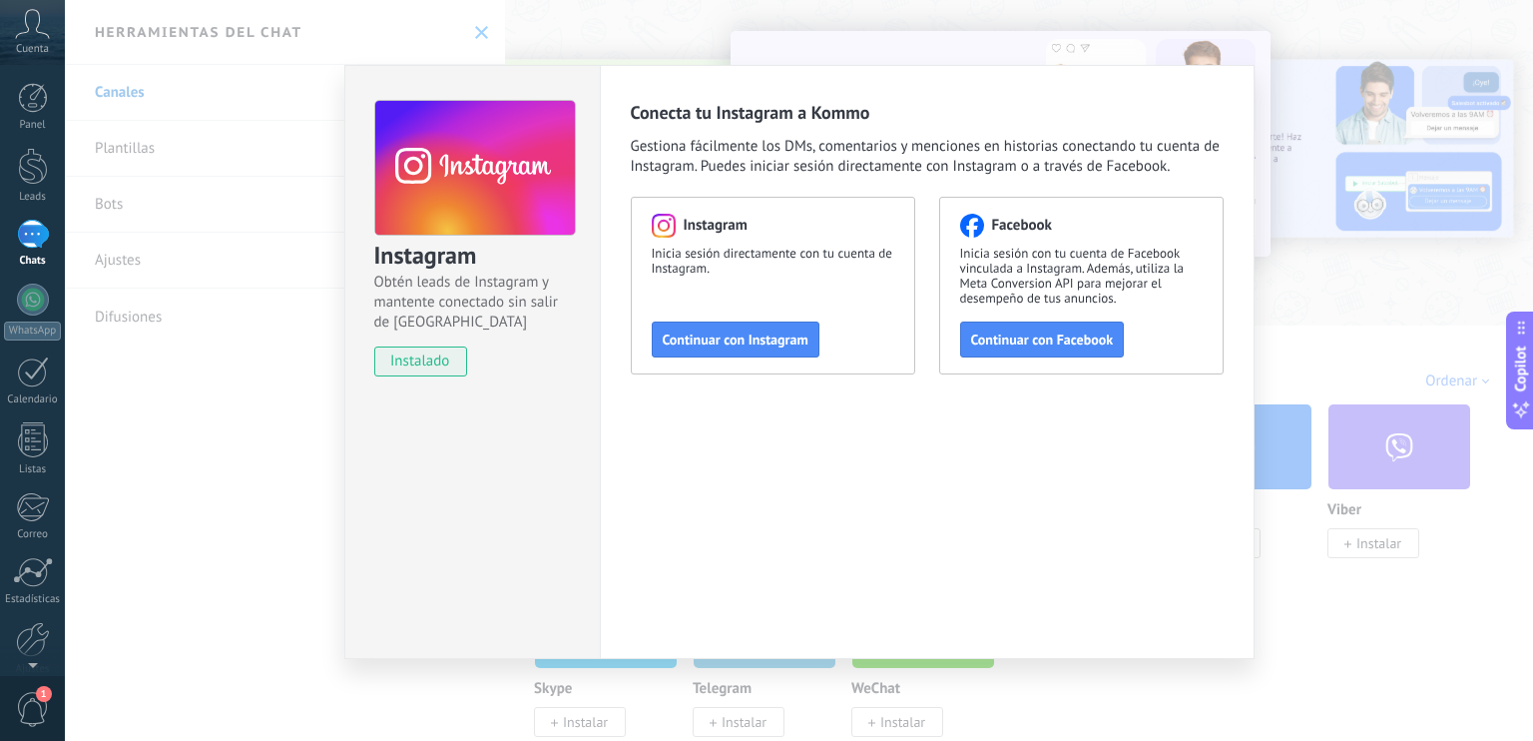
click at [688, 336] on span "Continuar con Instagram" at bounding box center [736, 339] width 146 height 14
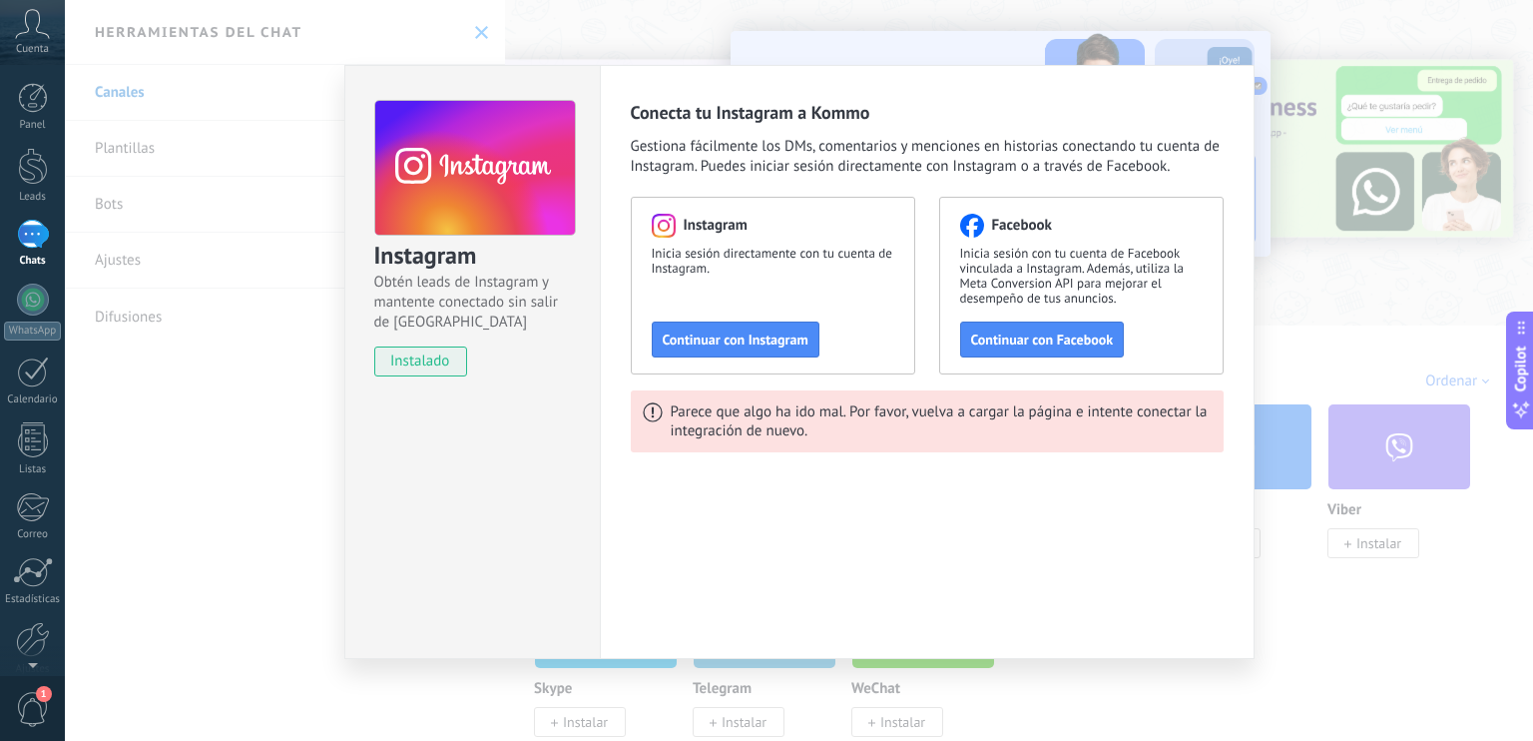
click at [1232, 51] on div "Instagram Obtén leads de Instagram y mantente conectado sin salir de Kommo inst…" at bounding box center [799, 370] width 1468 height 741
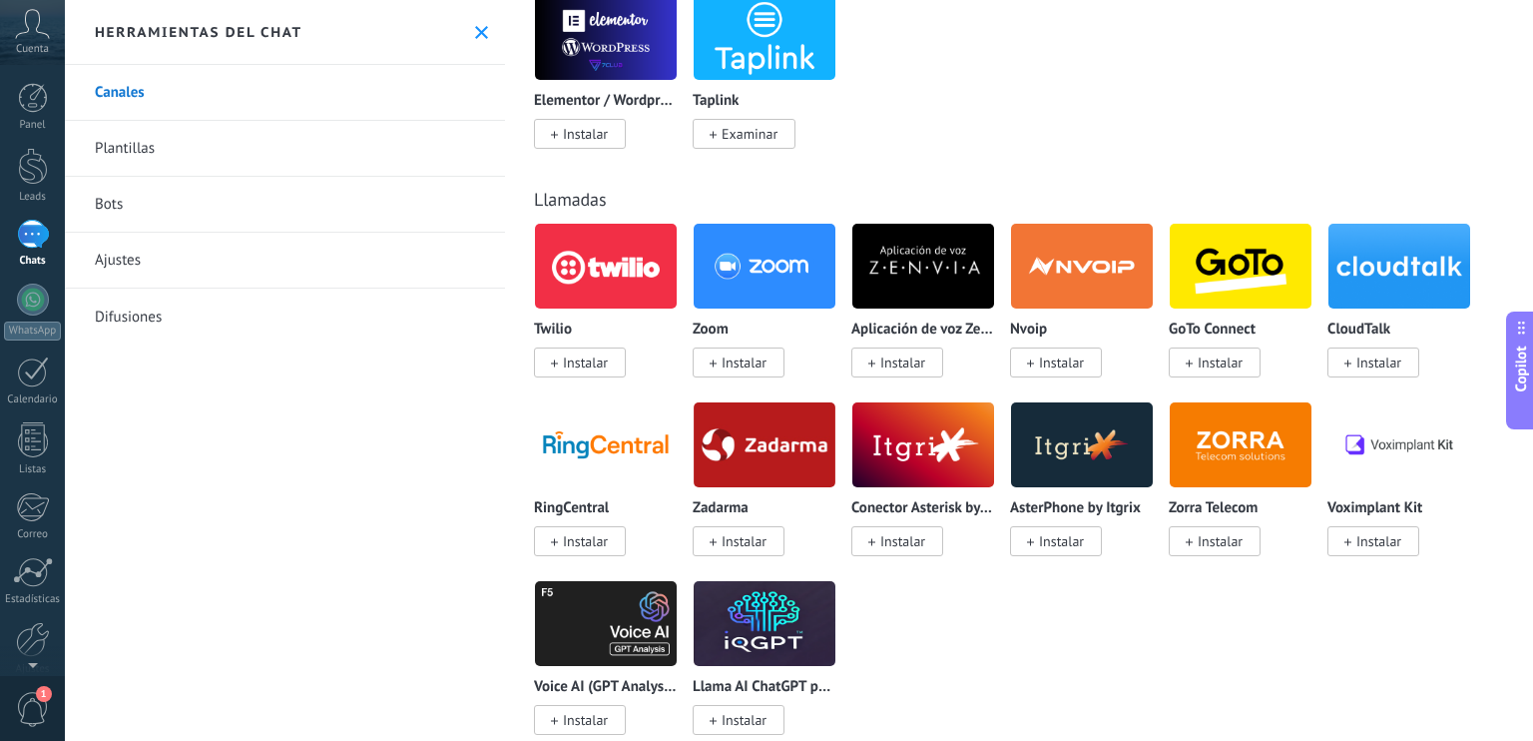
scroll to position [1797, 0]
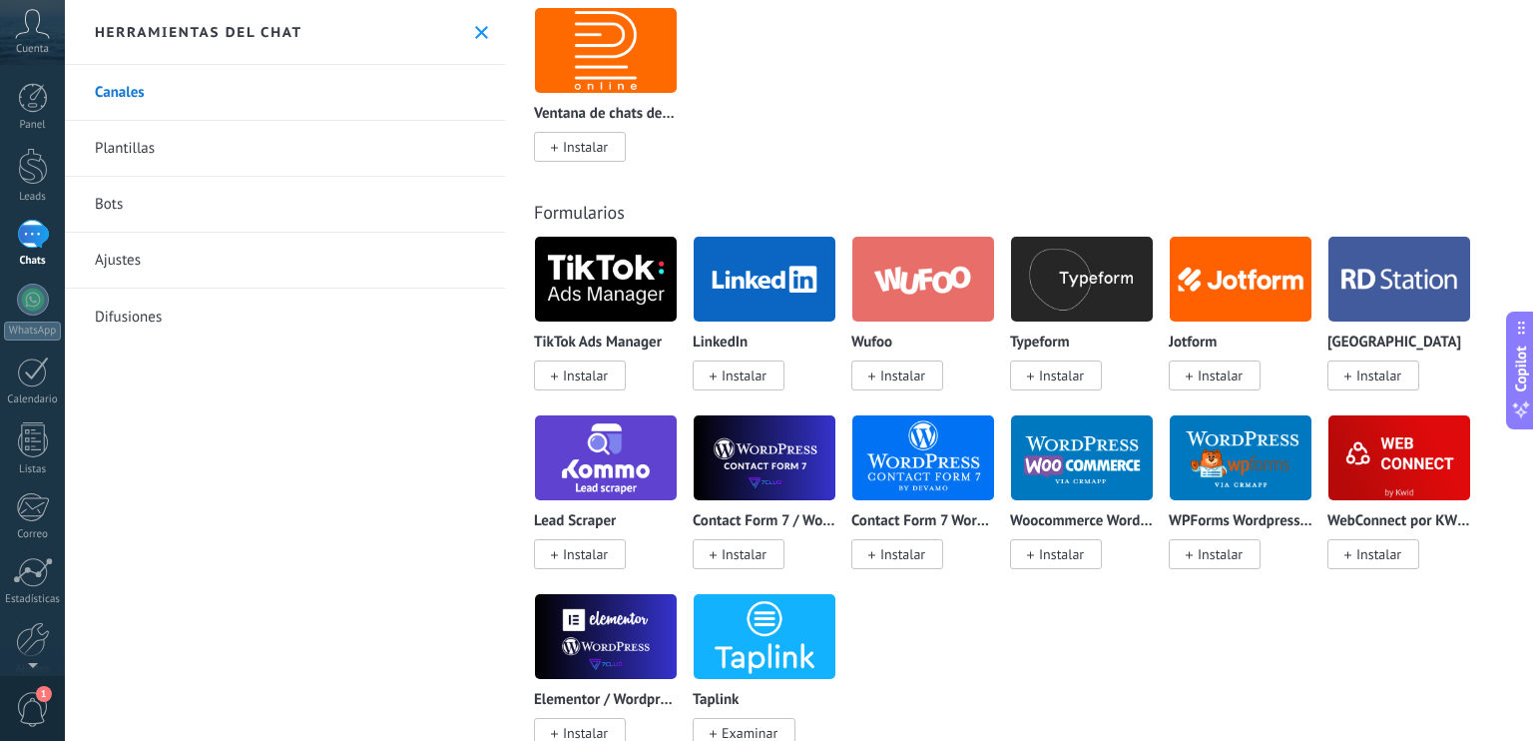
click at [476, 30] on use at bounding box center [481, 32] width 13 height 13
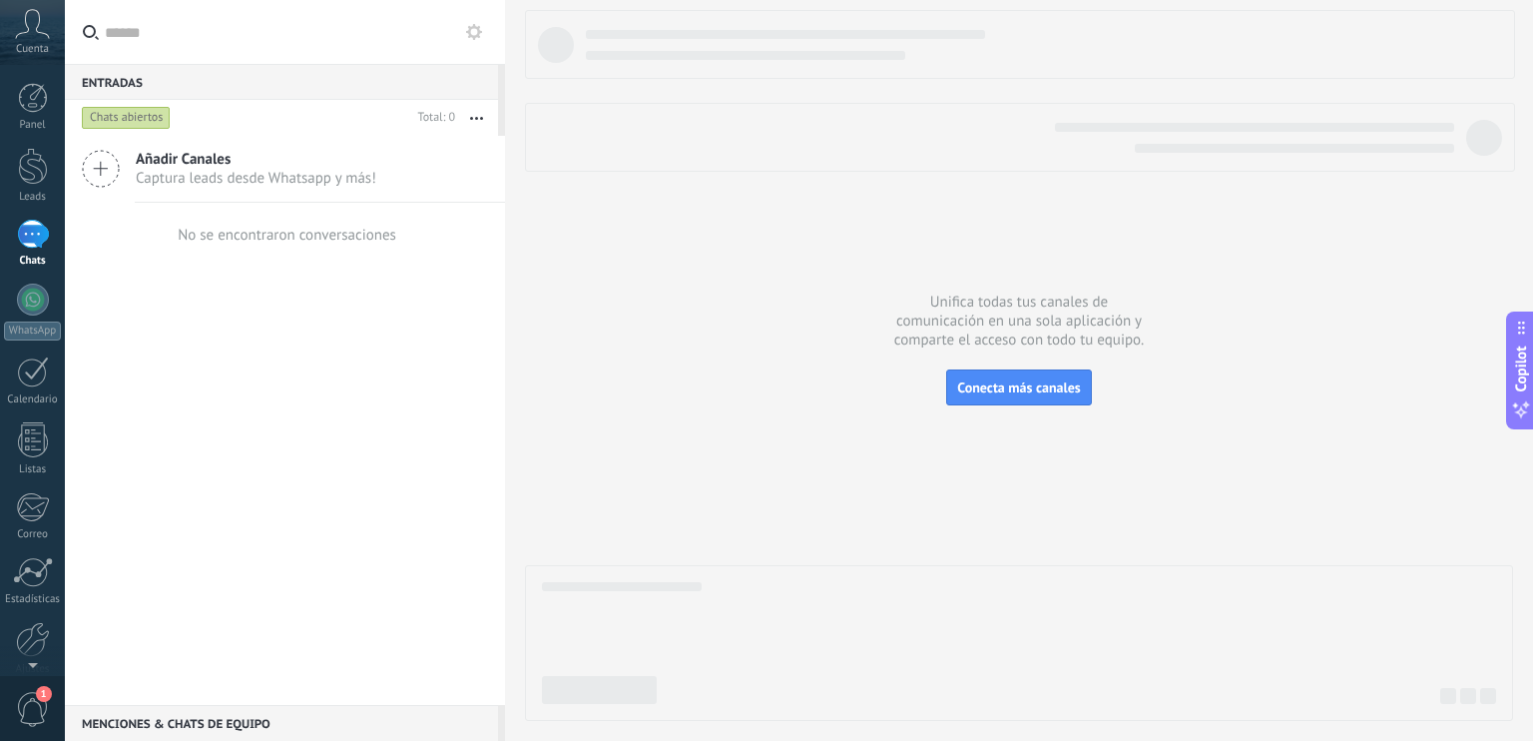
click at [130, 119] on div "Chats abiertos" at bounding box center [126, 118] width 89 height 24
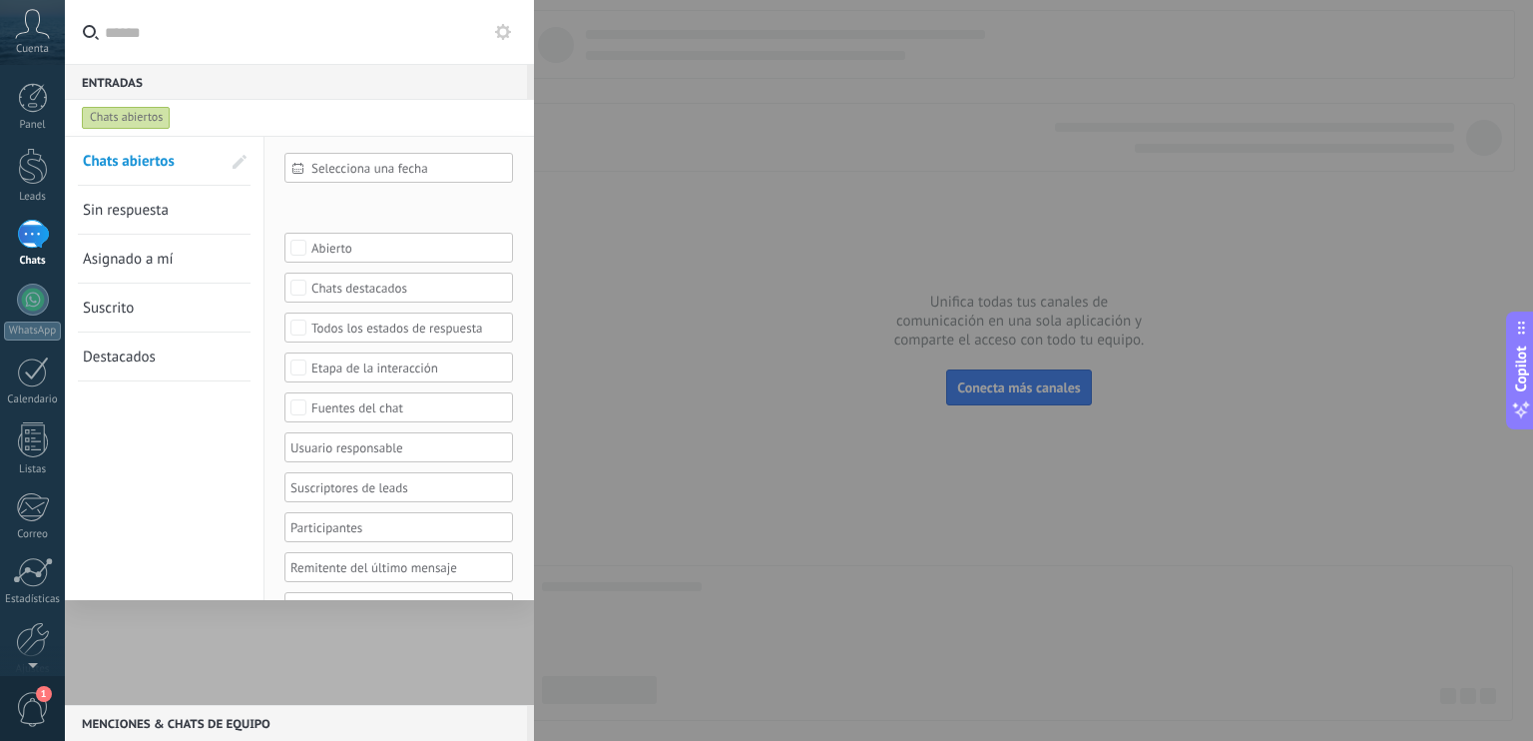
click at [156, 215] on span "Sin respuesta" at bounding box center [126, 210] width 86 height 19
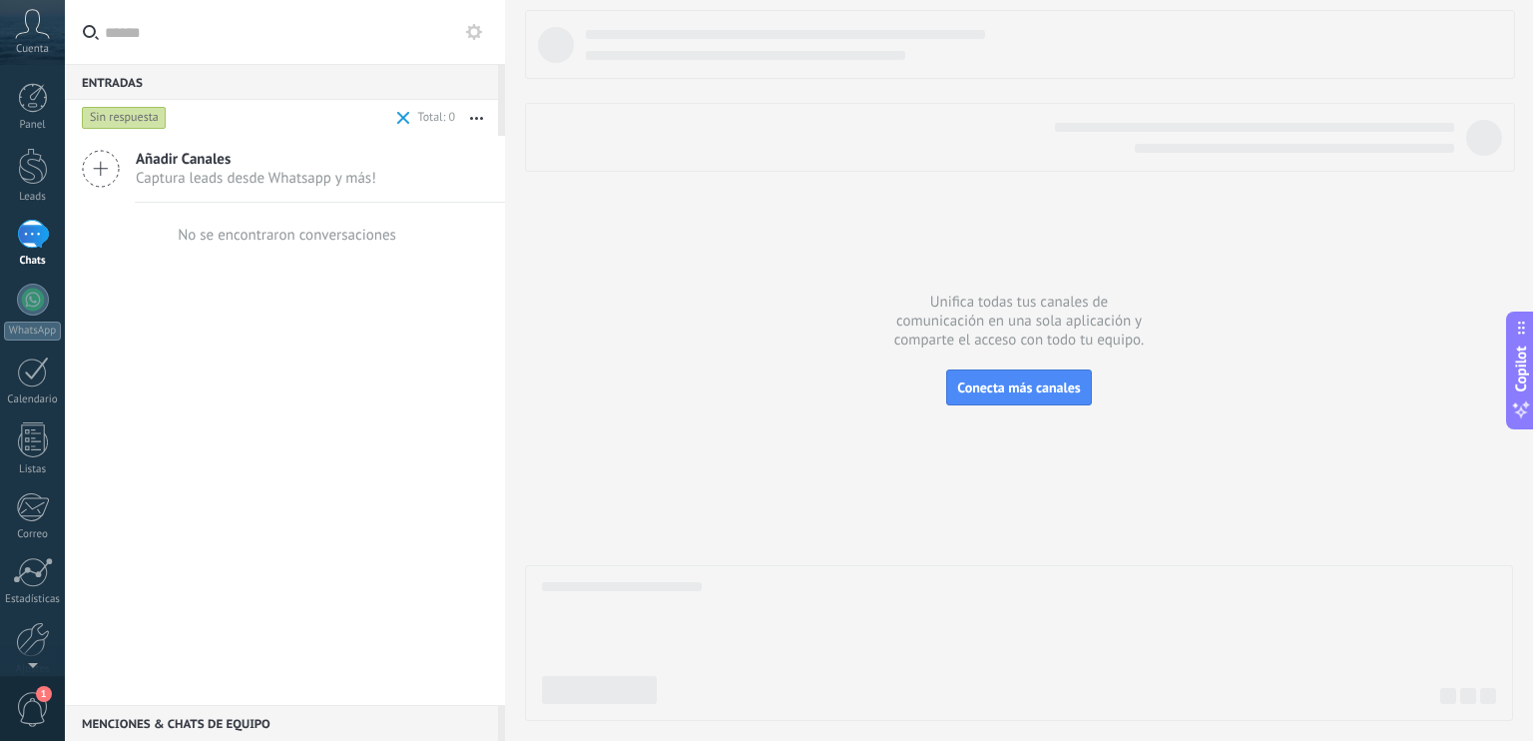
click at [305, 181] on span "Captura leads desde Whatsapp y más!" at bounding box center [256, 178] width 241 height 19
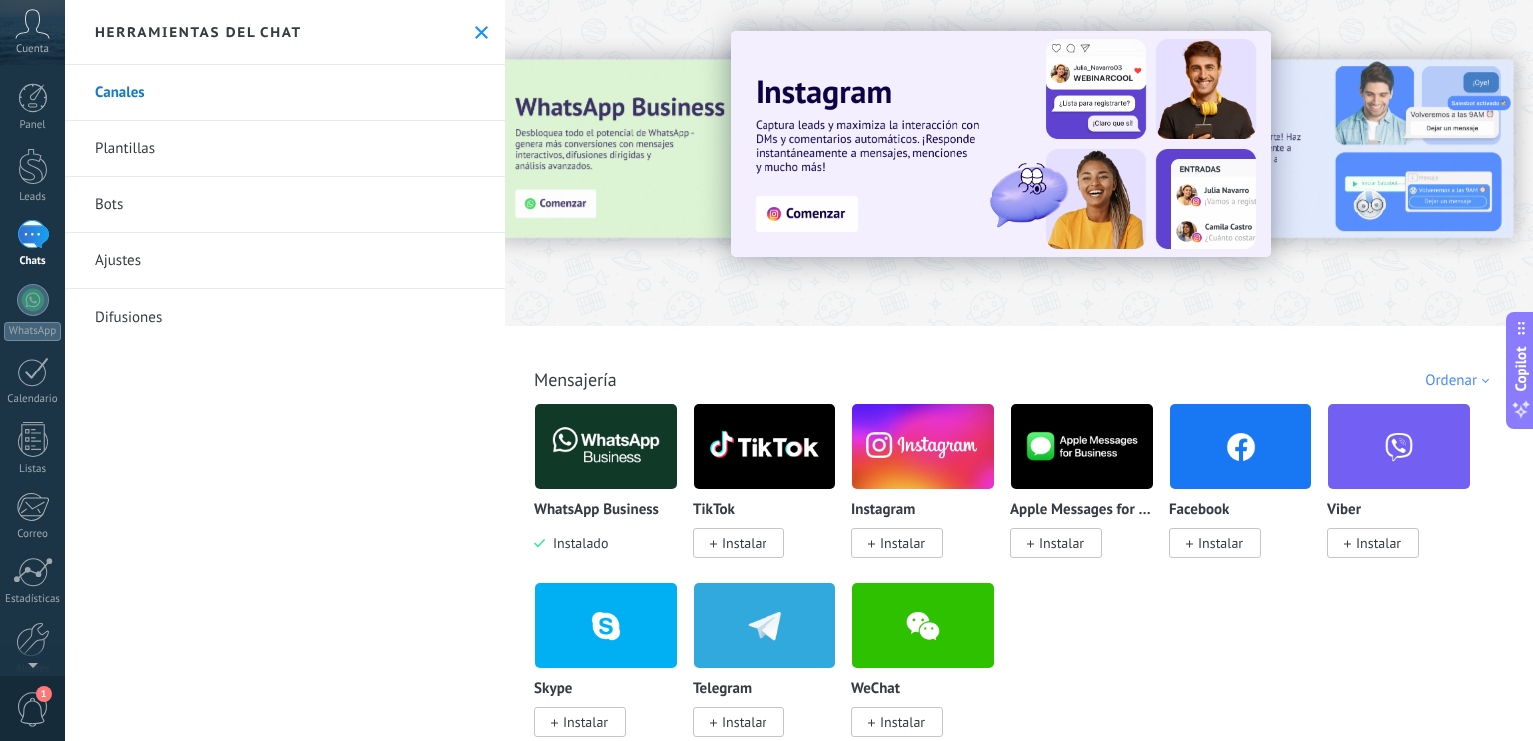
click at [604, 448] on img at bounding box center [606, 446] width 142 height 97
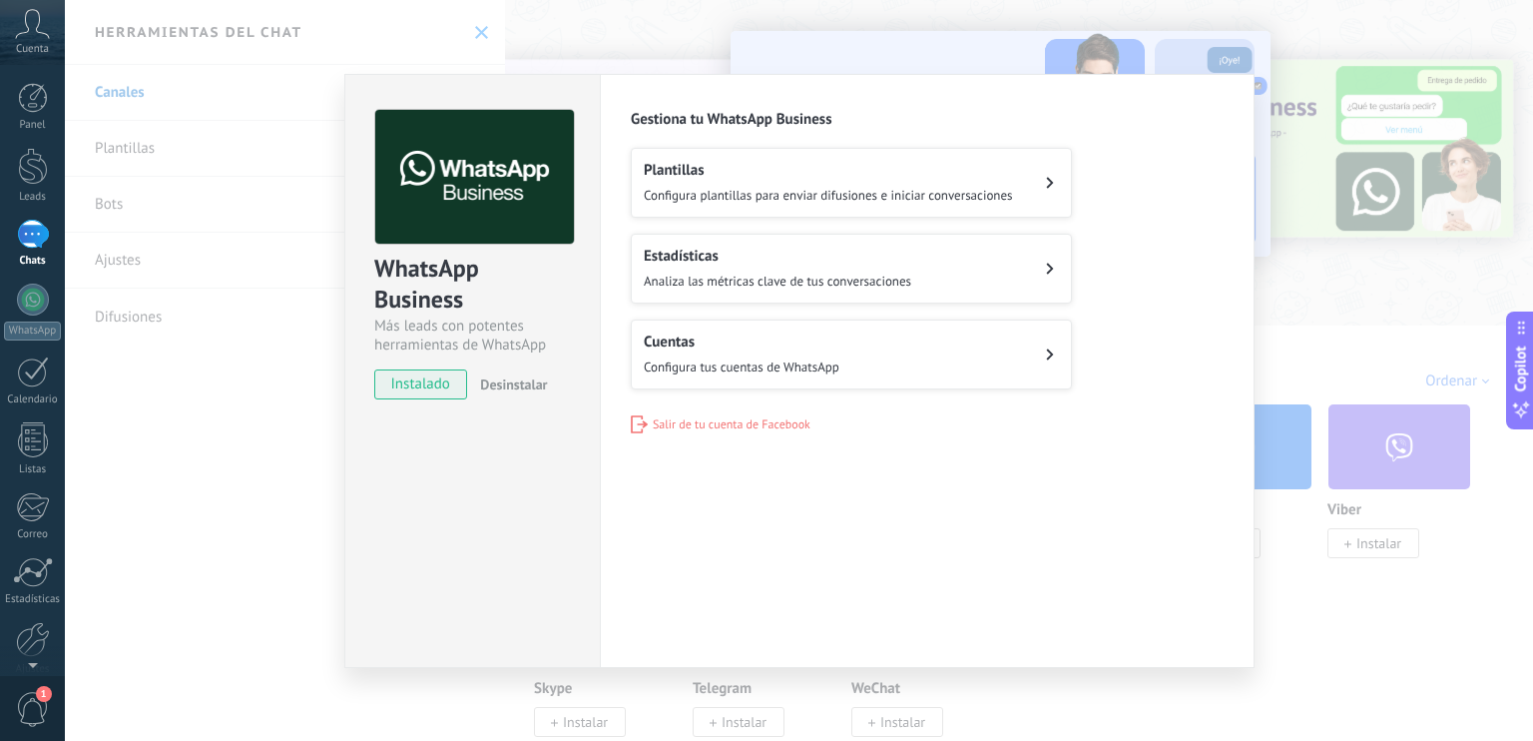
click at [1068, 35] on div "WhatsApp Business Más leads con potentes herramientas de WhatsApp instalado Des…" at bounding box center [799, 370] width 1468 height 741
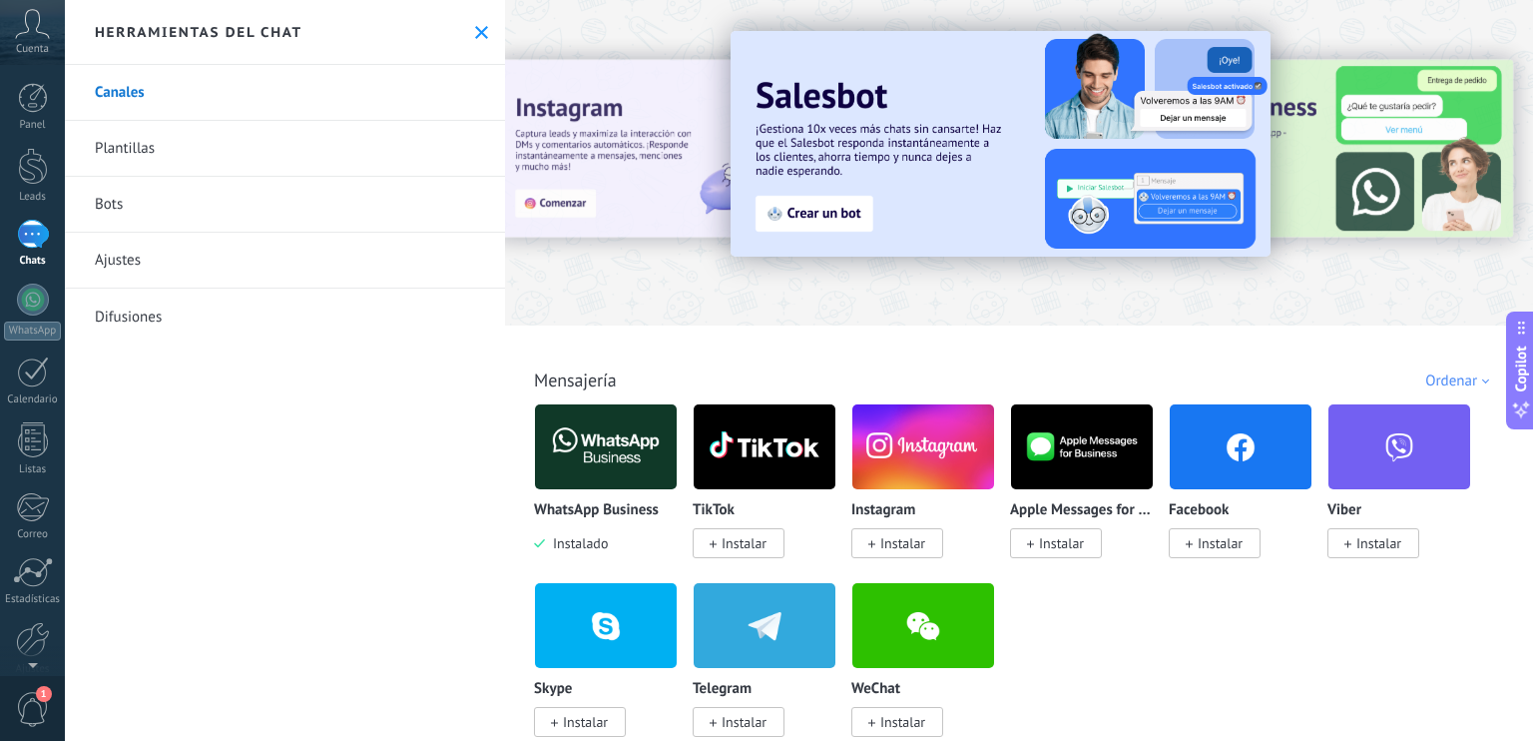
click at [23, 246] on div at bounding box center [33, 234] width 32 height 29
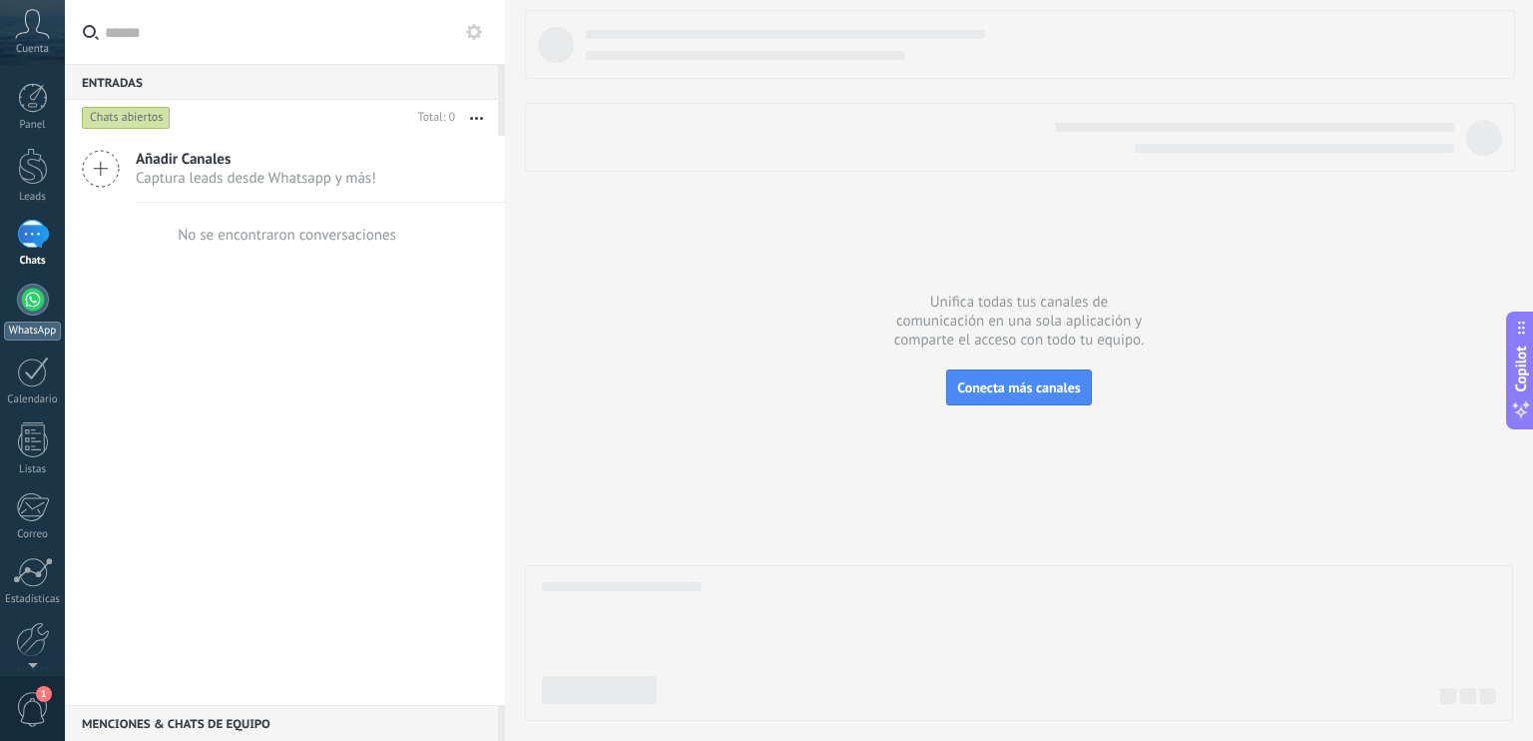
click at [27, 312] on div at bounding box center [33, 299] width 32 height 32
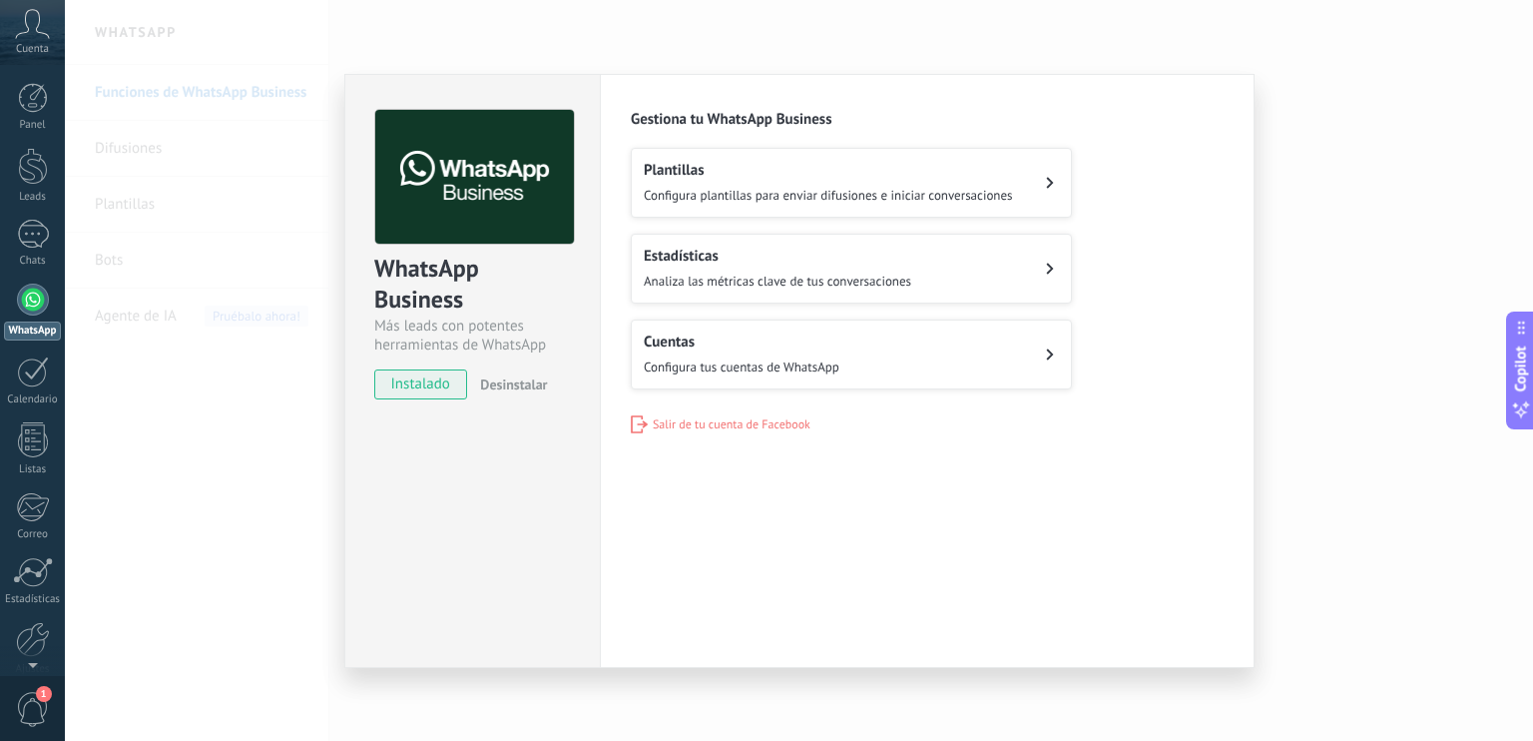
click at [1375, 275] on div "WhatsApp Business Más leads con potentes herramientas de WhatsApp instalado Des…" at bounding box center [799, 370] width 1468 height 741
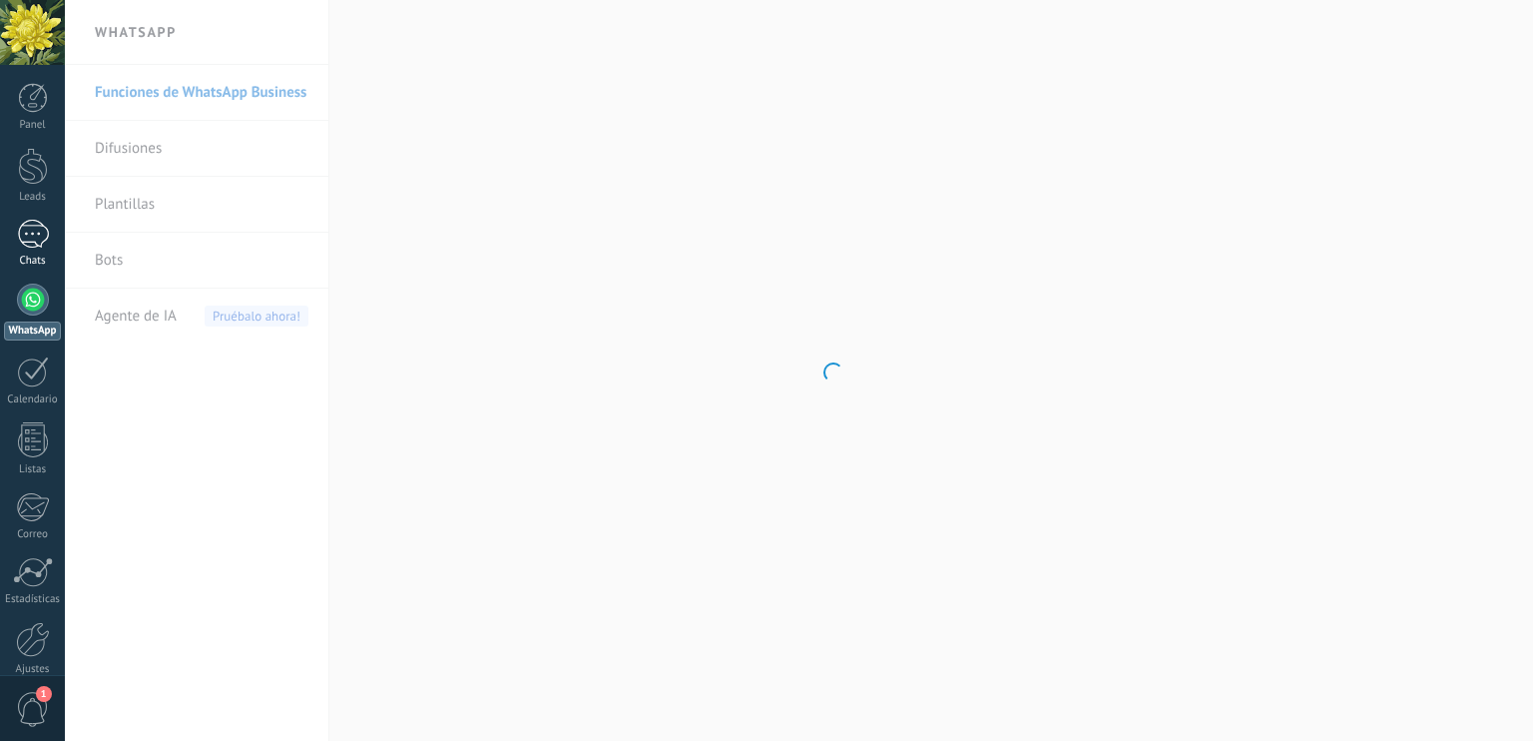
drag, startPoint x: 0, startPoint y: 0, endPoint x: 24, endPoint y: 247, distance: 247.7
click at [28, 247] on div at bounding box center [33, 234] width 32 height 29
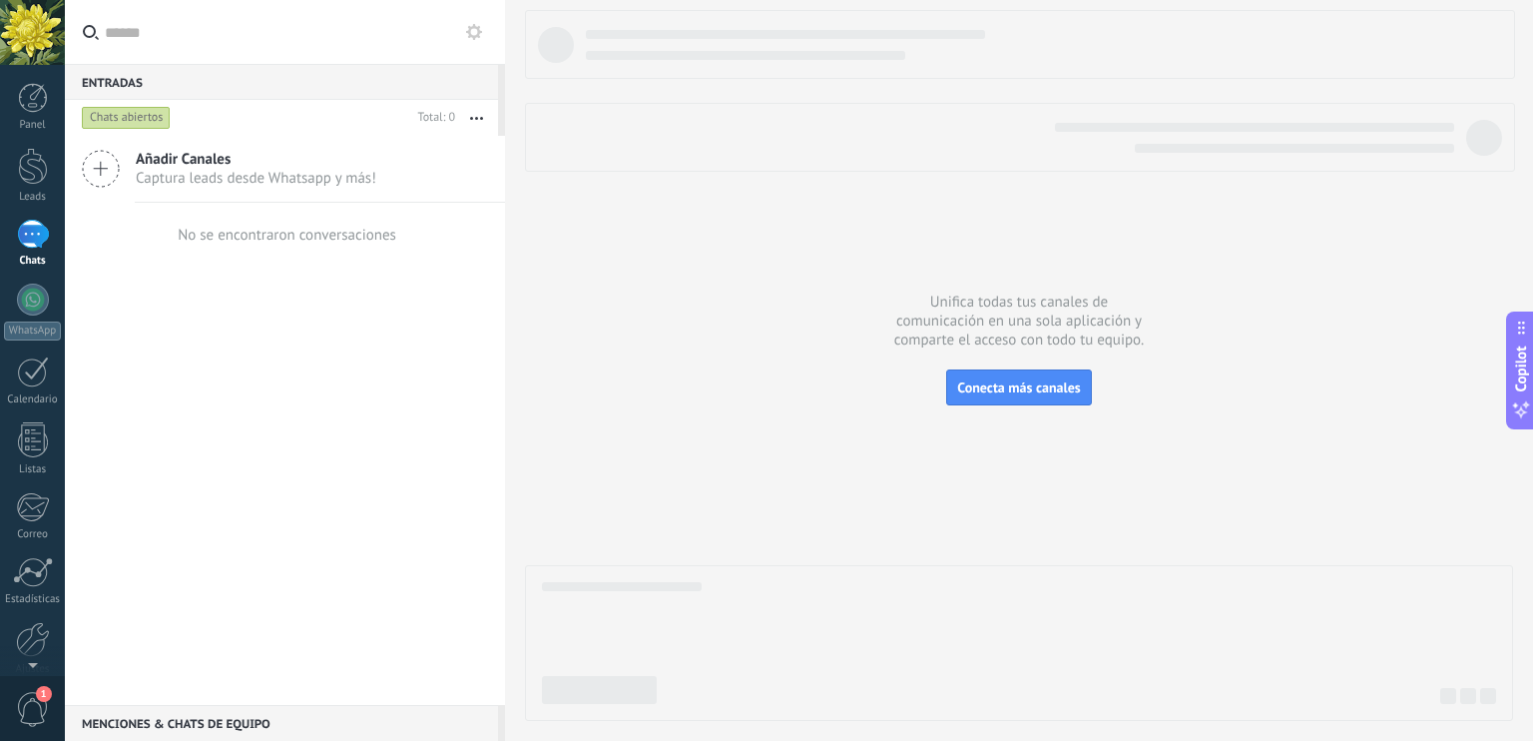
click at [139, 111] on div "Chats abiertos" at bounding box center [126, 118] width 89 height 24
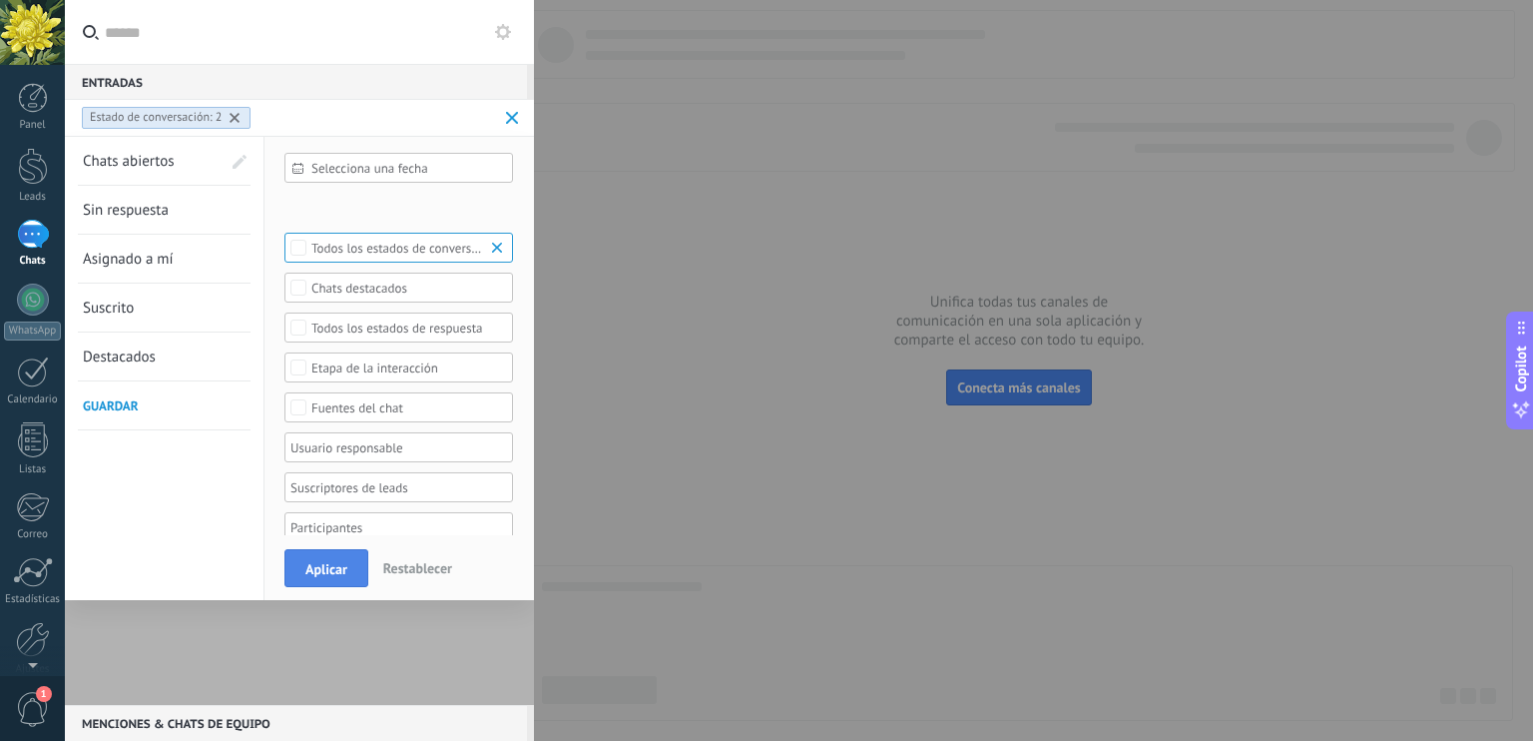
click at [322, 565] on span "Aplicar" at bounding box center [326, 569] width 42 height 14
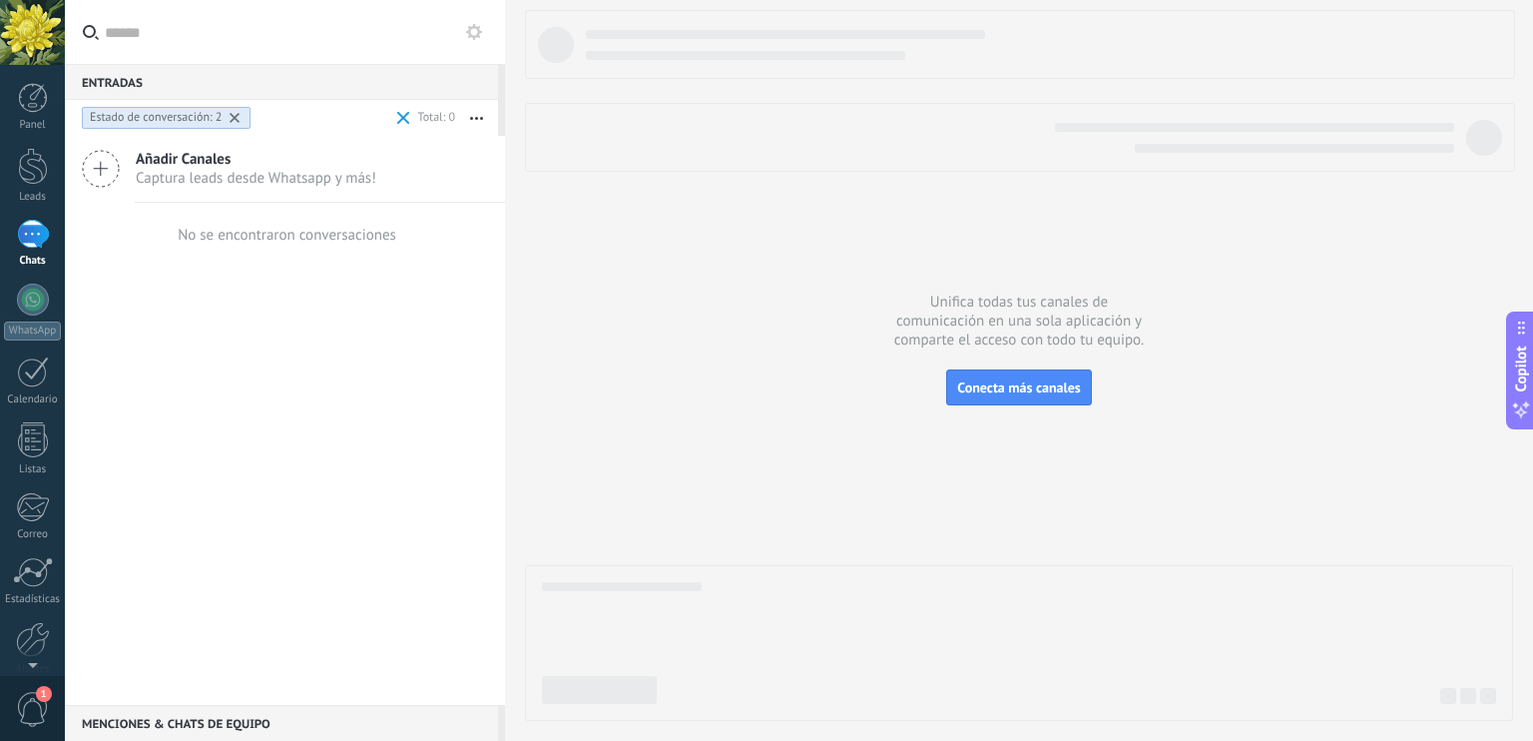
click at [232, 115] on use at bounding box center [235, 118] width 10 height 10
click at [394, 119] on span at bounding box center [403, 118] width 23 height 40
click at [430, 124] on div at bounding box center [433, 119] width 45 height 20
drag, startPoint x: 435, startPoint y: 463, endPoint x: 410, endPoint y: 453, distance: 26.9
click at [430, 460] on div "Añadir Canales Captura leads desde Whatsapp y más! No se encontraron conversaci…" at bounding box center [285, 420] width 440 height 569
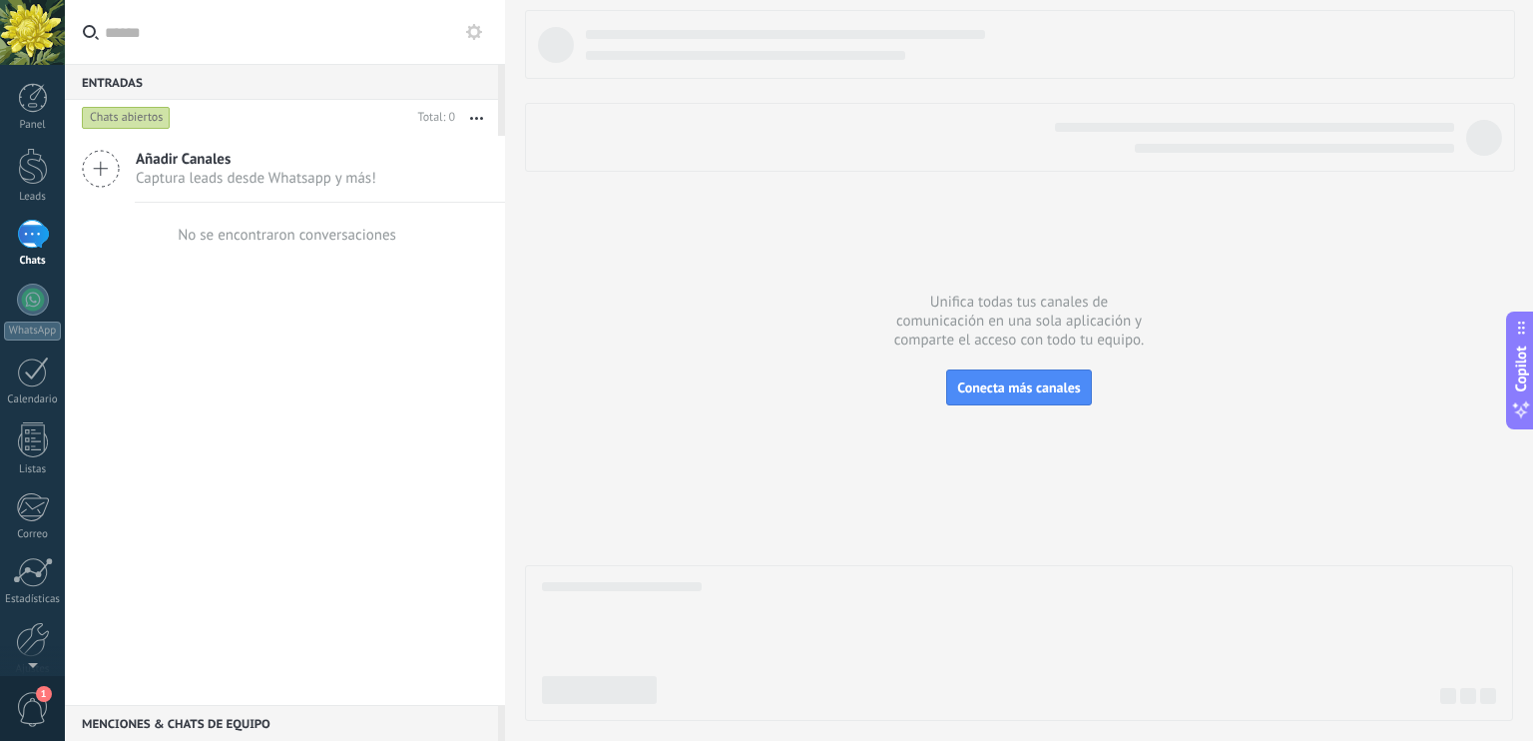
click at [859, 258] on div at bounding box center [1019, 365] width 988 height 711
drag, startPoint x: 201, startPoint y: 414, endPoint x: 67, endPoint y: 458, distance: 140.8
click at [191, 403] on div "Añadir Canales Captura leads desde Whatsapp y más! No se encontraron conversaci…" at bounding box center [285, 420] width 440 height 569
click at [29, 119] on div "Panel" at bounding box center [33, 125] width 58 height 13
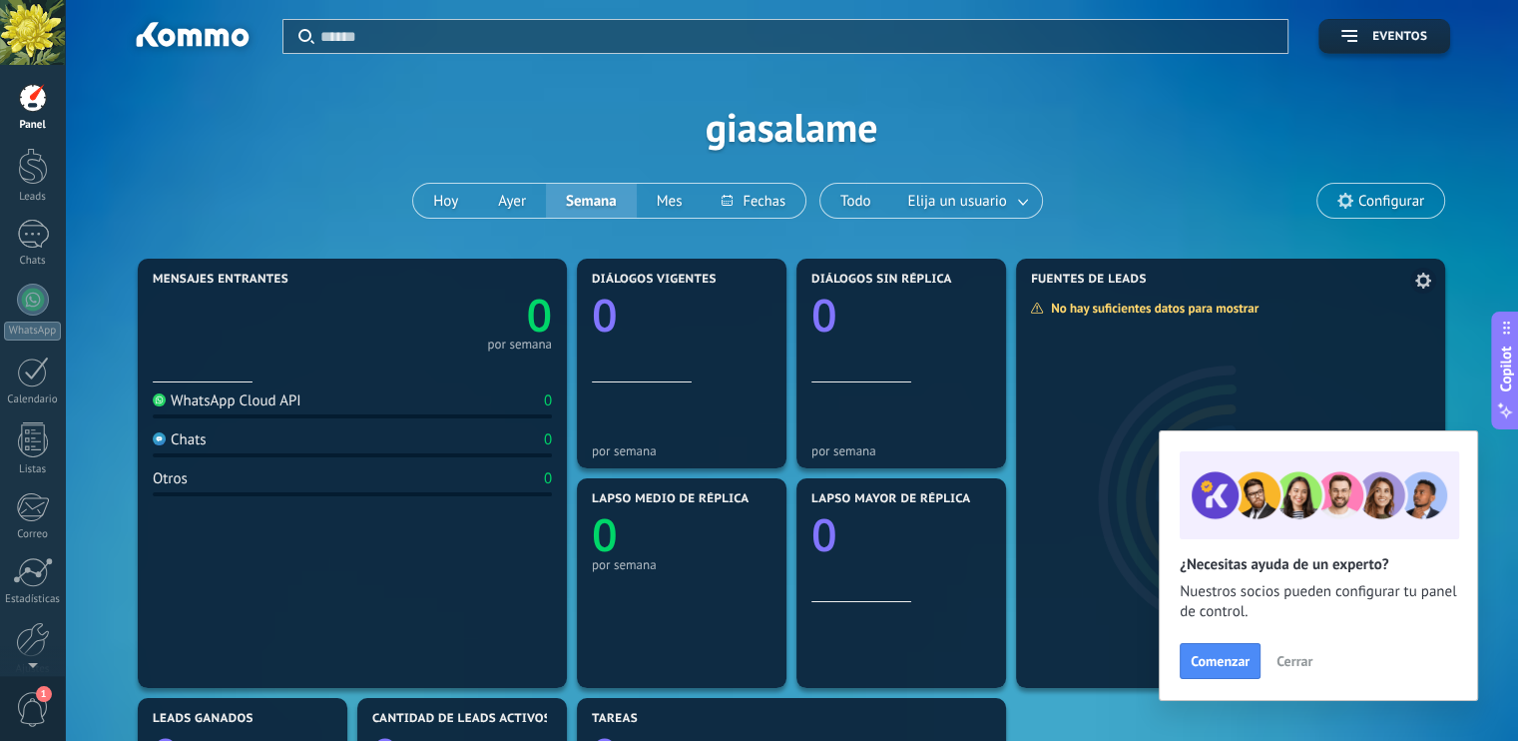
drag, startPoint x: 1302, startPoint y: 658, endPoint x: 1302, endPoint y: 645, distance: 13.0
click at [1302, 658] on span "Cerrar" at bounding box center [1295, 661] width 36 height 14
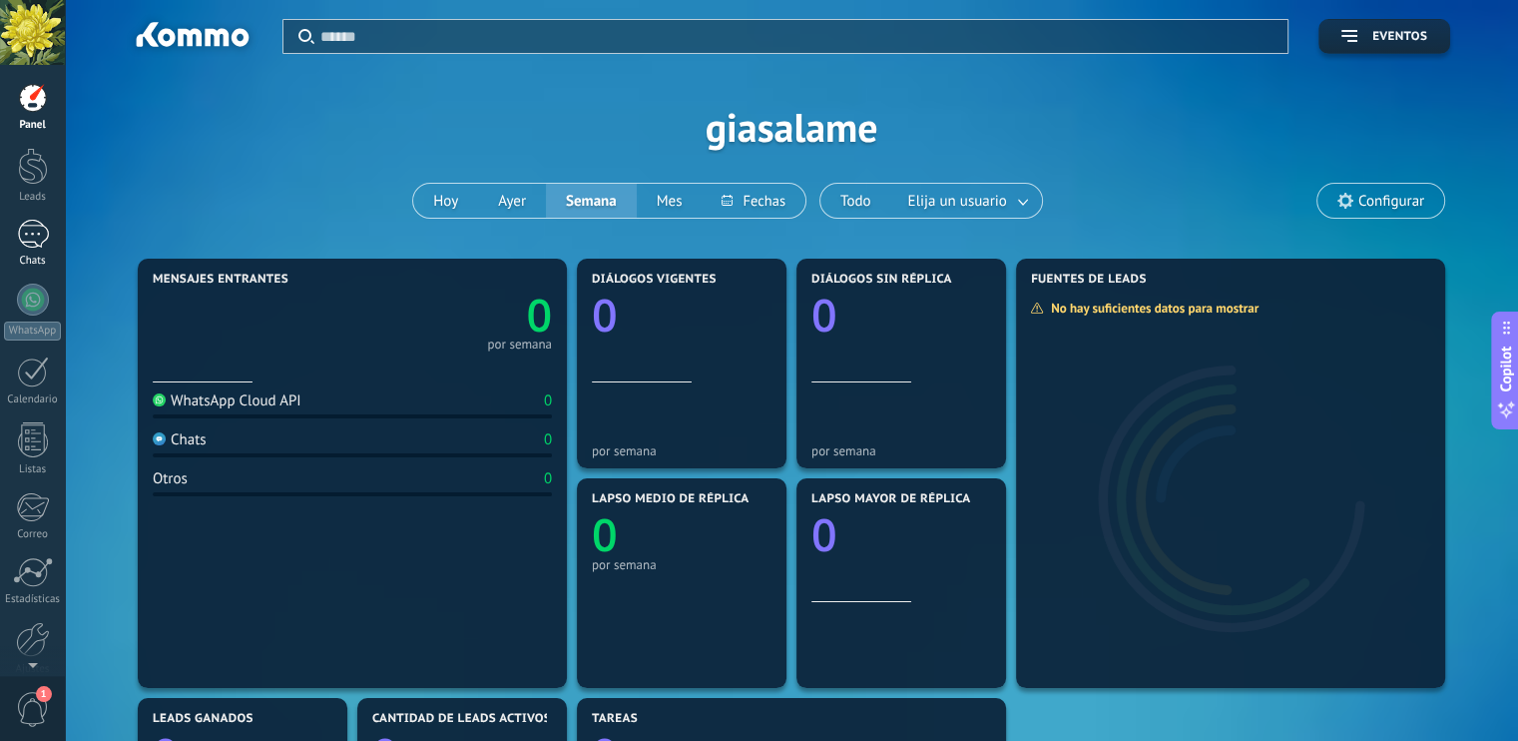
click at [41, 250] on link "Chats" at bounding box center [32, 244] width 65 height 48
